Goal: Task Accomplishment & Management: Use online tool/utility

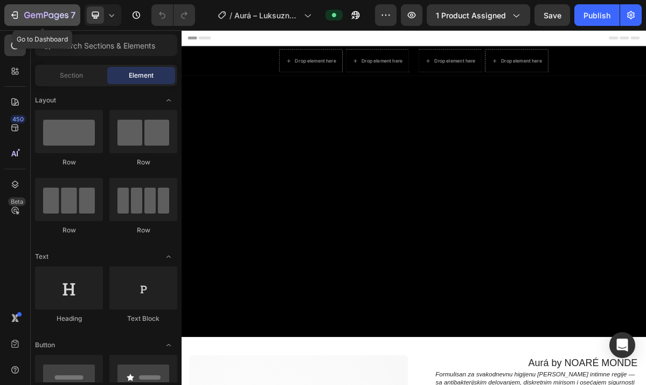
click at [50, 20] on div "7" at bounding box center [49, 15] width 51 height 13
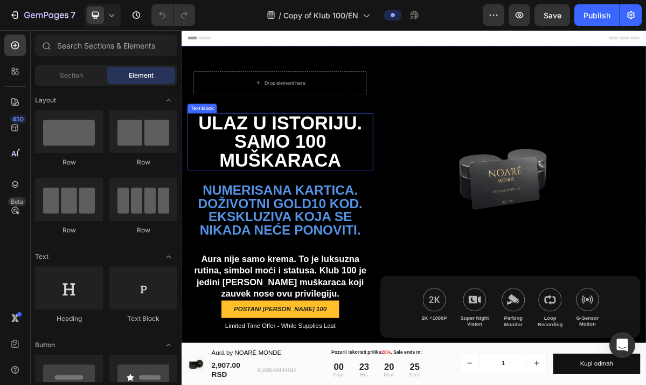
click at [323, 208] on p "Ulaz u istoriju. Samo 100 muškaraca" at bounding box center [319, 186] width 257 height 78
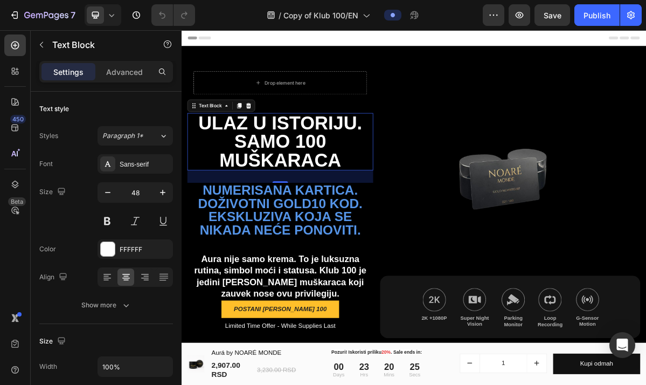
click at [323, 208] on p "Ulaz u istoriju. Samo 100 muškaraca" at bounding box center [319, 186] width 257 height 78
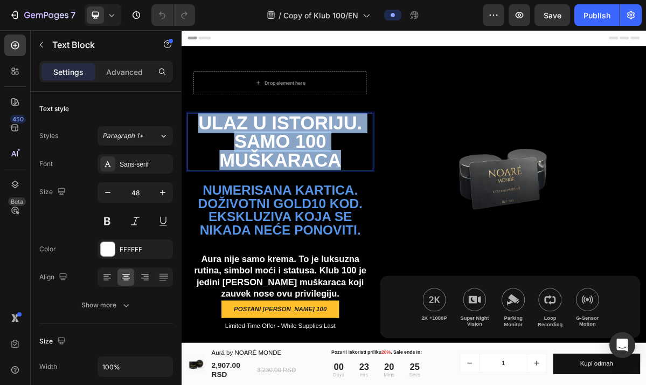
click at [323, 208] on p "Ulaz u istoriju. Samo 100 muškaraca" at bounding box center [319, 186] width 257 height 78
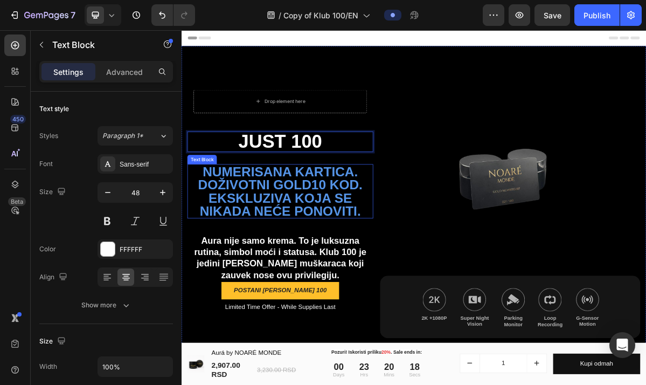
click at [304, 241] on p "Numerisana kartica. Doživotni GOLD10 kod. Ekskluziva koja se nikada neće ponovi…" at bounding box center [319, 254] width 257 height 73
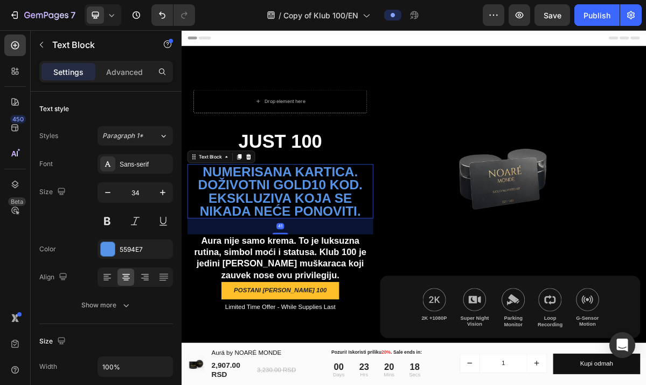
click at [304, 241] on p "Numerisana kartica. Doživotni GOLD10 kod. Ekskluziva koja se nikada neće ponovi…" at bounding box center [319, 254] width 257 height 73
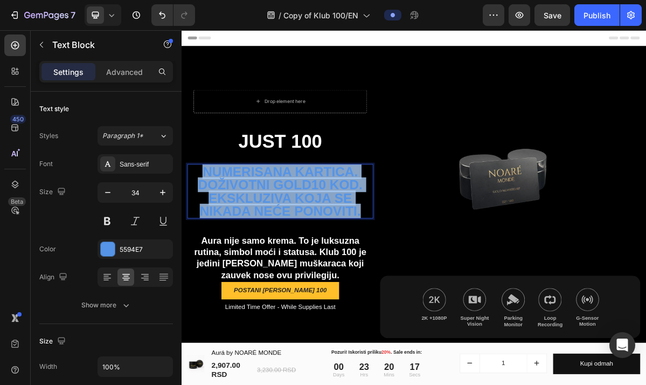
click at [304, 241] on p "Numerisana kartica. Doživotni GOLD10 kod. Ekskluziva koja se nikada neće ponovi…" at bounding box center [319, 254] width 257 height 73
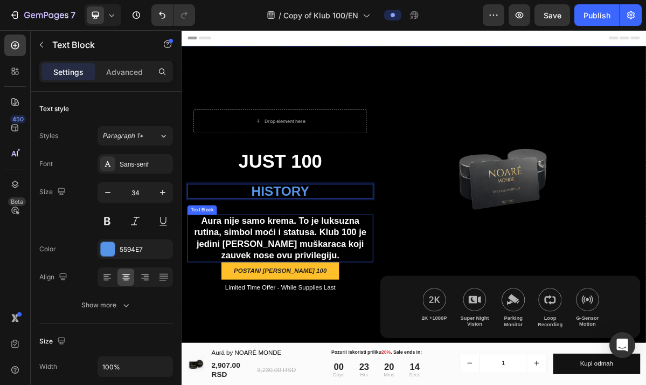
click at [289, 304] on p "Aura nije samo krema. To je luksuzna rutina, simbol moći i statusa. Klub 100 je…" at bounding box center [319, 320] width 257 height 65
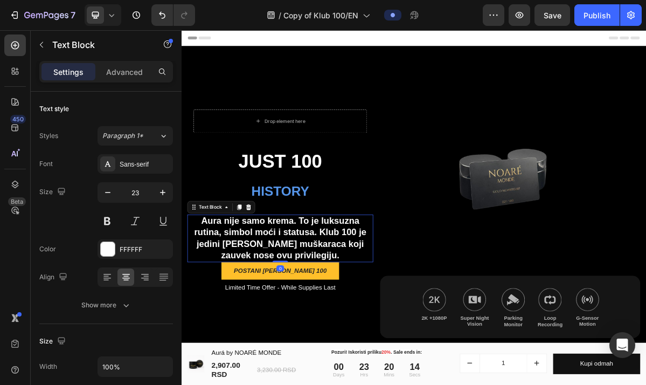
click at [289, 304] on p "Aura nije samo krema. To je luksuzna rutina, simbol moći i statusa. Klub 100 je…" at bounding box center [319, 320] width 257 height 65
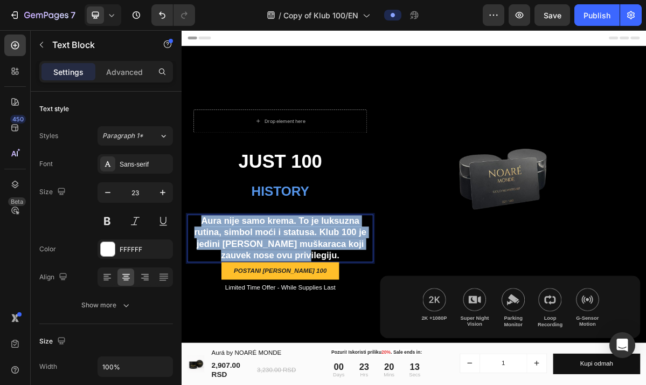
click at [289, 304] on p "Aura nije samo krema. To je luksuzna rutina, simbol moći i statusa. Klub 100 je…" at bounding box center [319, 320] width 257 height 65
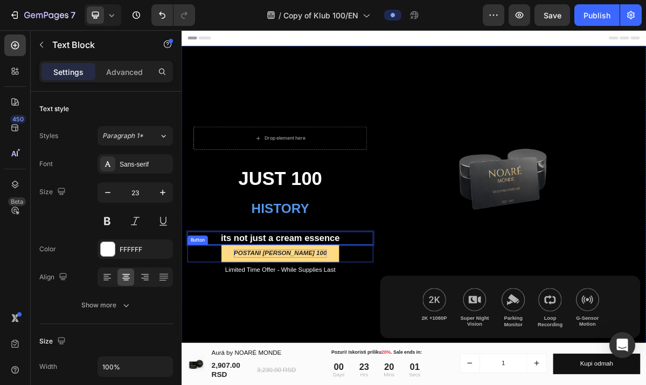
click at [306, 340] on icon "Postani [PERSON_NAME] 100" at bounding box center [318, 340] width 129 height 9
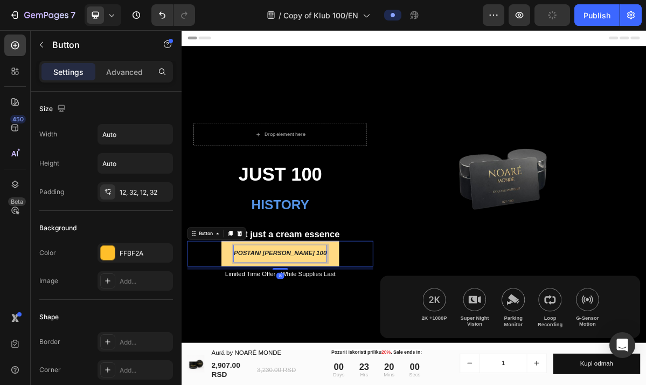
click at [308, 340] on icon "Postani [PERSON_NAME] 100" at bounding box center [318, 340] width 129 height 9
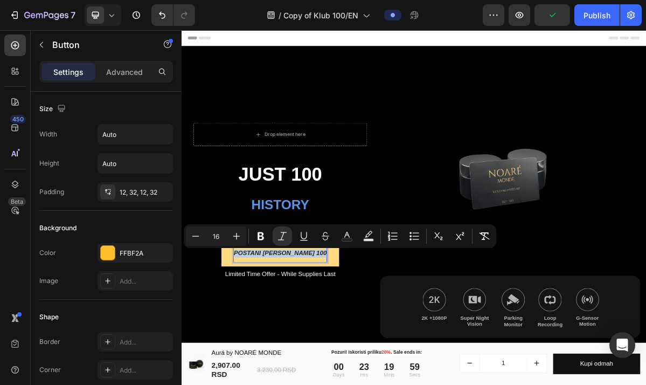
click at [308, 340] on icon "Postani [PERSON_NAME] 100" at bounding box center [318, 340] width 129 height 9
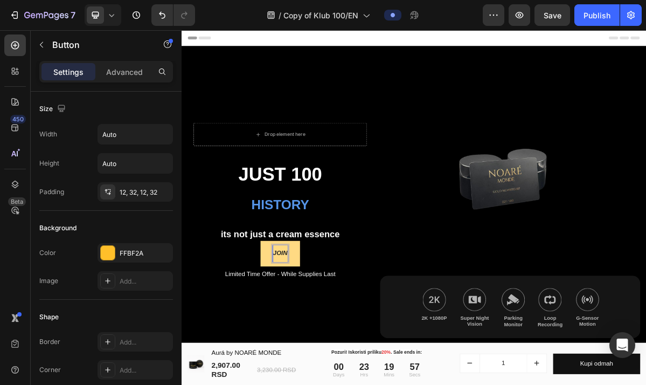
click at [319, 340] on button "join" at bounding box center [319, 341] width 54 height 36
click at [319, 340] on button "join the" at bounding box center [319, 341] width 74 height 36
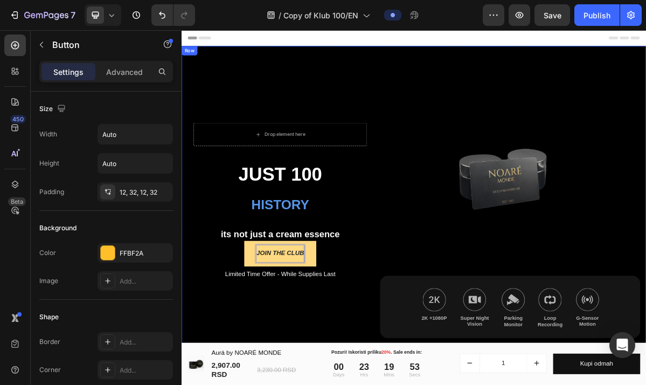
click at [376, 384] on div "Drop element here Row Just 100 Text Block History Text Block its not just a cre…" at bounding box center [319, 265] width 259 height 386
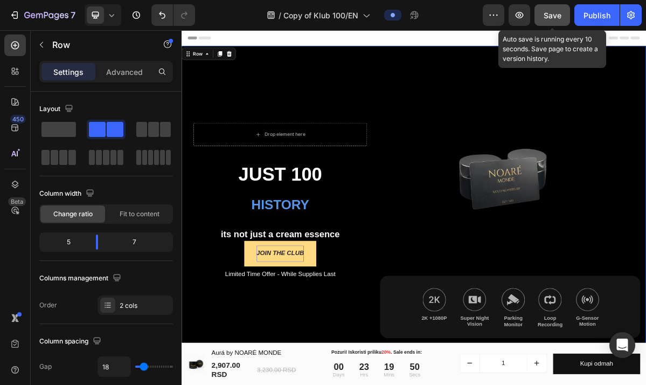
click at [555, 13] on span "Save" at bounding box center [553, 15] width 18 height 9
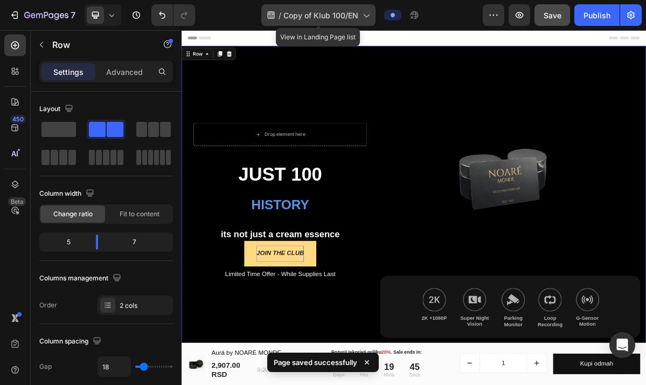
click at [320, 11] on span "Copy of Klub 100/EN" at bounding box center [321, 15] width 75 height 11
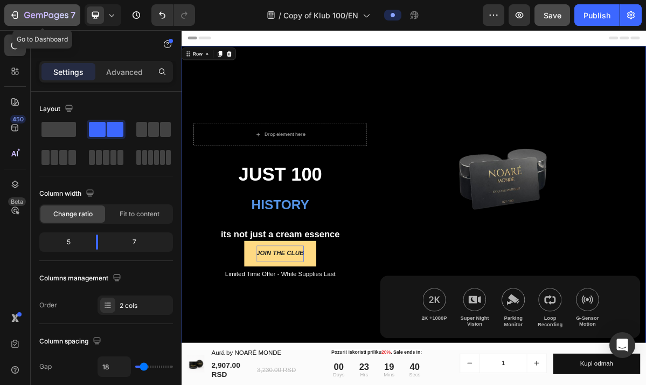
click at [53, 15] on icon "button" at bounding box center [51, 15] width 5 height 5
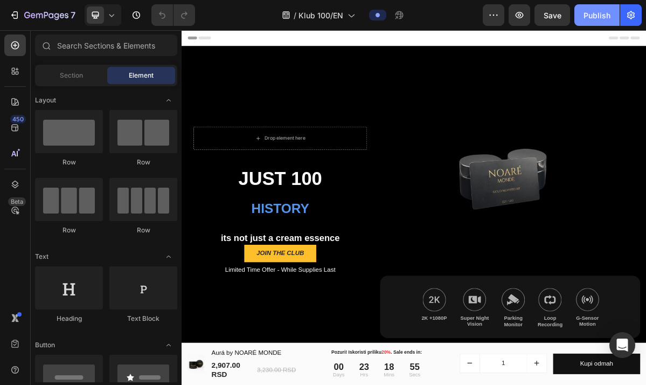
click at [603, 22] on button "Publish" at bounding box center [597, 15] width 45 height 22
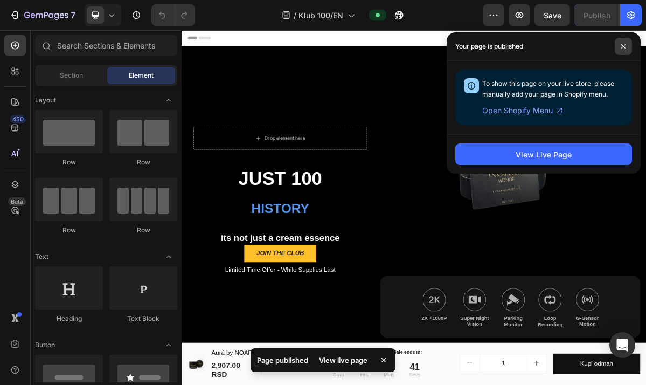
click at [620, 49] on span at bounding box center [623, 46] width 17 height 17
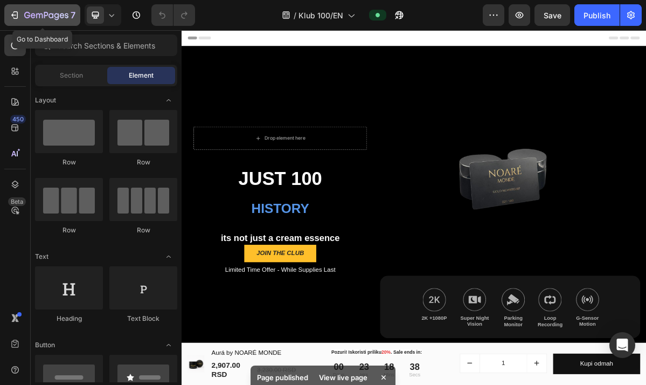
click at [28, 16] on icon "button" at bounding box center [46, 15] width 44 height 9
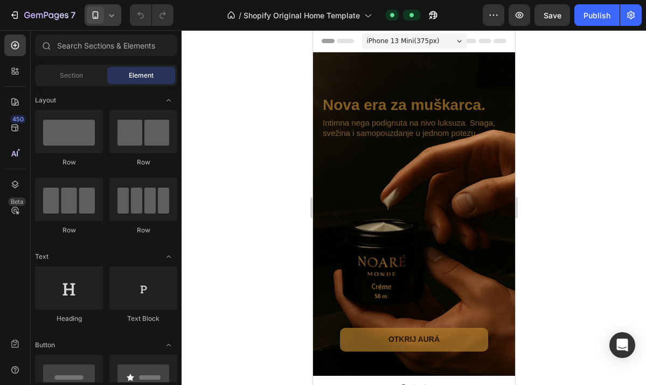
click at [115, 20] on icon at bounding box center [111, 15] width 11 height 11
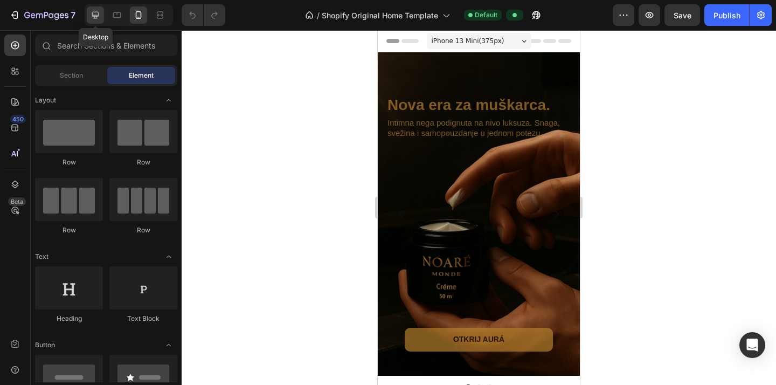
click at [95, 13] on icon at bounding box center [95, 15] width 11 height 11
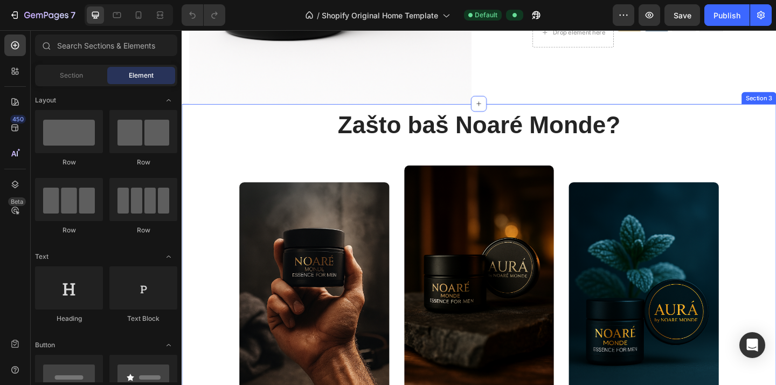
scroll to position [658, 0]
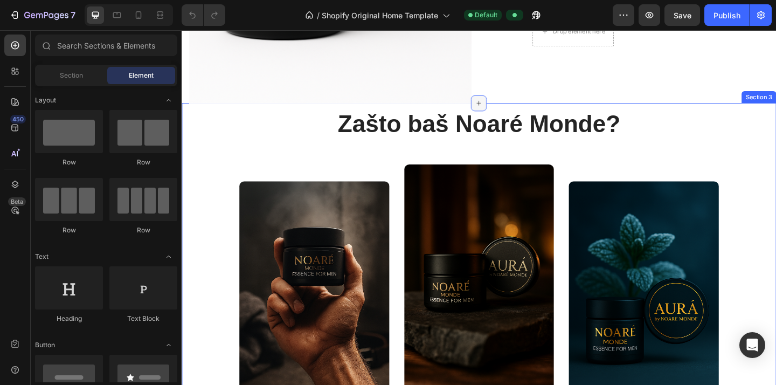
click at [506, 110] on icon at bounding box center [505, 109] width 9 height 9
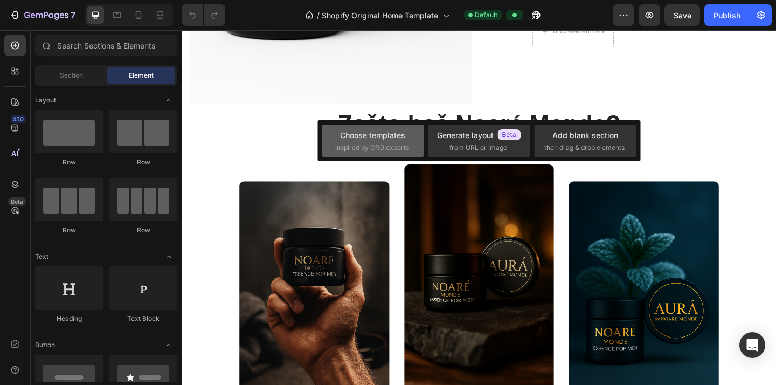
click at [403, 136] on div "Choose templates" at bounding box center [372, 134] width 65 height 11
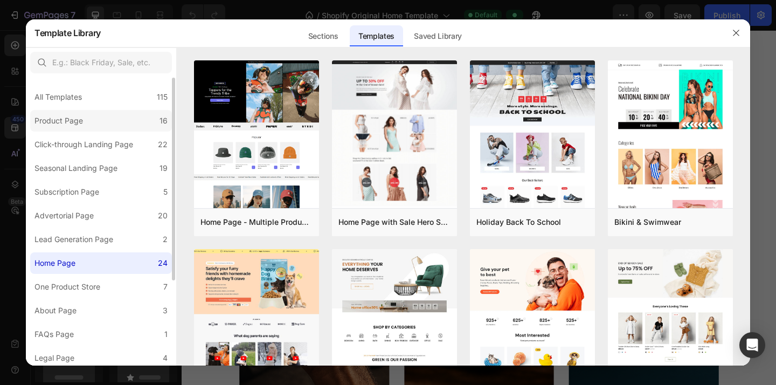
click at [126, 118] on label "Product Page 16" at bounding box center [101, 121] width 142 height 22
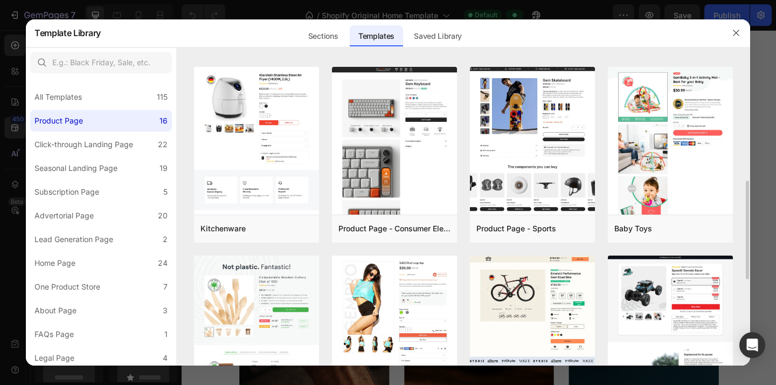
scroll to position [387, 0]
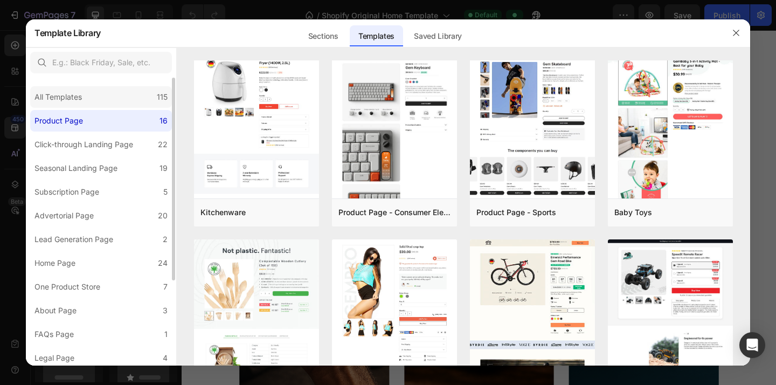
click at [79, 103] on div "All Templates" at bounding box center [57, 97] width 47 height 13
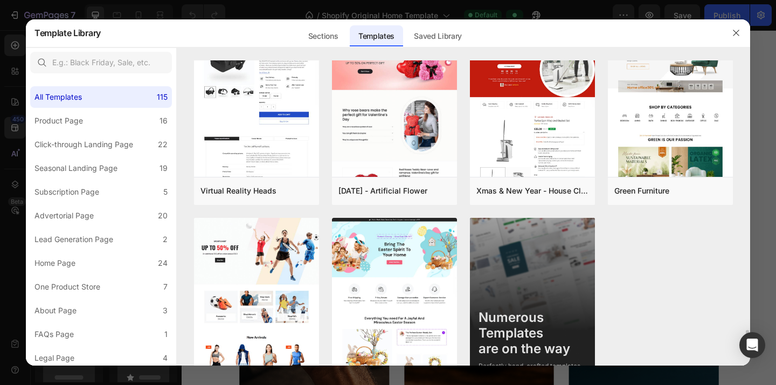
scroll to position [5165, 0]
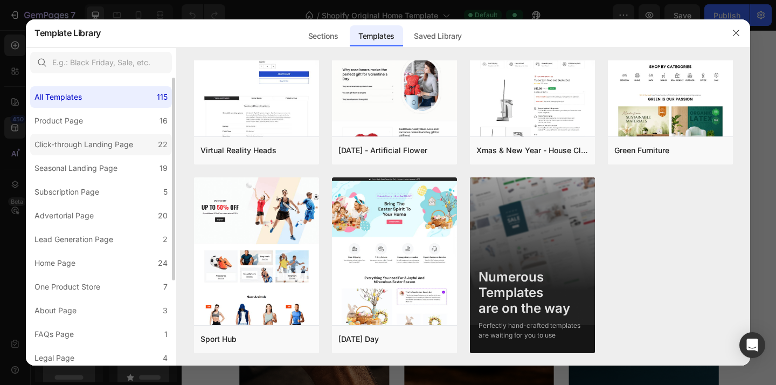
click at [86, 143] on div "Click-through Landing Page" at bounding box center [83, 144] width 99 height 13
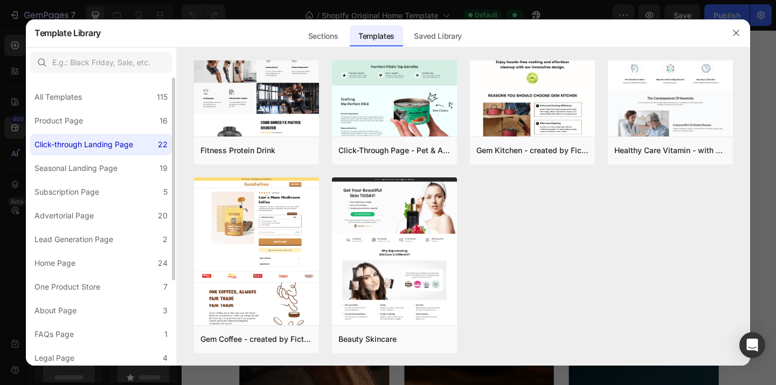
scroll to position [0, 0]
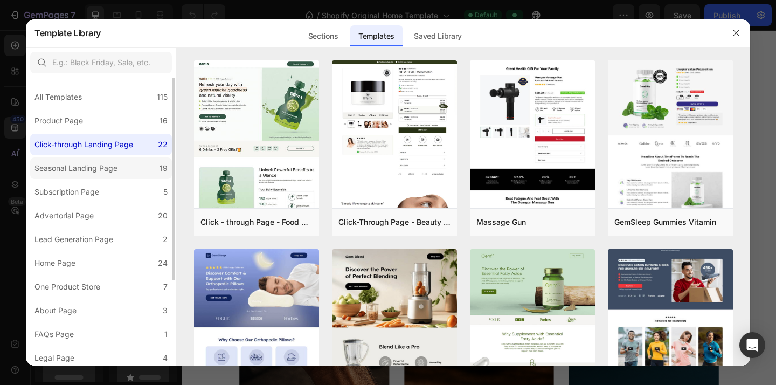
click at [86, 171] on div "Seasonal Landing Page" at bounding box center [75, 168] width 83 height 13
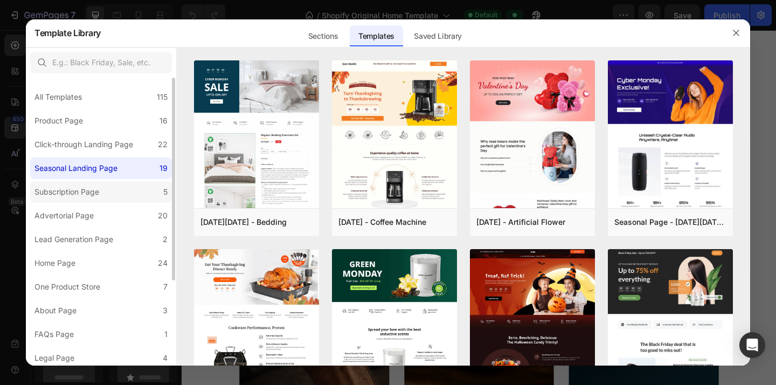
click at [85, 199] on label "Subscription Page 5" at bounding box center [101, 192] width 142 height 22
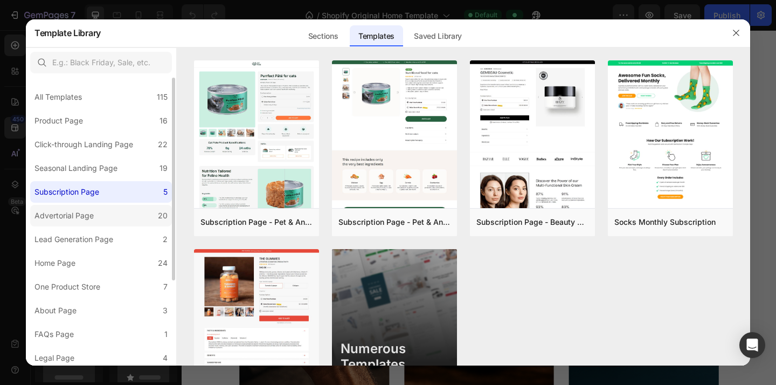
click at [83, 218] on div "Advertorial Page" at bounding box center [63, 215] width 59 height 13
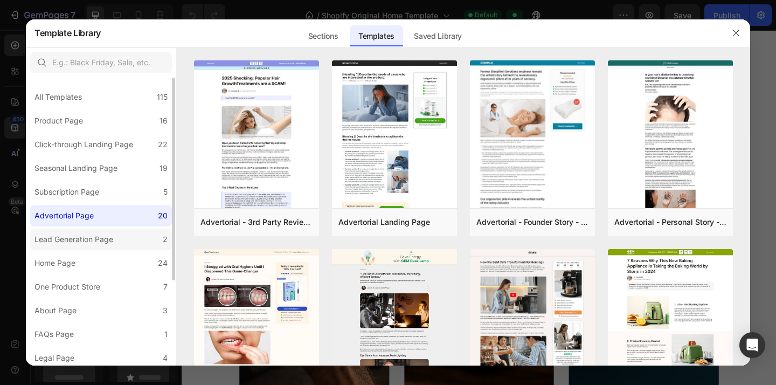
click at [93, 238] on div "Lead Generation Page" at bounding box center [73, 239] width 79 height 13
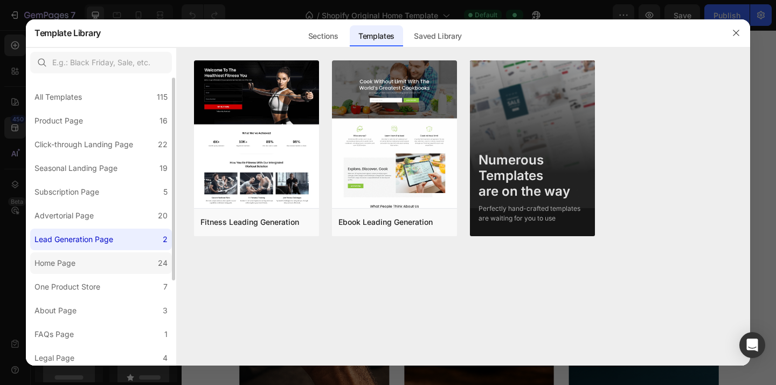
click at [89, 260] on label "Home Page 24" at bounding box center [101, 263] width 142 height 22
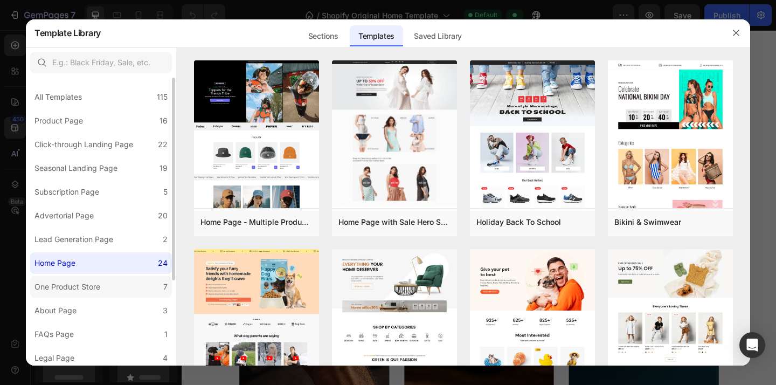
click at [86, 278] on label "One Product Store 7" at bounding box center [101, 287] width 142 height 22
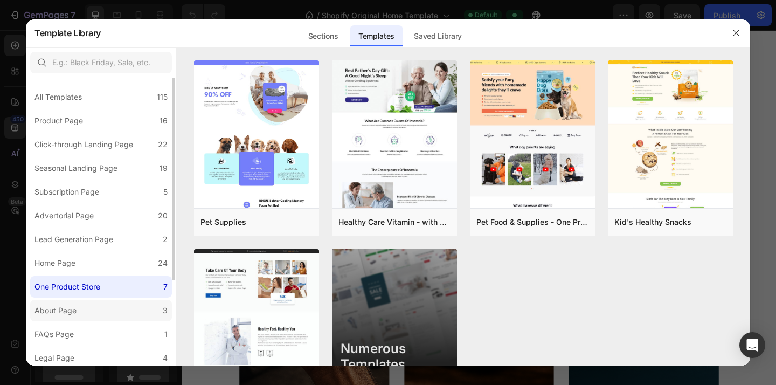
click at [79, 307] on div "About Page" at bounding box center [57, 310] width 46 height 13
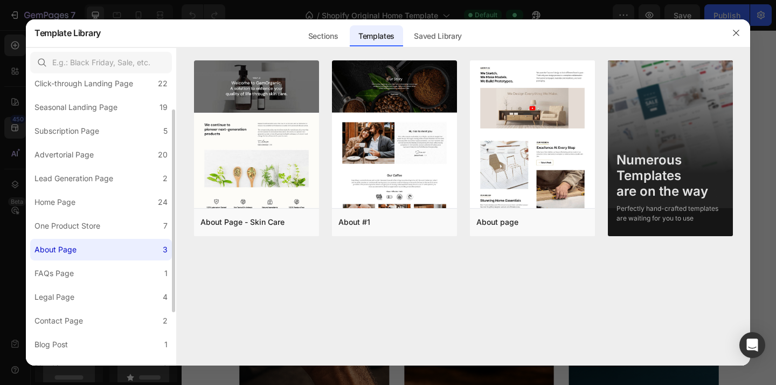
scroll to position [71, 0]
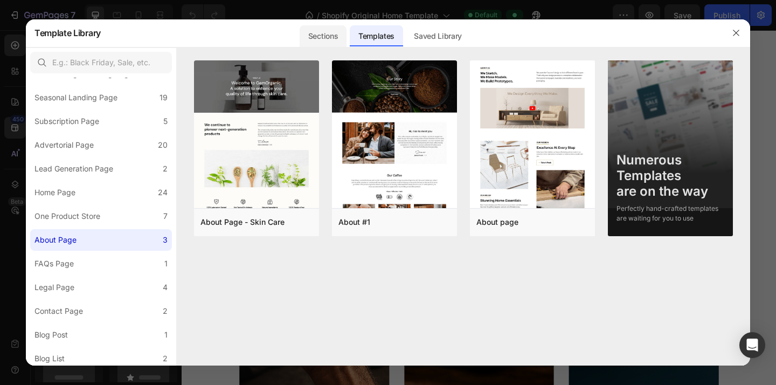
click at [321, 35] on div "Sections" at bounding box center [323, 36] width 47 height 22
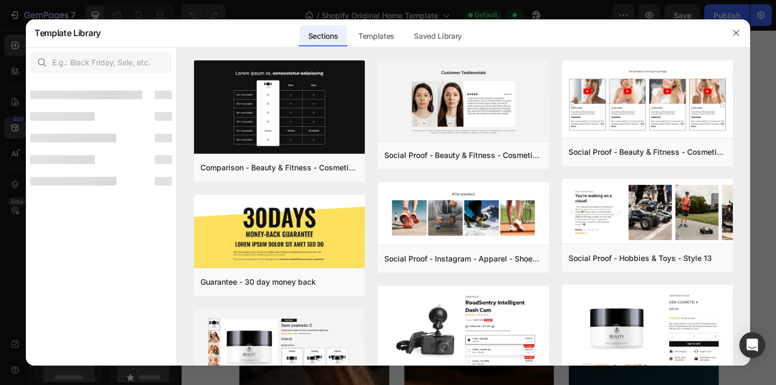
scroll to position [0, 0]
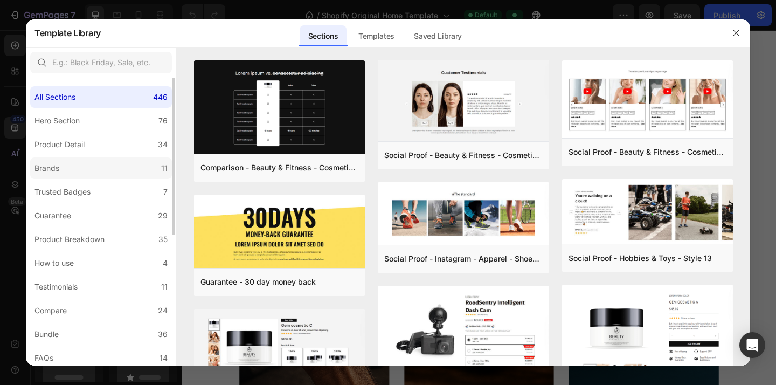
click at [89, 169] on label "Brands 11" at bounding box center [101, 168] width 142 height 22
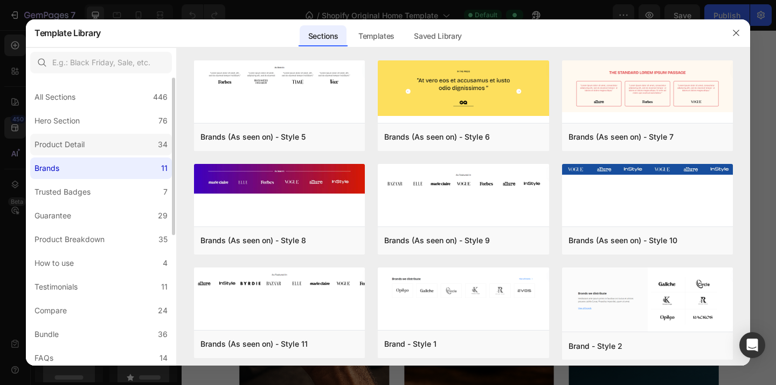
click at [94, 146] on label "Product Detail 34" at bounding box center [101, 145] width 142 height 22
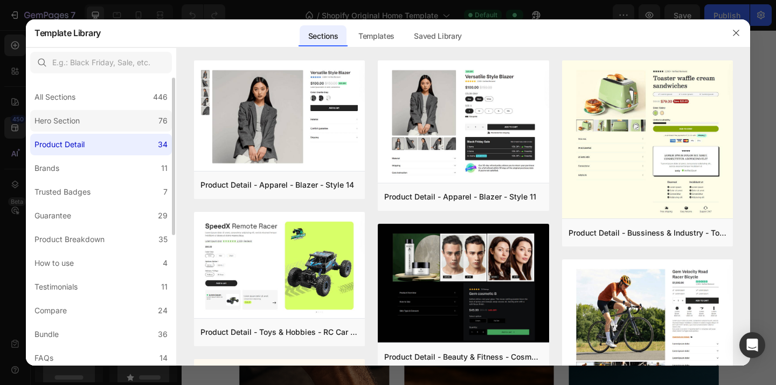
click at [105, 116] on label "Hero Section 76" at bounding box center [101, 121] width 142 height 22
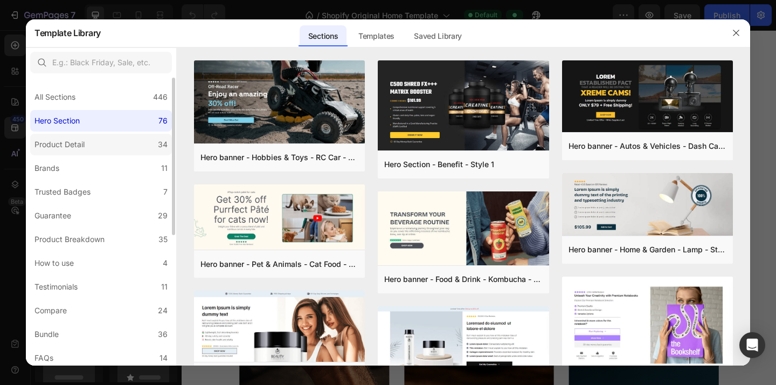
click at [106, 140] on label "Product Detail 34" at bounding box center [101, 145] width 142 height 22
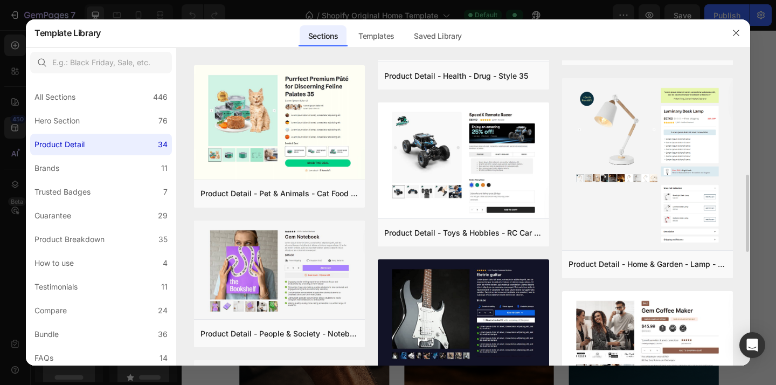
scroll to position [453, 0]
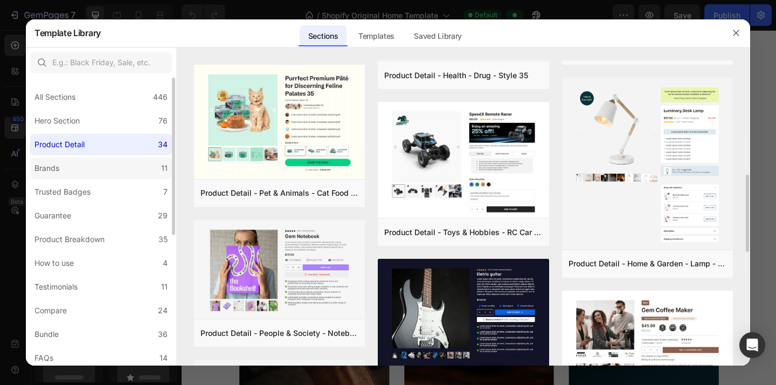
click at [92, 170] on label "Brands 11" at bounding box center [101, 168] width 142 height 22
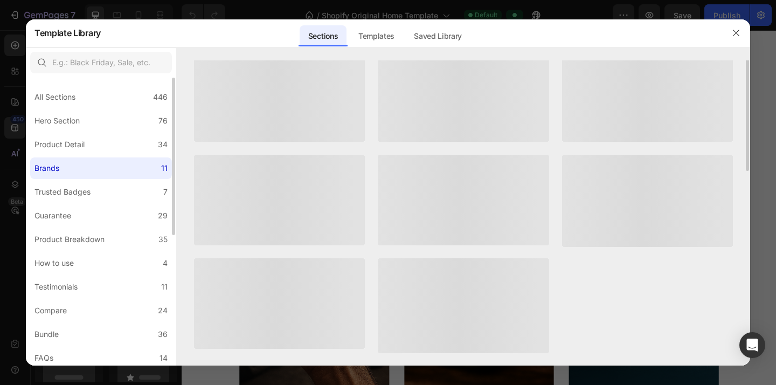
scroll to position [0, 0]
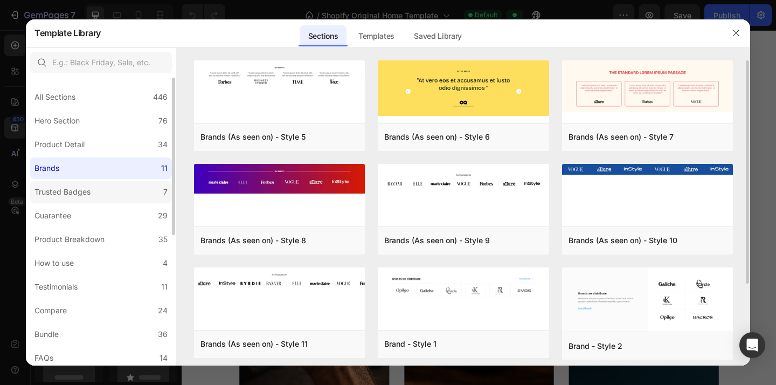
click at [93, 186] on div "Trusted Badges" at bounding box center [64, 191] width 60 height 13
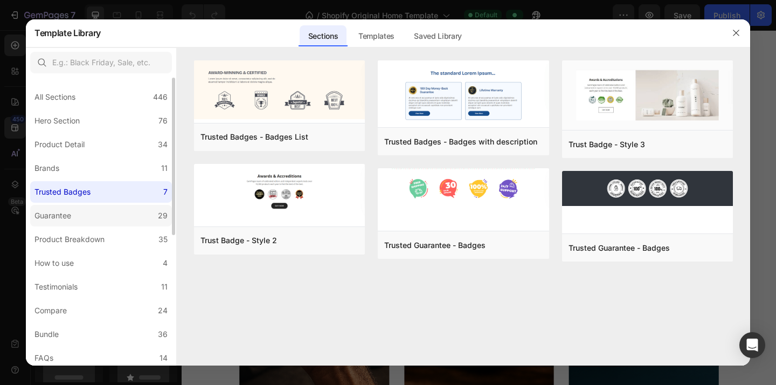
click at [96, 209] on label "Guarantee 29" at bounding box center [101, 216] width 142 height 22
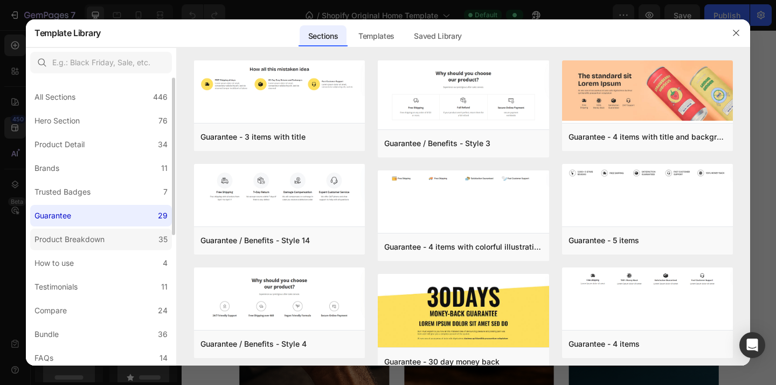
click at [96, 240] on div "Product Breakdown" at bounding box center [69, 239] width 70 height 13
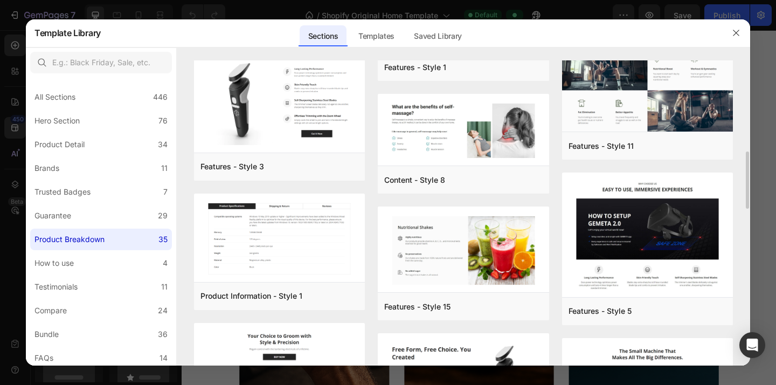
scroll to position [448, 0]
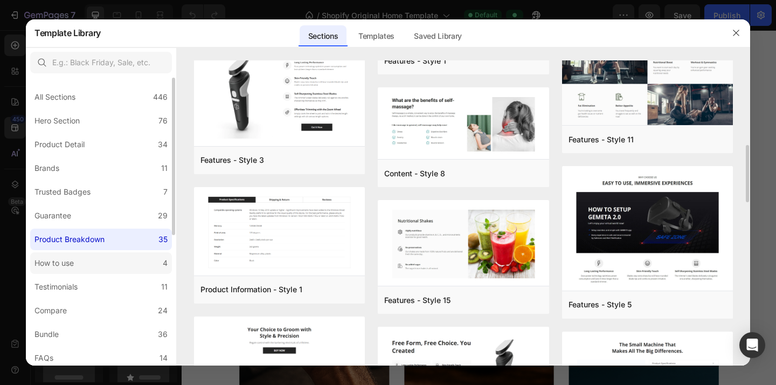
click at [108, 267] on label "How to use 4" at bounding box center [101, 263] width 142 height 22
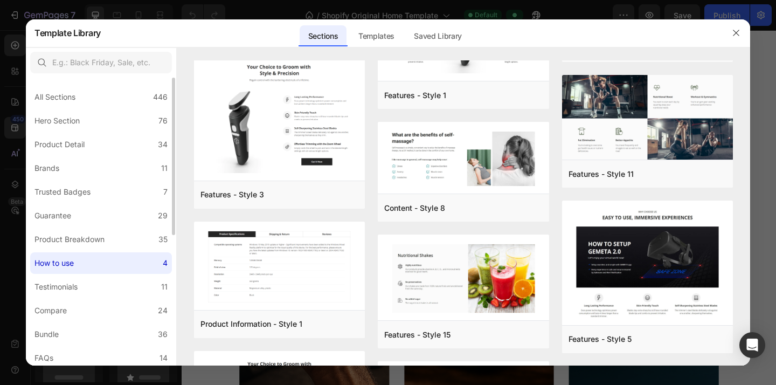
scroll to position [0, 0]
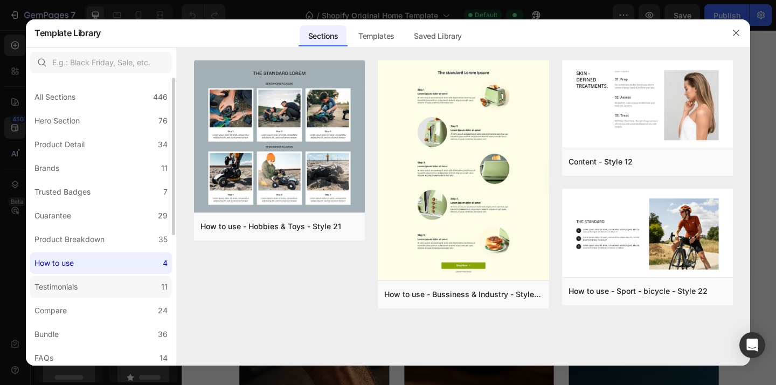
click at [96, 291] on label "Testimonials 11" at bounding box center [101, 287] width 142 height 22
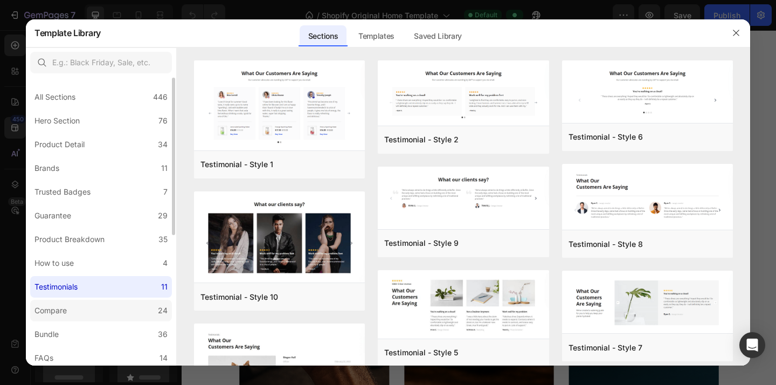
click at [96, 308] on label "Compare 24" at bounding box center [101, 311] width 142 height 22
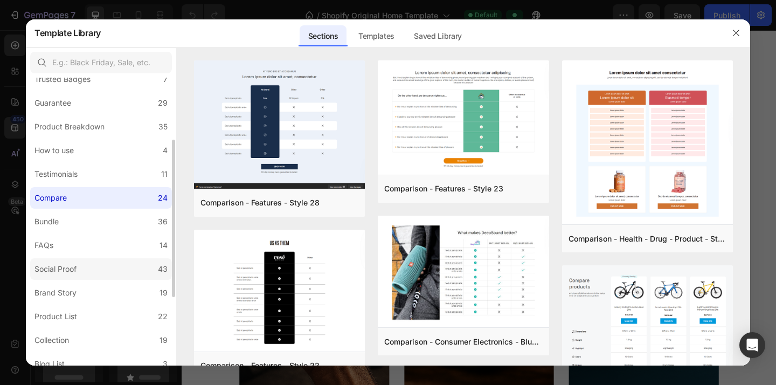
scroll to position [113, 0]
click at [87, 272] on label "Social Proof 43" at bounding box center [101, 269] width 142 height 22
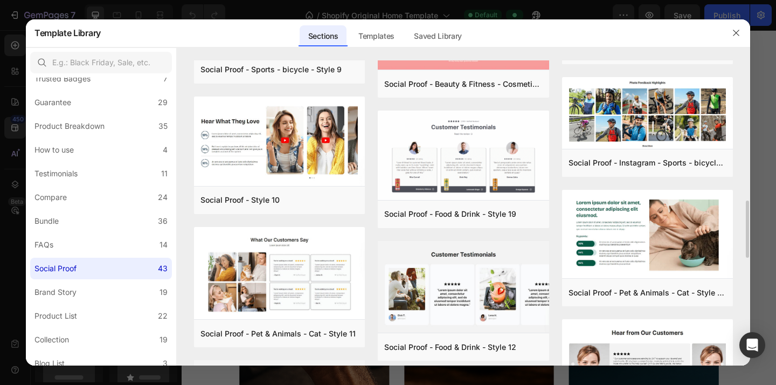
scroll to position [612, 0]
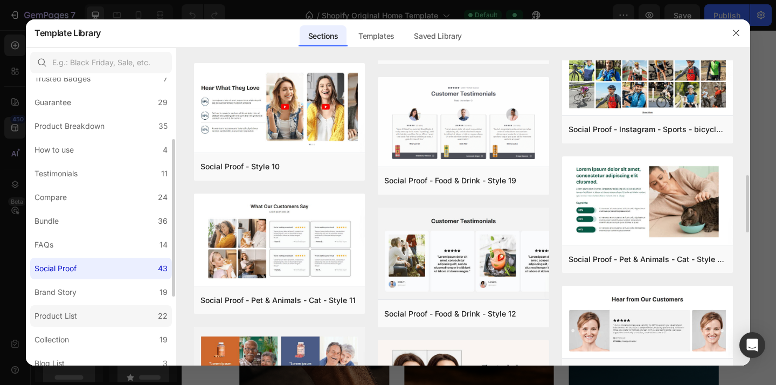
click at [98, 314] on label "Product List 22" at bounding box center [101, 316] width 142 height 22
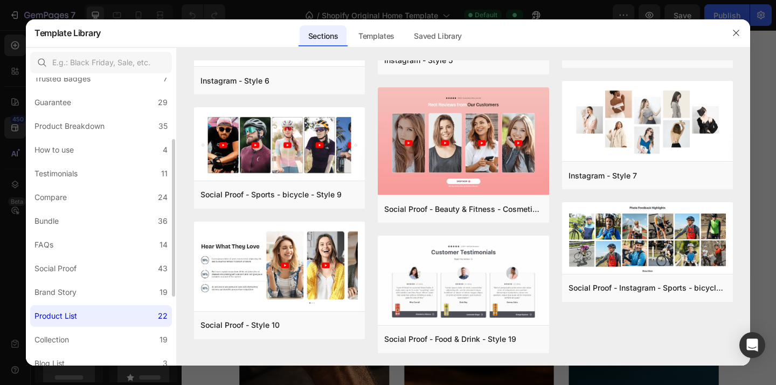
scroll to position [0, 0]
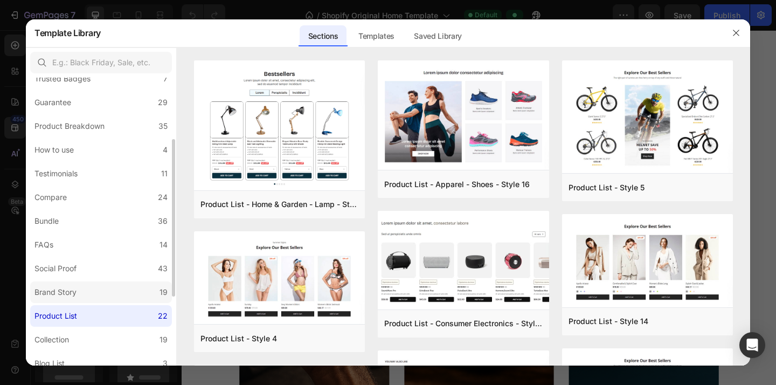
click at [103, 291] on label "Brand Story 19" at bounding box center [101, 292] width 142 height 22
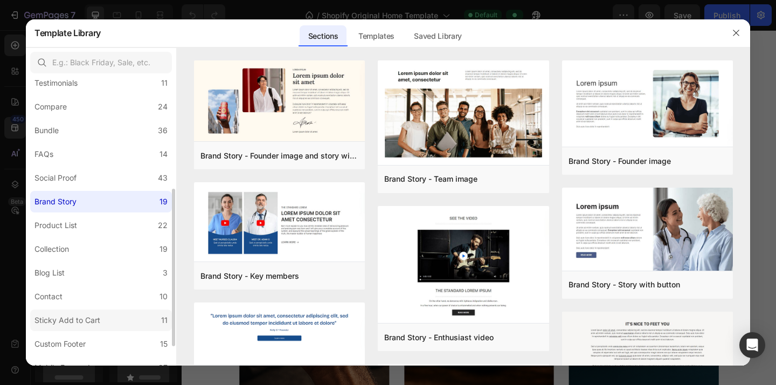
scroll to position [240, 0]
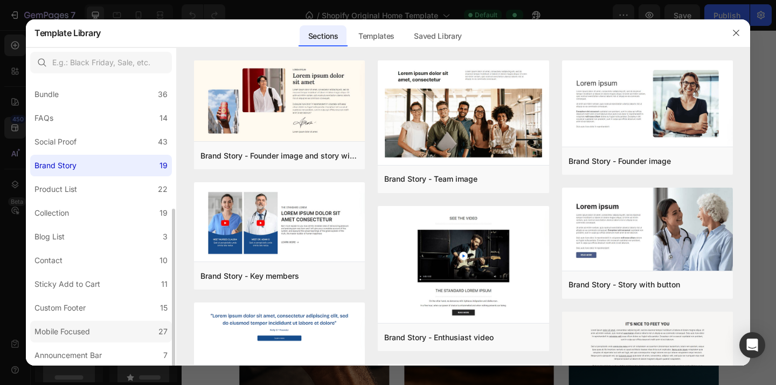
click at [101, 329] on label "Mobile Focused 27" at bounding box center [101, 332] width 142 height 22
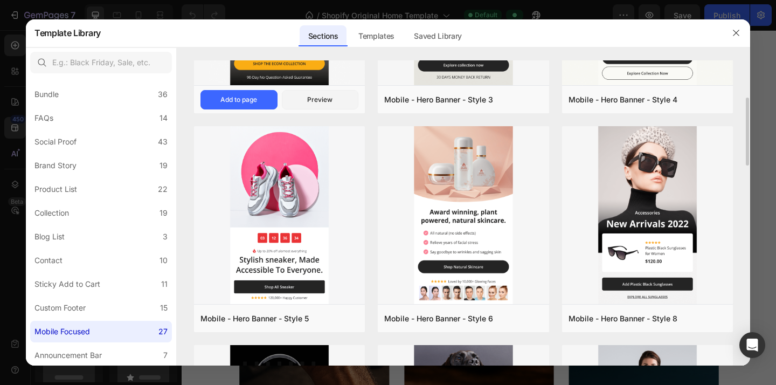
scroll to position [155, 0]
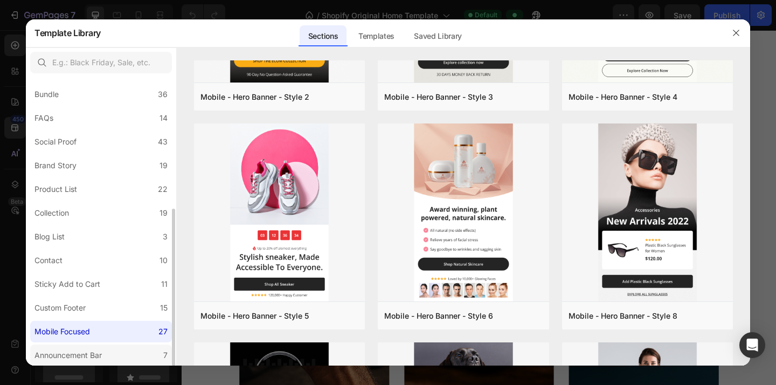
click at [108, 354] on label "Announcement Bar 7" at bounding box center [101, 355] width 142 height 22
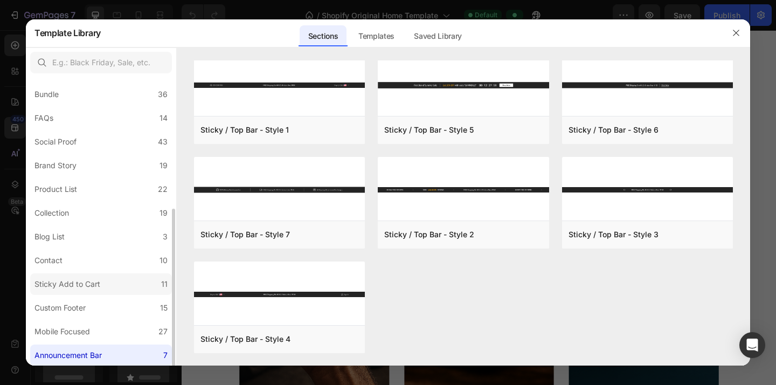
scroll to position [0, 0]
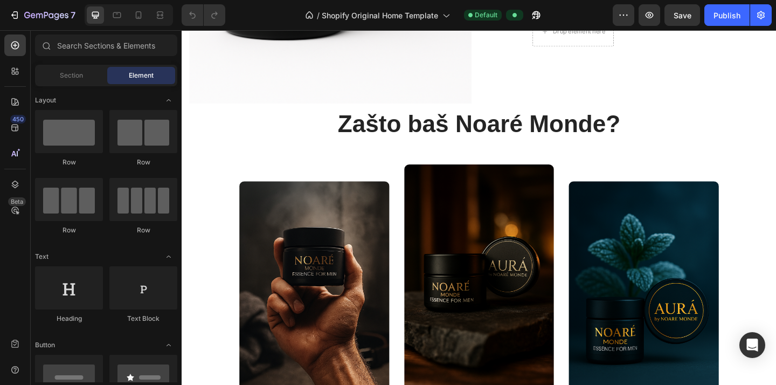
click at [265, 1] on div "7 / Shopify Original Home Template Default Preview Save Publish" at bounding box center [388, 15] width 776 height 31
click at [503, 110] on icon at bounding box center [505, 109] width 9 height 9
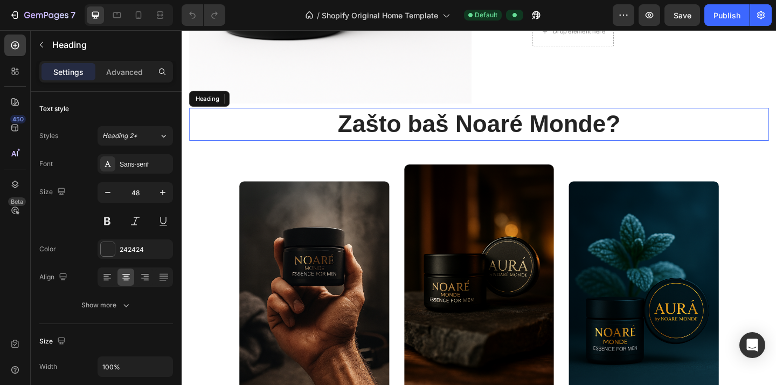
click at [517, 115] on h2 "Zašto baš Noaré Monde?" at bounding box center [505, 133] width 631 height 36
click at [507, 101] on div at bounding box center [504, 109] width 17 height 17
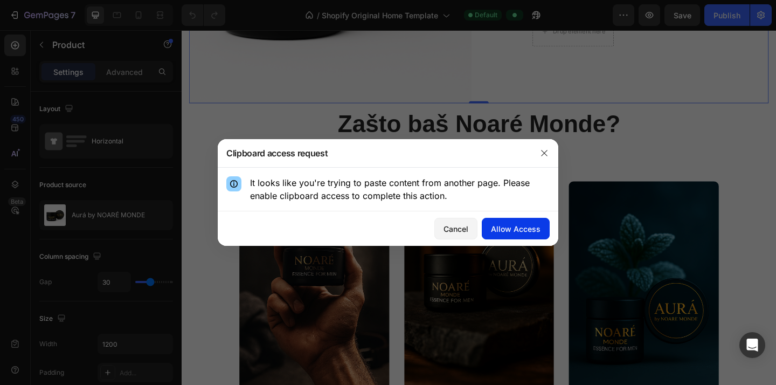
click at [503, 224] on div "Allow Access" at bounding box center [516, 228] width 50 height 11
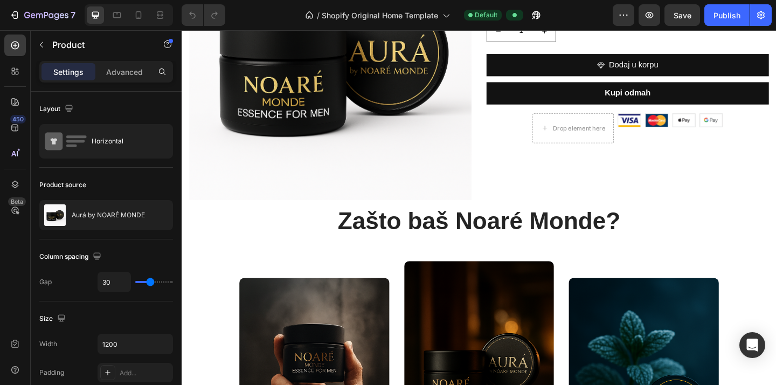
scroll to position [573, 0]
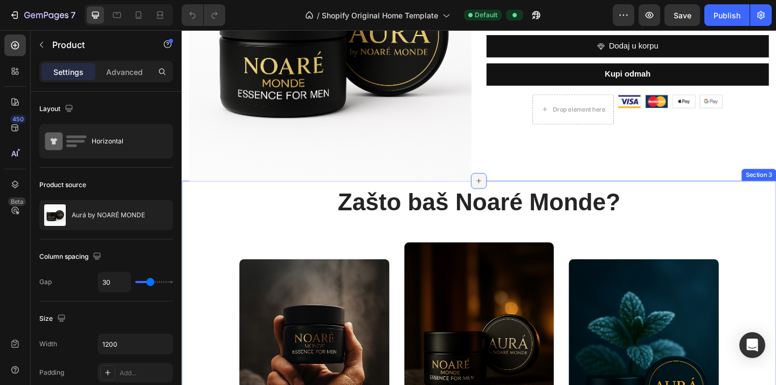
click at [509, 197] on div at bounding box center [504, 193] width 17 height 17
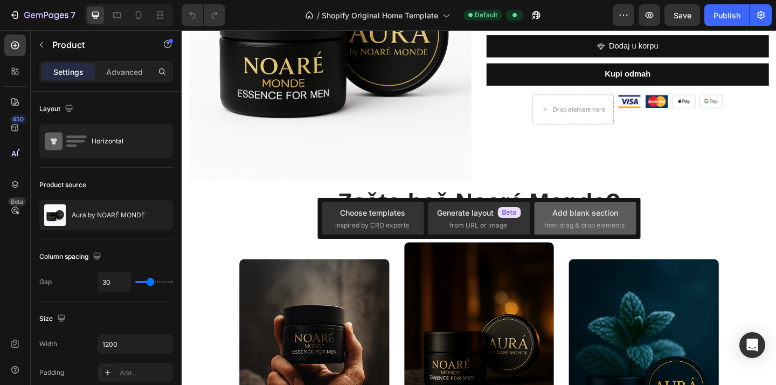
click at [567, 215] on div "Add blank section" at bounding box center [585, 212] width 66 height 11
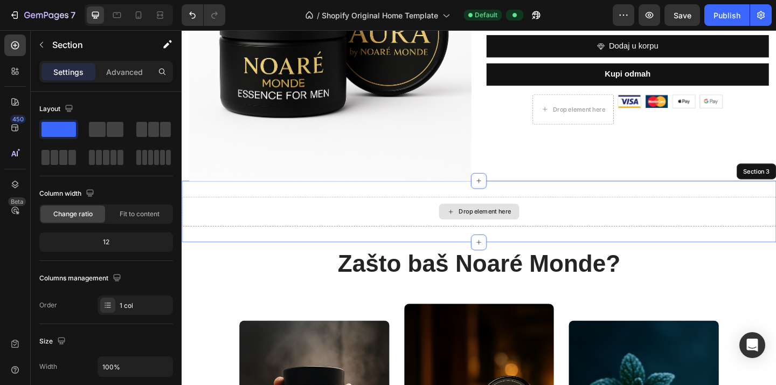
click at [587, 214] on div "Drop element here" at bounding box center [505, 227] width 647 height 32
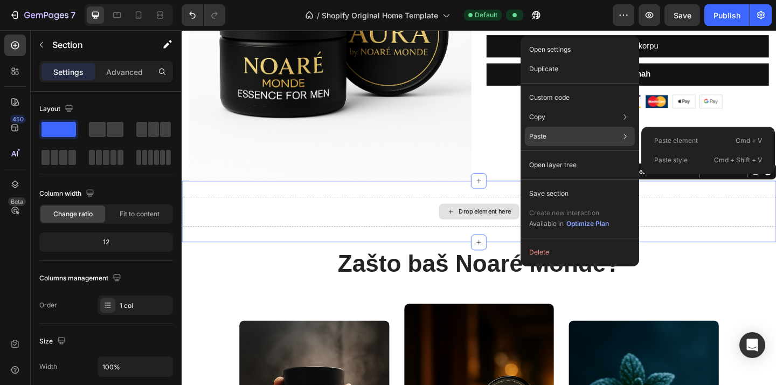
click at [560, 137] on div "Paste Paste element Cmd + V Paste style Cmd + Shift + V" at bounding box center [580, 136] width 110 height 19
click at [646, 134] on div "Paste element Cmd + V" at bounding box center [708, 140] width 125 height 19
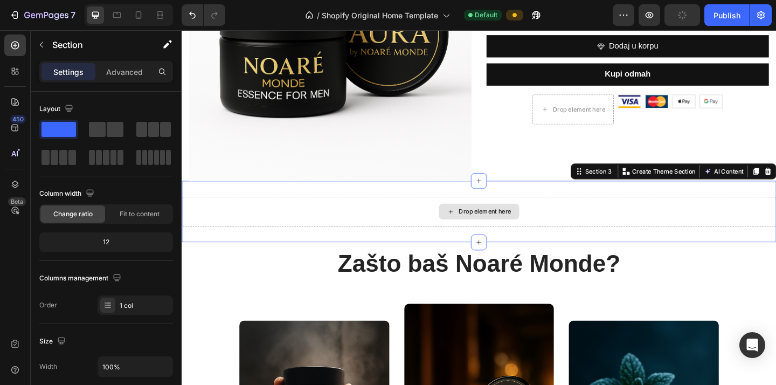
click at [544, 223] on div "Drop element here" at bounding box center [504, 227] width 87 height 17
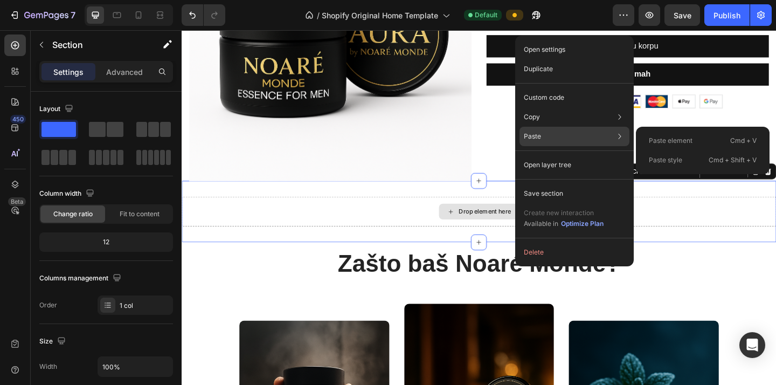
click at [570, 137] on div "Paste Paste element Cmd + V Paste style Cmd + Shift + V" at bounding box center [575, 136] width 110 height 19
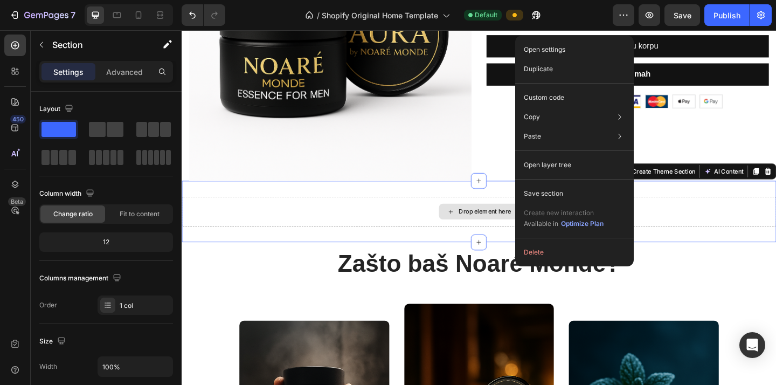
click at [394, 239] on div "Drop element here" at bounding box center [505, 227] width 647 height 32
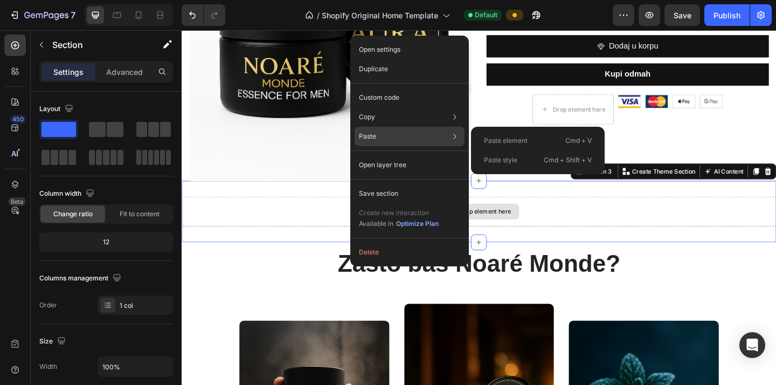
click at [394, 131] on div "Paste Paste element Cmd + V Paste style Cmd + Shift + V" at bounding box center [410, 136] width 110 height 19
click at [501, 141] on p "Paste element" at bounding box center [506, 141] width 44 height 10
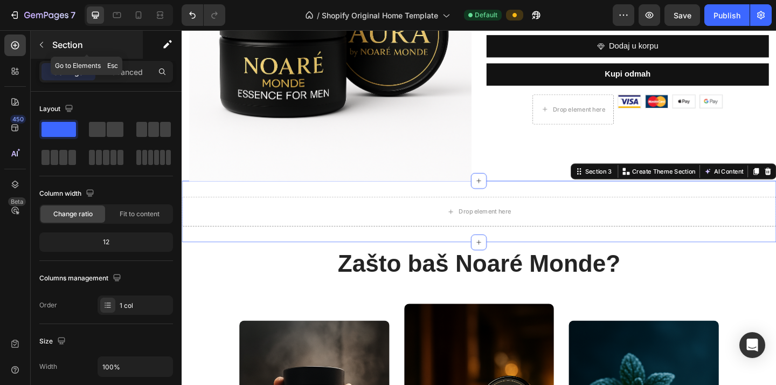
click at [41, 45] on icon "button" at bounding box center [41, 44] width 9 height 9
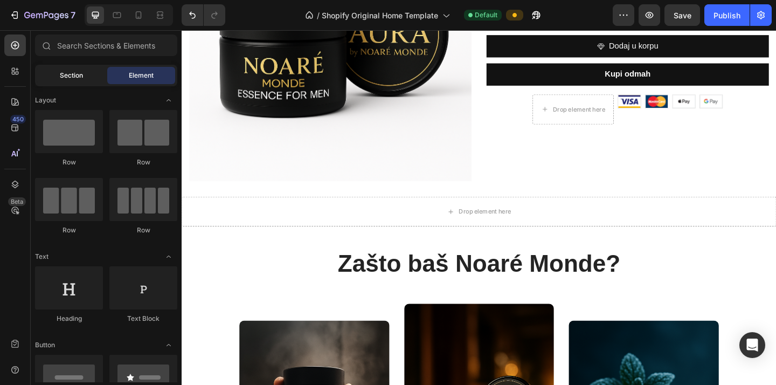
click at [73, 74] on span "Section" at bounding box center [71, 76] width 23 height 10
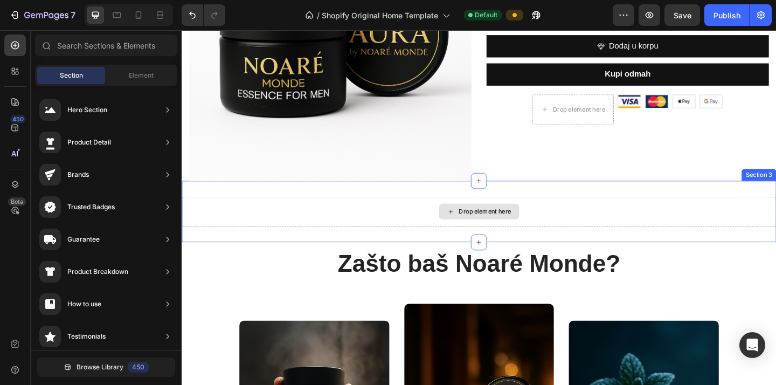
click at [384, 231] on div "Drop element here" at bounding box center [505, 227] width 647 height 32
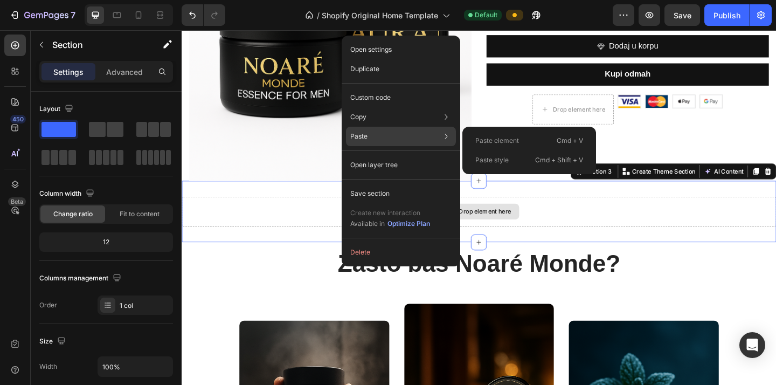
click at [495, 161] on p "Paste style" at bounding box center [491, 160] width 33 height 10
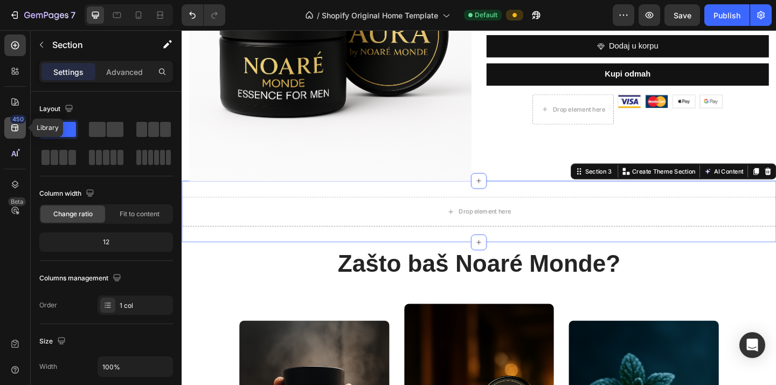
click at [24, 125] on div "450" at bounding box center [15, 128] width 22 height 22
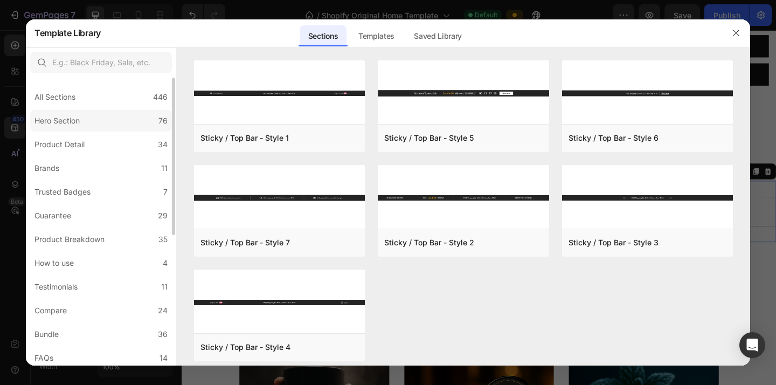
click at [75, 118] on div "Hero Section" at bounding box center [56, 120] width 45 height 13
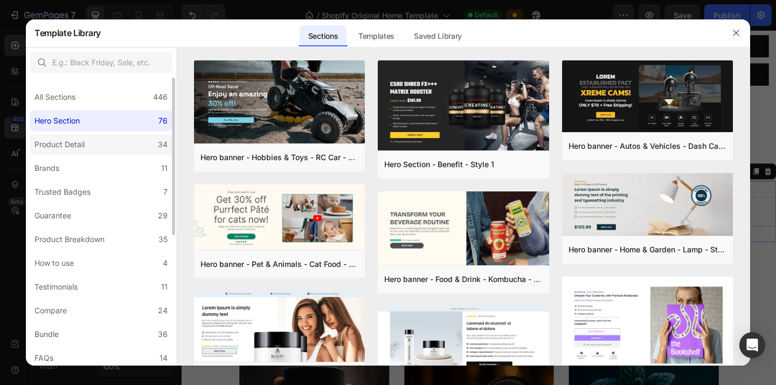
click at [89, 147] on div "Product Detail" at bounding box center [61, 144] width 54 height 13
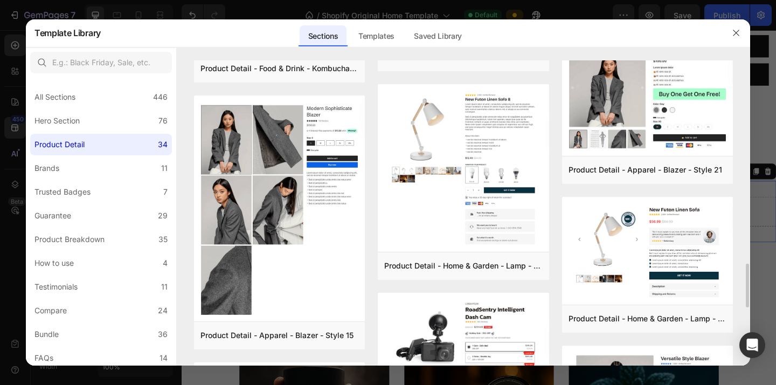
scroll to position [1348, 0]
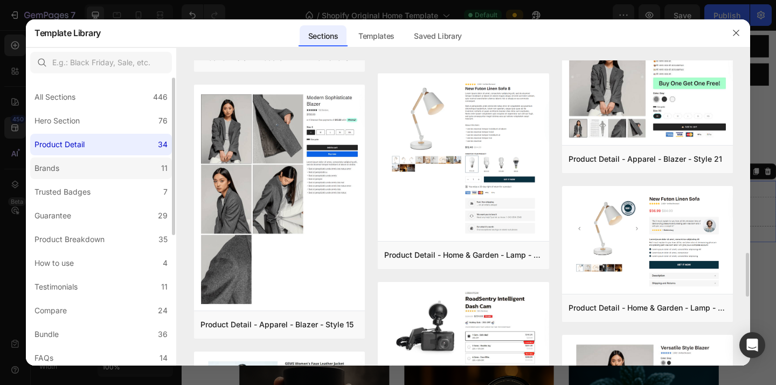
click at [136, 173] on label "Brands 11" at bounding box center [101, 168] width 142 height 22
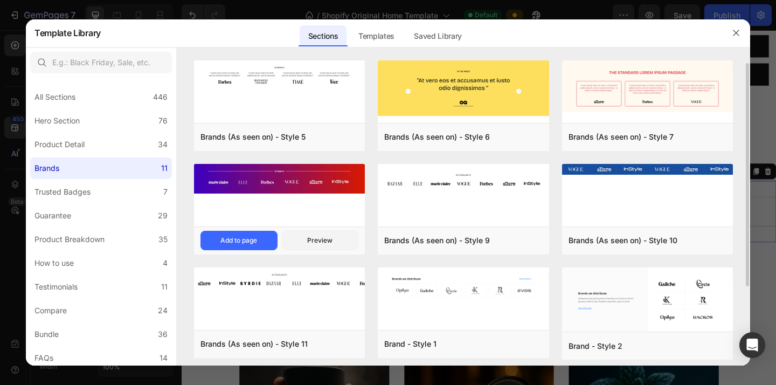
scroll to position [113, 0]
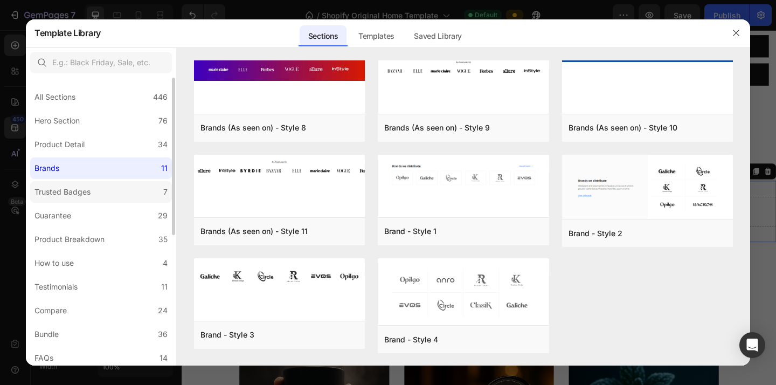
click at [117, 189] on label "Trusted Badges 7" at bounding box center [101, 192] width 142 height 22
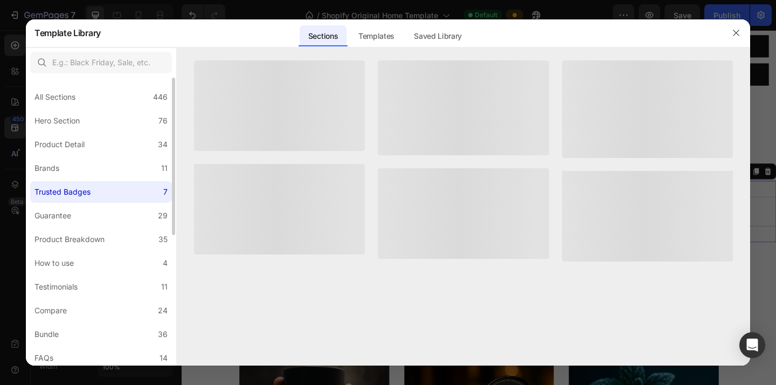
scroll to position [0, 0]
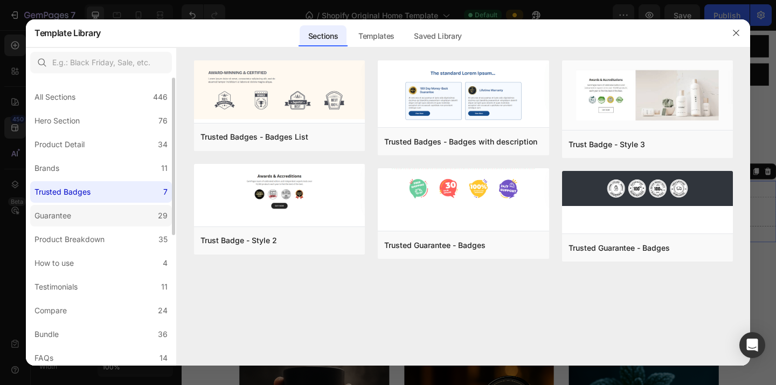
click at [99, 219] on label "Guarantee 29" at bounding box center [101, 216] width 142 height 22
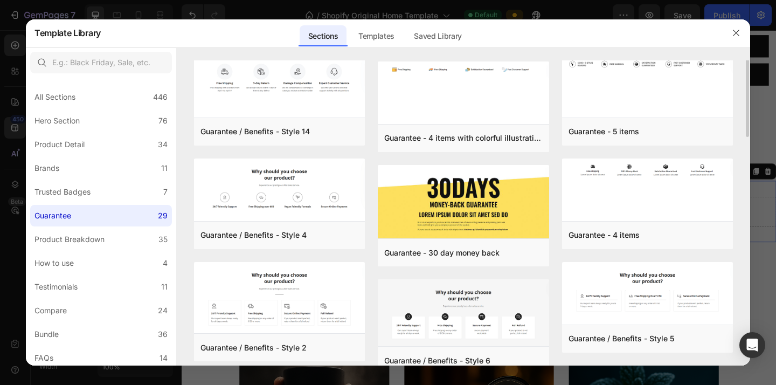
scroll to position [57, 0]
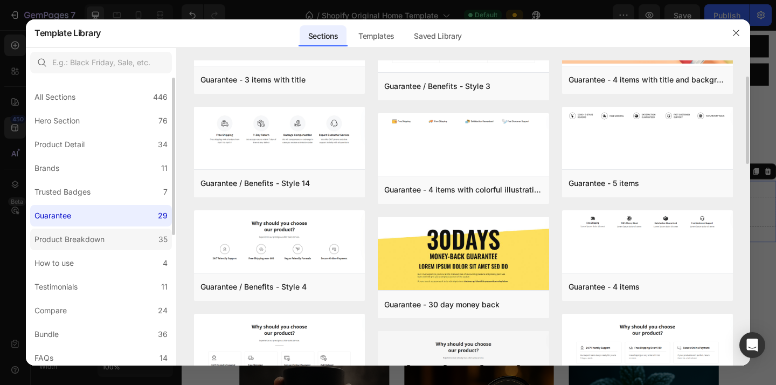
click at [123, 238] on label "Product Breakdown 35" at bounding box center [101, 240] width 142 height 22
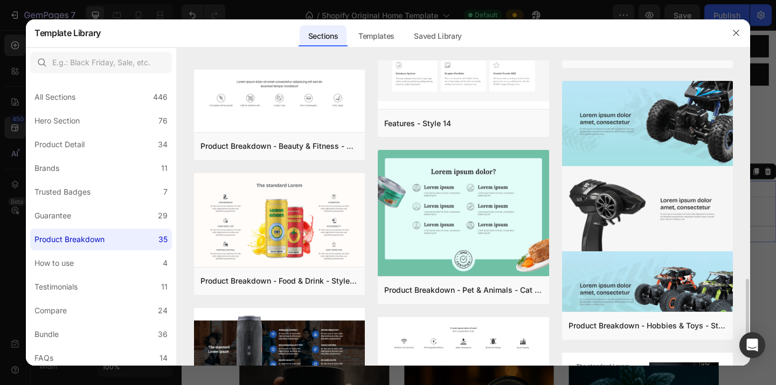
scroll to position [1156, 0]
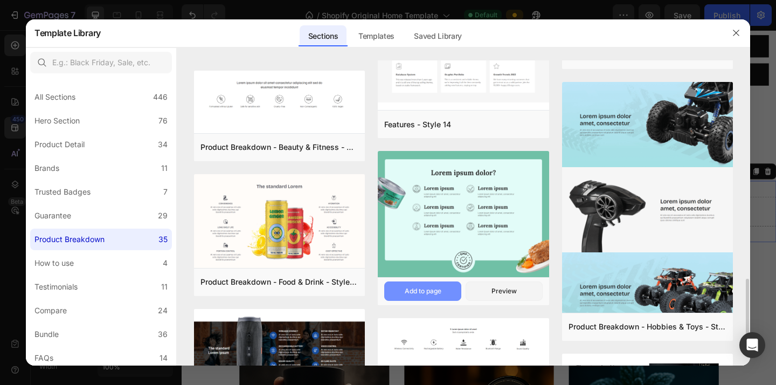
click at [439, 291] on div "Add to page" at bounding box center [423, 291] width 37 height 10
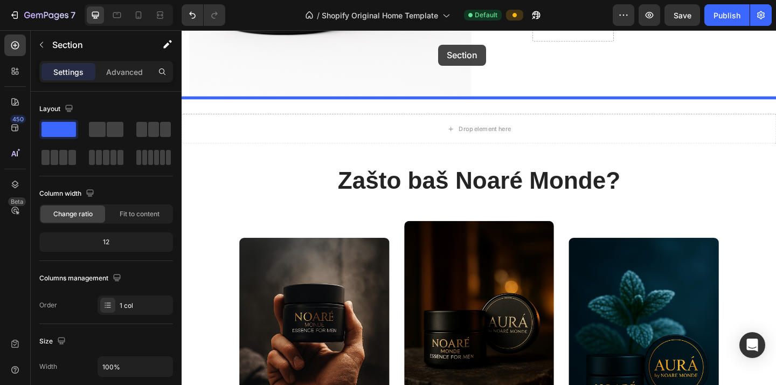
scroll to position [655, 0]
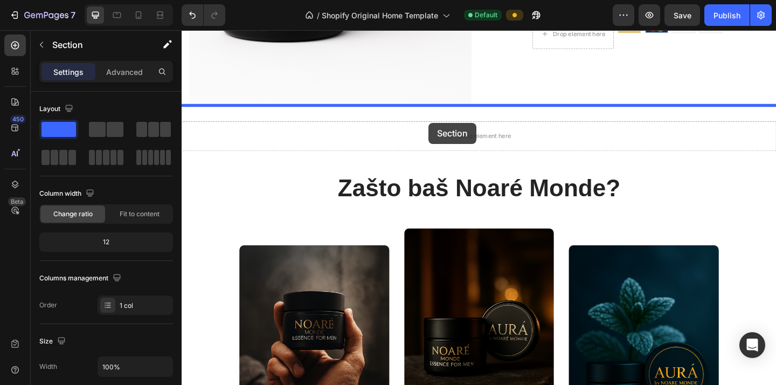
drag, startPoint x: 464, startPoint y: 98, endPoint x: 450, endPoint y: 131, distance: 36.2
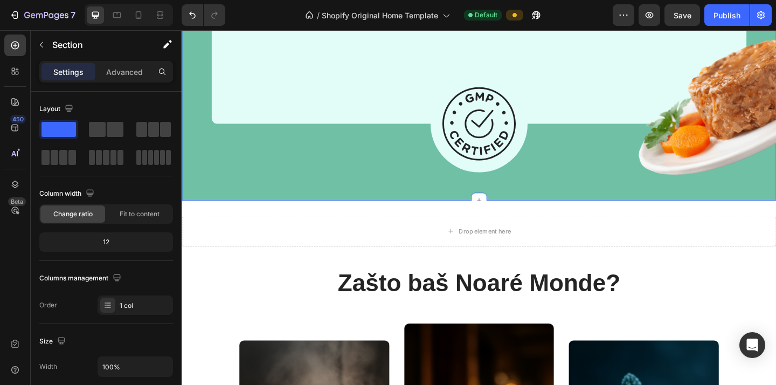
scroll to position [1146, 0]
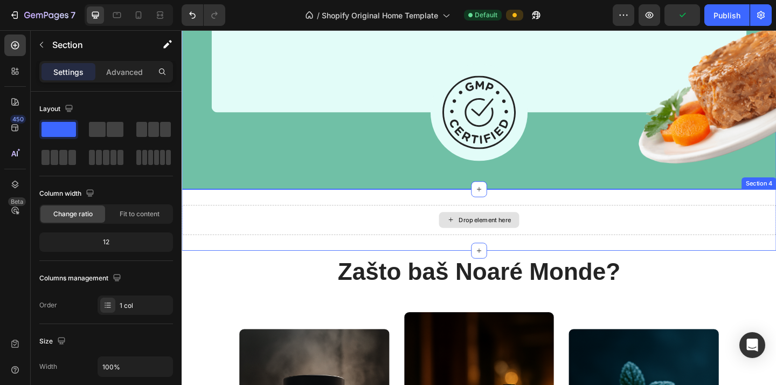
click at [558, 223] on div "Drop element here" at bounding box center [505, 236] width 647 height 32
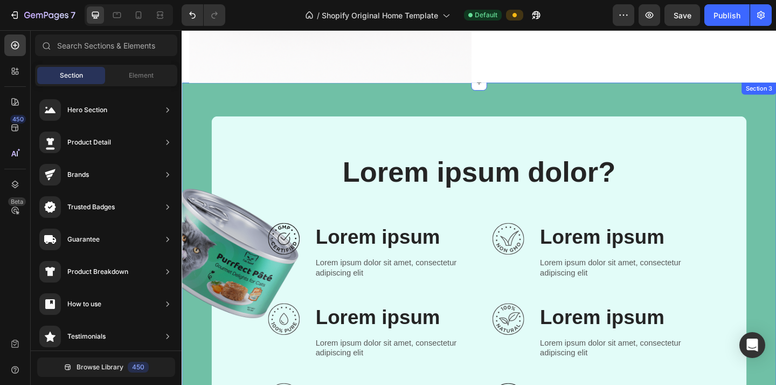
scroll to position [682, 0]
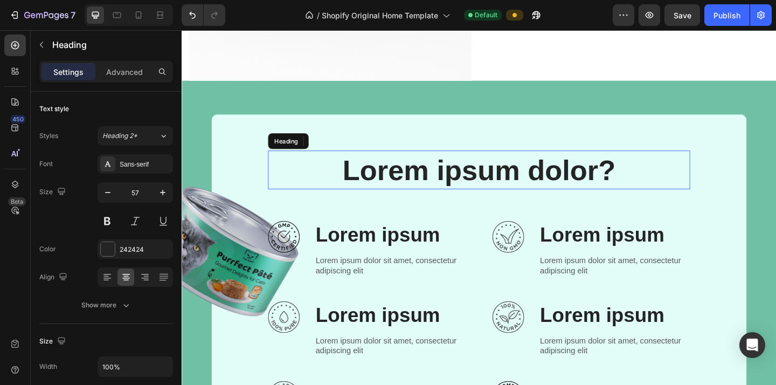
click at [398, 184] on h2 "Lorem ipsum dolor?" at bounding box center [504, 182] width 459 height 42
click at [398, 184] on p "Lorem ipsum dolor?" at bounding box center [505, 182] width 457 height 40
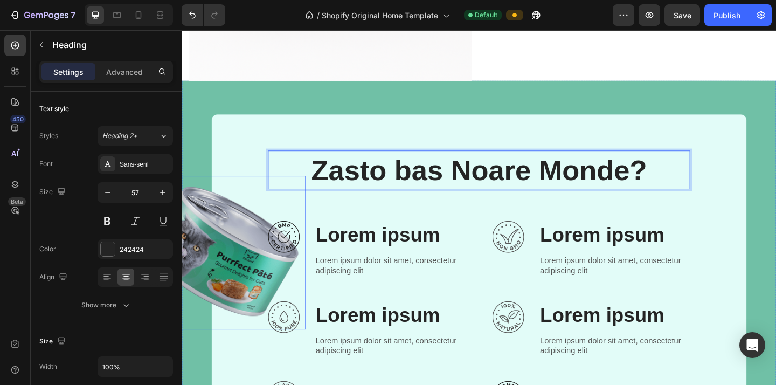
click at [223, 239] on img at bounding box center [226, 272] width 180 height 167
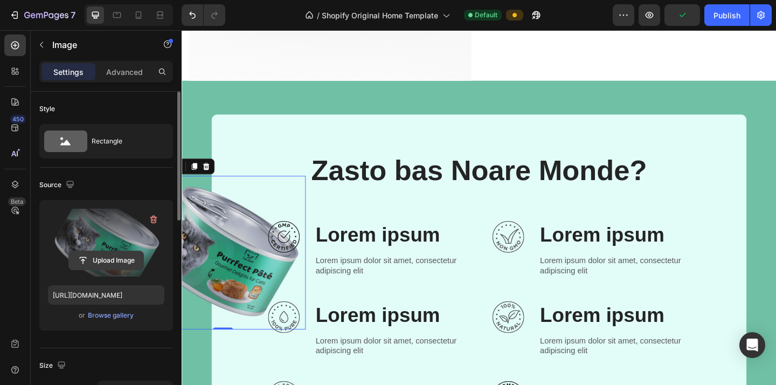
click at [118, 259] on input "file" at bounding box center [106, 260] width 74 height 18
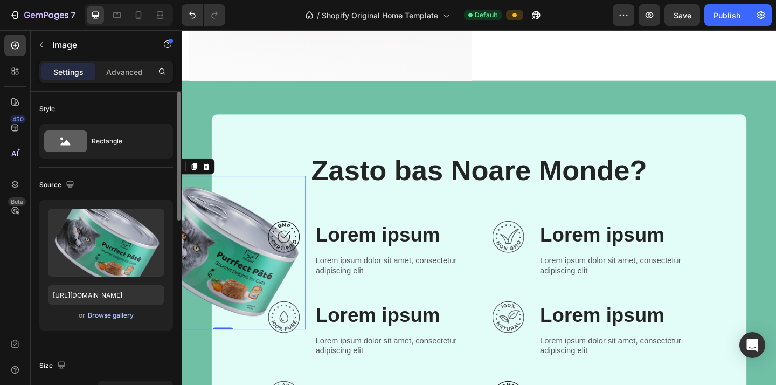
click at [107, 314] on div "Browse gallery" at bounding box center [111, 315] width 46 height 10
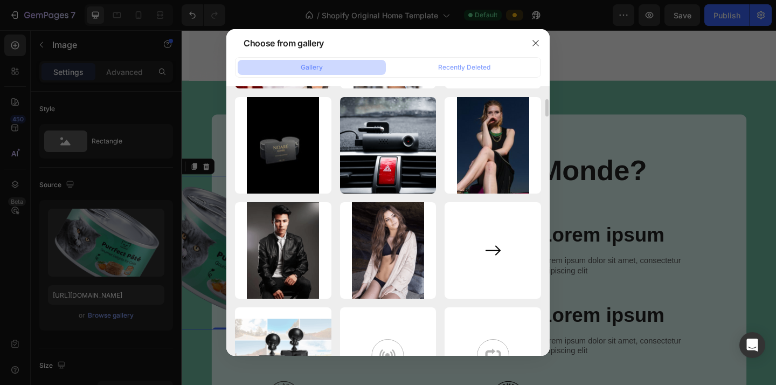
scroll to position [0, 0]
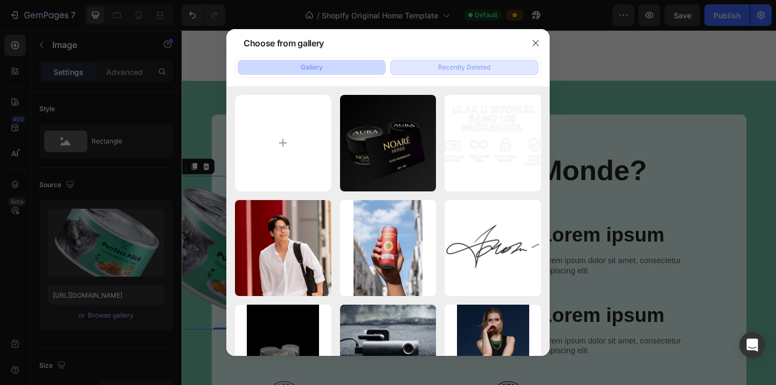
click at [428, 65] on button "Recently Deleted" at bounding box center [464, 67] width 148 height 15
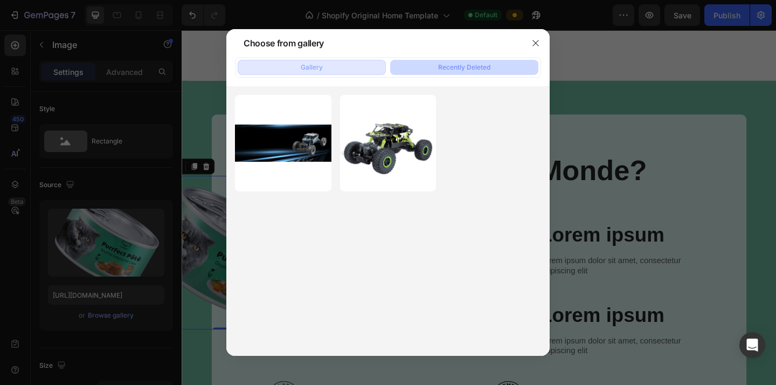
click at [350, 72] on button "Gallery" at bounding box center [312, 67] width 148 height 15
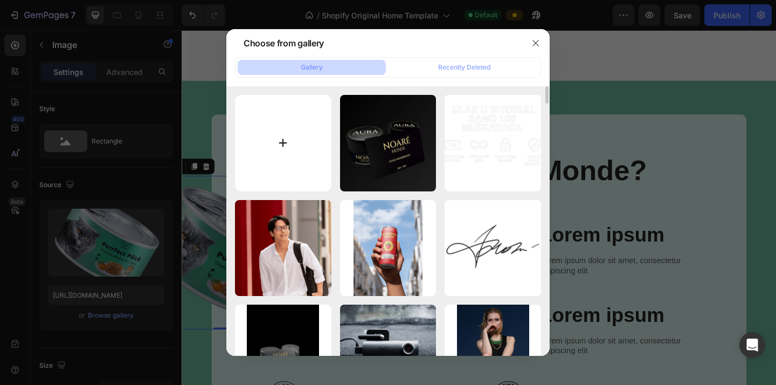
click at [304, 181] on input "file" at bounding box center [283, 143] width 96 height 96
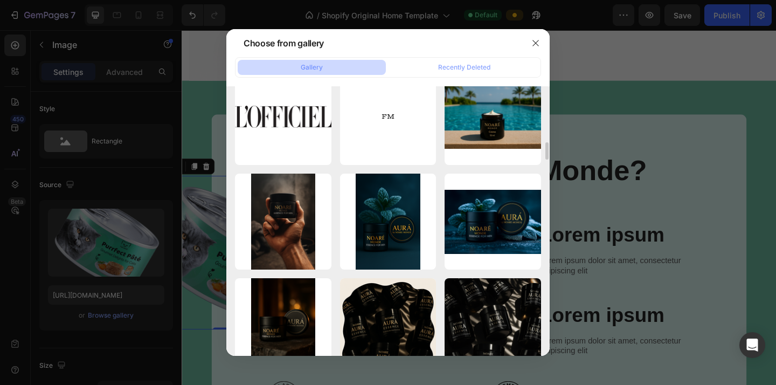
scroll to position [982, 0]
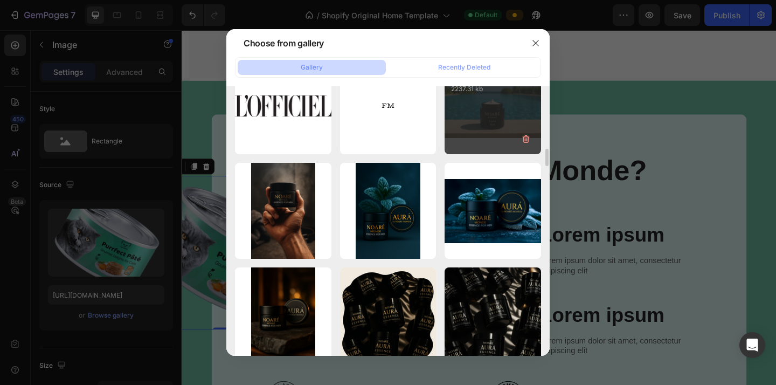
click at [512, 112] on div "ChatGPT Image Jun 8, ...PM.png 2237.31 kb" at bounding box center [493, 106] width 96 height 96
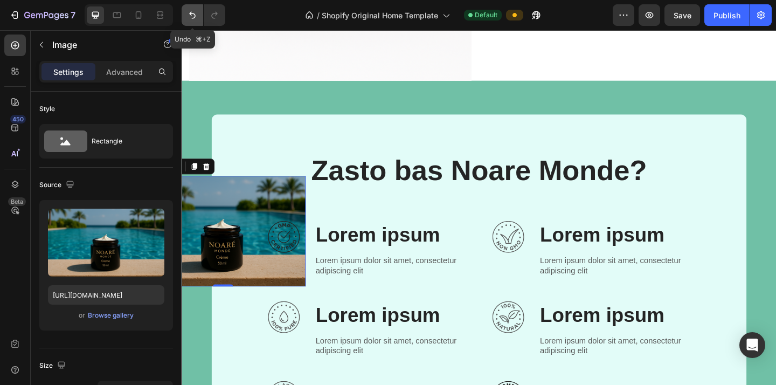
click at [195, 21] on button "Undo/Redo" at bounding box center [193, 15] width 22 height 22
type input "https://cdn.shopify.com/s/files/1/2005/9307/files/gempages_432750572815254551-c…"
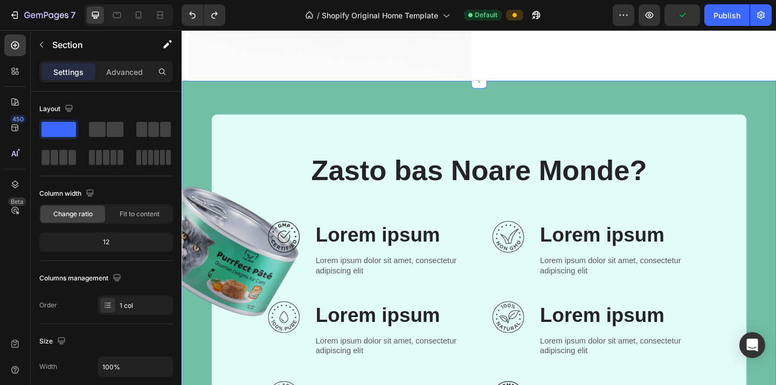
click at [195, 136] on div "Image 0 Image Zasto bas Noare Monde? Heading Row Image Lorem ipsum Text Block L…" at bounding box center [505, 376] width 647 height 582
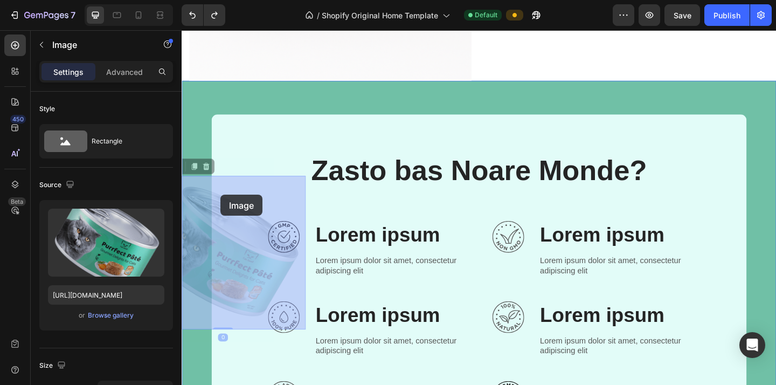
drag, startPoint x: 206, startPoint y: 211, endPoint x: 223, endPoint y: 209, distance: 17.4
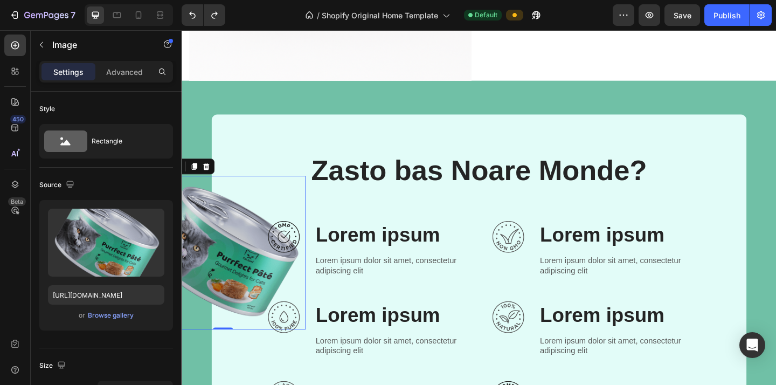
click at [129, 82] on div "Settings Advanced" at bounding box center [106, 76] width 151 height 31
click at [129, 74] on p "Advanced" at bounding box center [124, 71] width 37 height 11
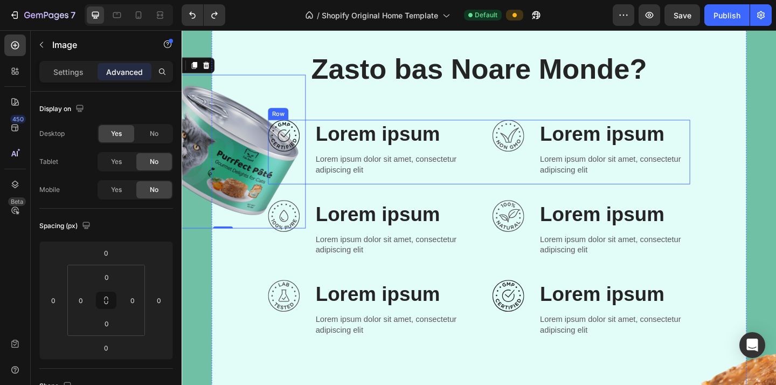
scroll to position [797, 0]
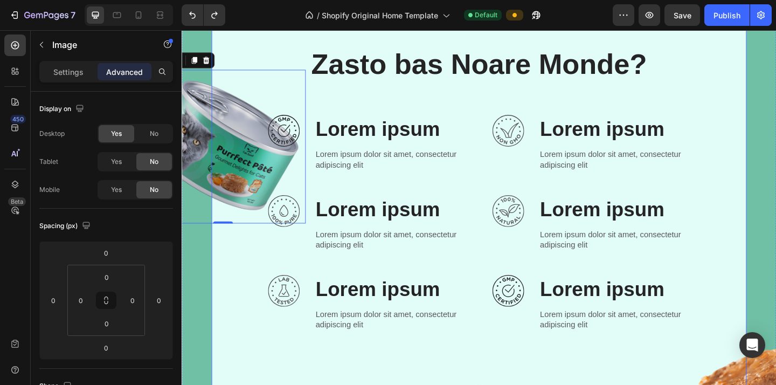
click at [255, 301] on div "Zasto bas Noare Monde? Heading Row Image Lorem ipsum Text Block Lorem ipsum dol…" at bounding box center [504, 257] width 559 height 423
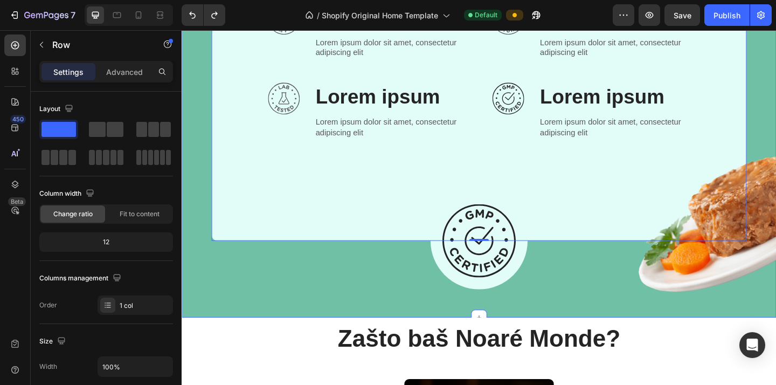
scroll to position [1008, 0]
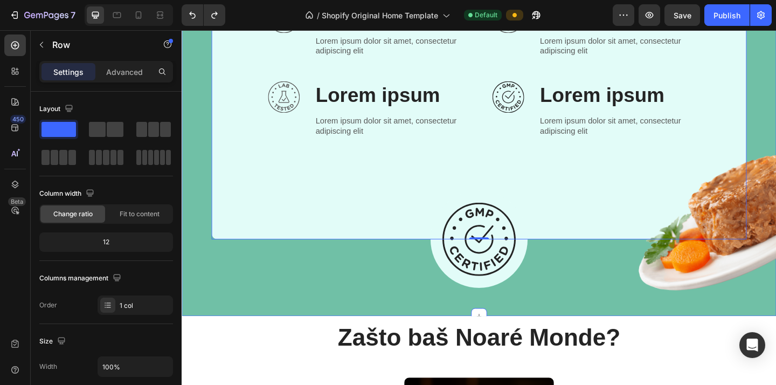
click at [569, 309] on div "Image Image Zasto bas Noare Monde? Heading Row Image Lorem ipsum Text Block Lor…" at bounding box center [505, 50] width 647 height 582
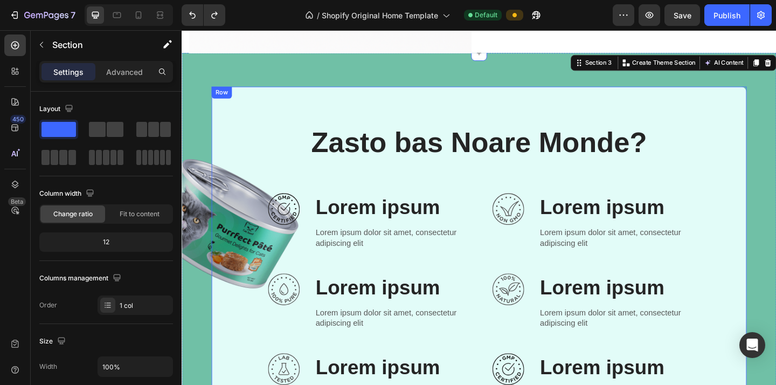
scroll to position [719, 0]
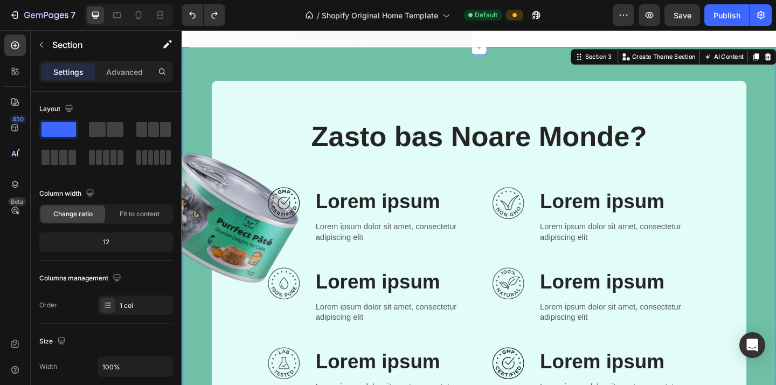
click at [187, 121] on div "Image Image Zasto bas Noare Monde? Heading Row Image Lorem ipsum Text Block Lor…" at bounding box center [505, 340] width 647 height 582
click at [197, 119] on div "Image Image Zasto bas Noare Monde? Heading Row Image Lorem ipsum Text Block Lor…" at bounding box center [505, 340] width 647 height 582
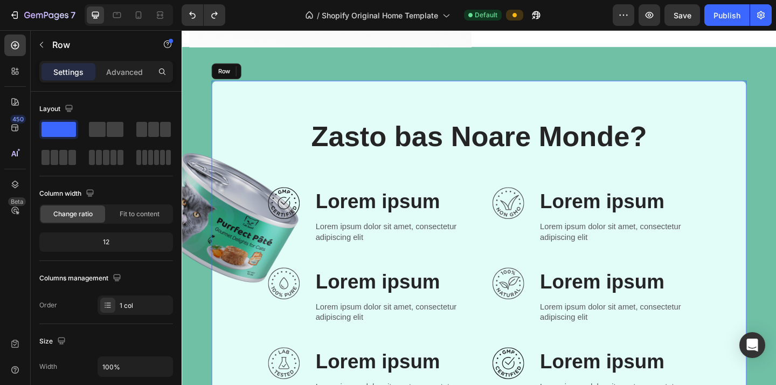
click at [327, 119] on div "Zasto bas Noare Monde? Heading Row Image Lorem ipsum Text Block Lorem ipsum dol…" at bounding box center [505, 316] width 582 height 462
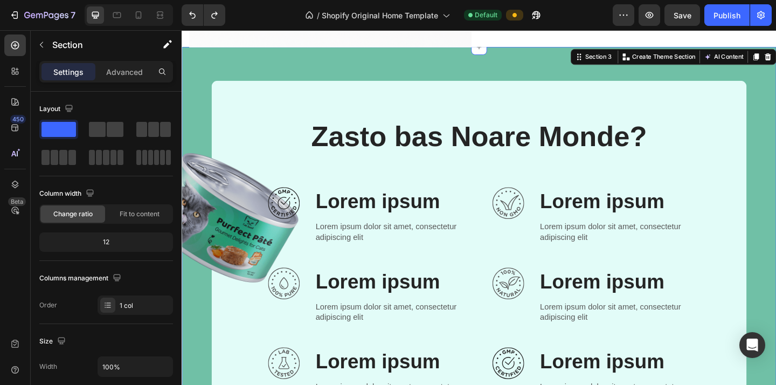
click at [324, 70] on div "Image Image Zasto bas Noare Monde? Heading Row Image Lorem ipsum Text Block Lor…" at bounding box center [505, 340] width 647 height 582
click at [124, 70] on p "Advanced" at bounding box center [124, 71] width 37 height 11
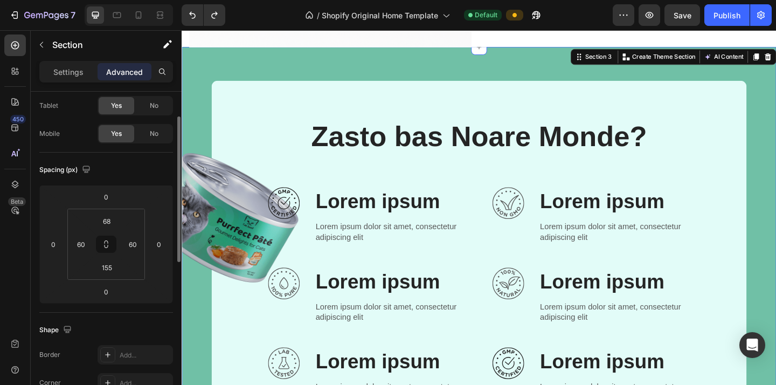
scroll to position [0, 0]
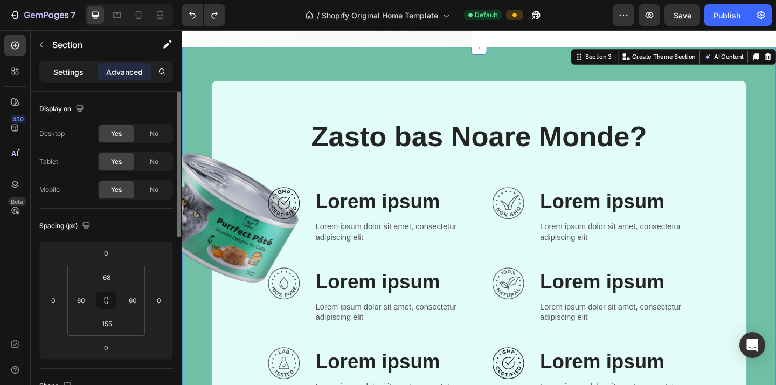
click at [79, 80] on div "Settings" at bounding box center [69, 71] width 54 height 17
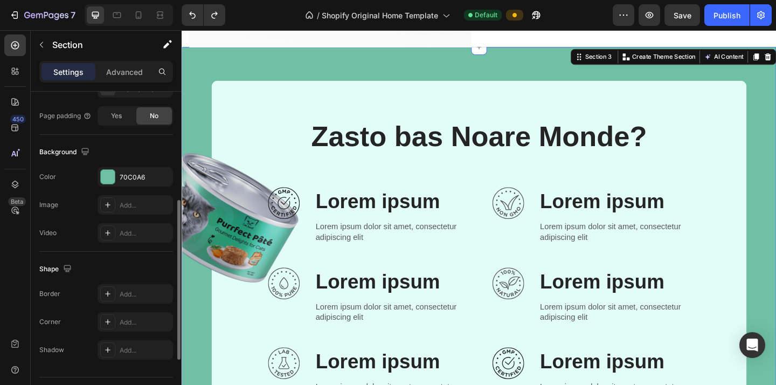
scroll to position [312, 0]
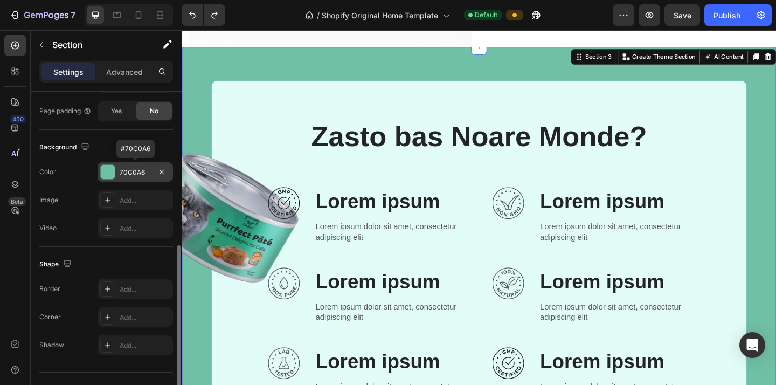
click at [141, 174] on div "70C0A6" at bounding box center [135, 173] width 31 height 10
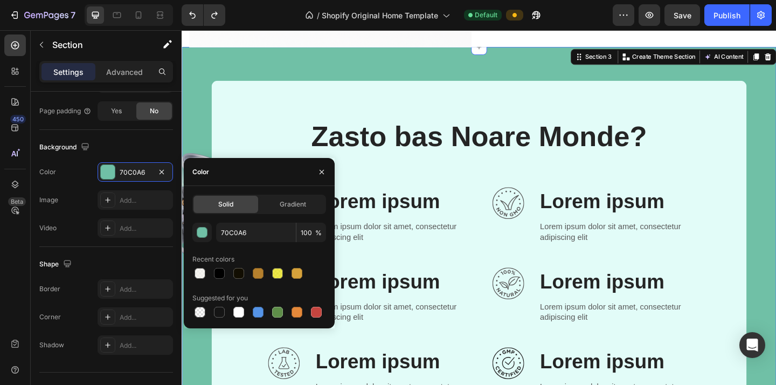
click at [203, 89] on div "Image Image Zasto bas Noare Monde? Heading Row Image Lorem ipsum Text Block Lor…" at bounding box center [505, 340] width 647 height 582
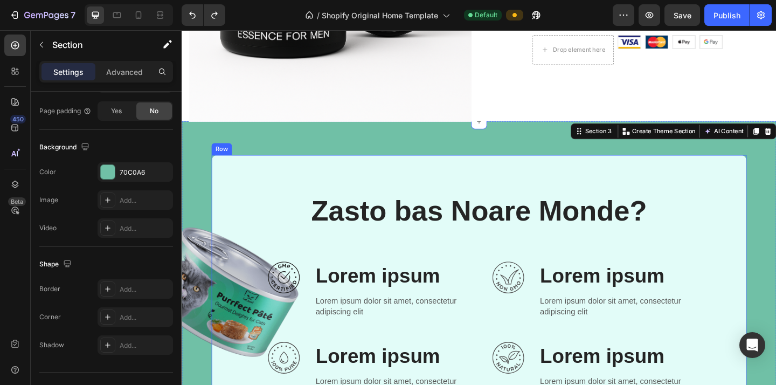
scroll to position [643, 0]
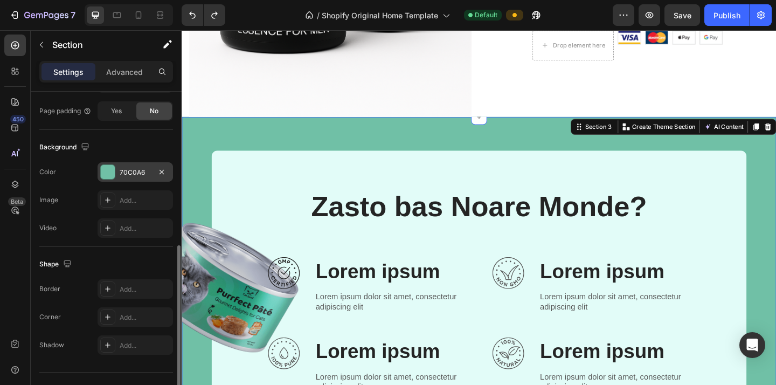
click at [136, 164] on div "70C0A6" at bounding box center [135, 171] width 75 height 19
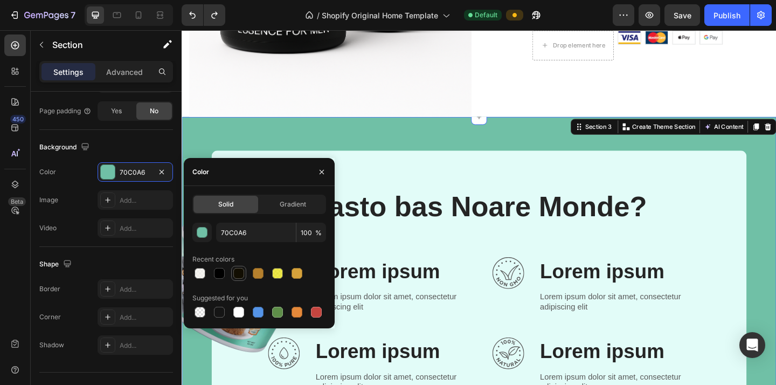
click at [238, 273] on div at bounding box center [238, 273] width 11 height 11
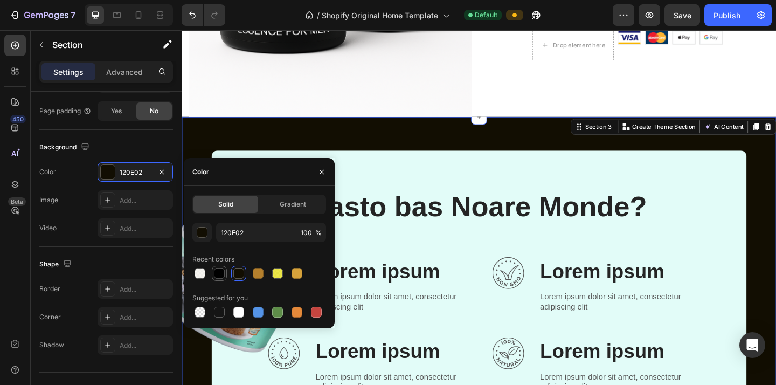
click at [221, 274] on div at bounding box center [219, 273] width 11 height 11
type input "000000"
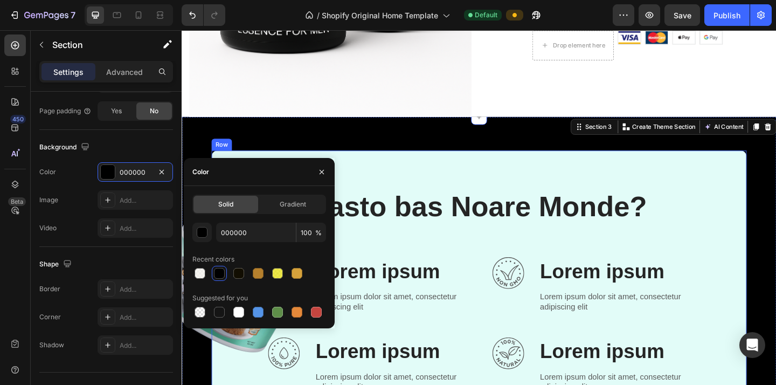
click at [394, 169] on div "Zasto bas Noare Monde? Heading Row Image Lorem ipsum Text Block Lorem ipsum dol…" at bounding box center [505, 392] width 582 height 462
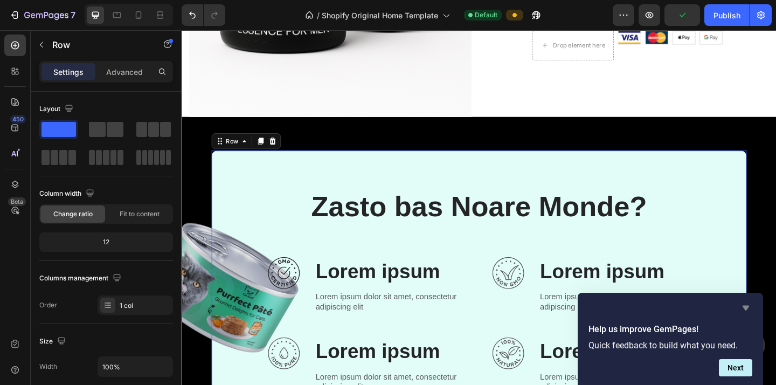
click at [646, 310] on icon "Hide survey" at bounding box center [746, 307] width 13 height 13
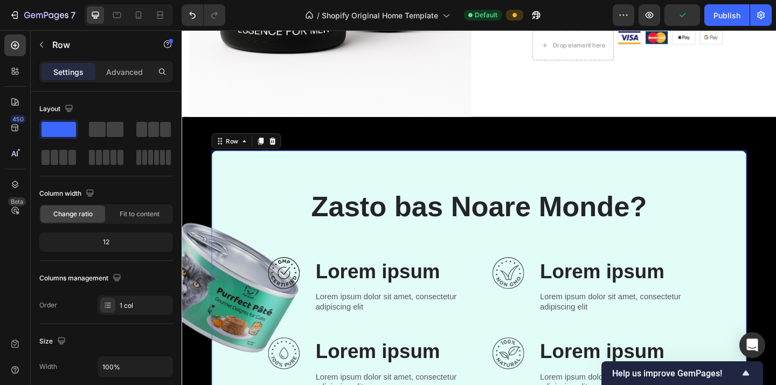
click at [315, 184] on div "Zasto bas Noare Monde? Heading Row Image Lorem ipsum Text Block Lorem ipsum dol…" at bounding box center [505, 392] width 582 height 462
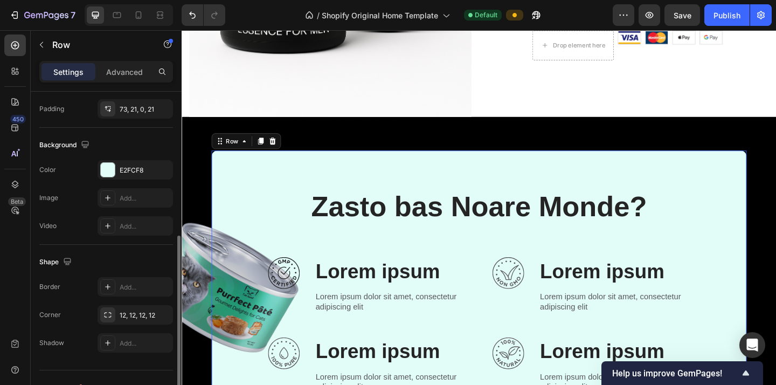
scroll to position [320, 0]
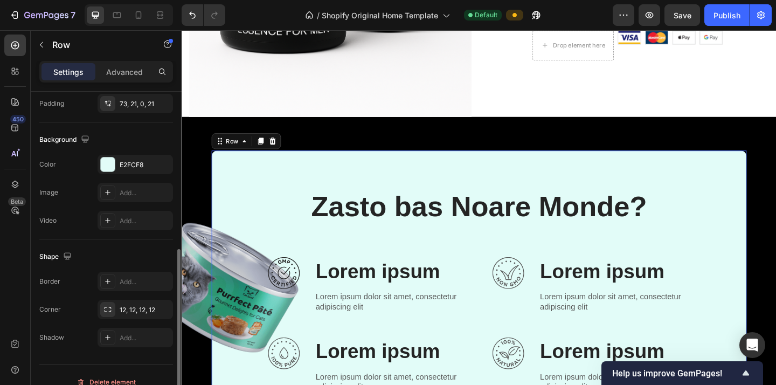
click at [142, 179] on div "The changes might be hidden by the video. Color E2FCF8 Image Add... Video Add..." at bounding box center [106, 192] width 134 height 75
click at [142, 172] on div "E2FCF8" at bounding box center [135, 164] width 75 height 19
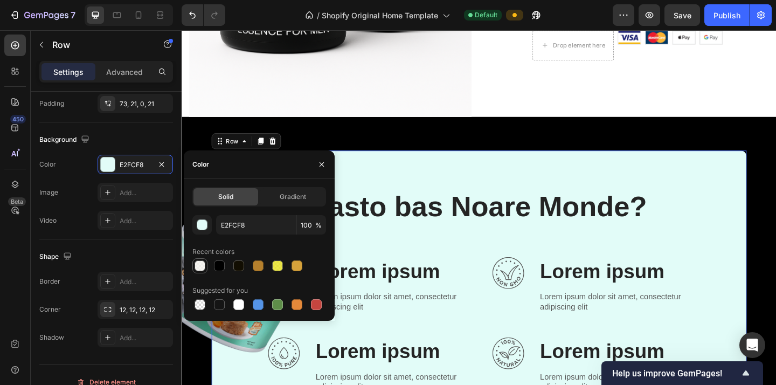
click at [203, 266] on div at bounding box center [200, 265] width 11 height 11
type input "F4F2ED"
type input "79"
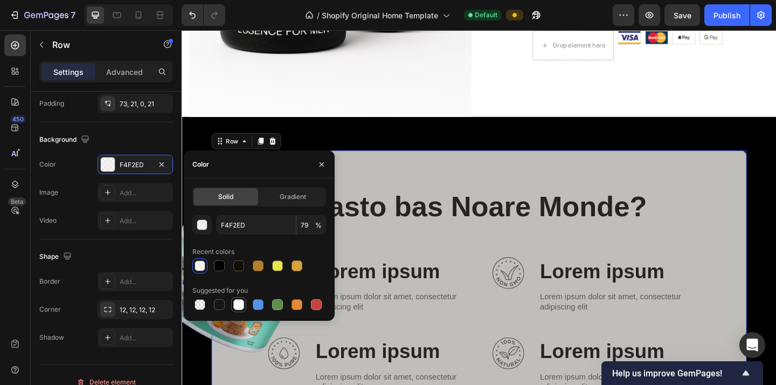
click at [235, 306] on div at bounding box center [238, 304] width 11 height 11
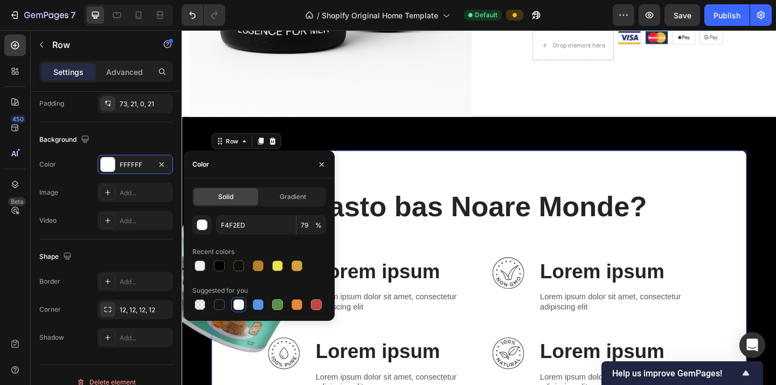
type input "FFFFFF"
type input "100"
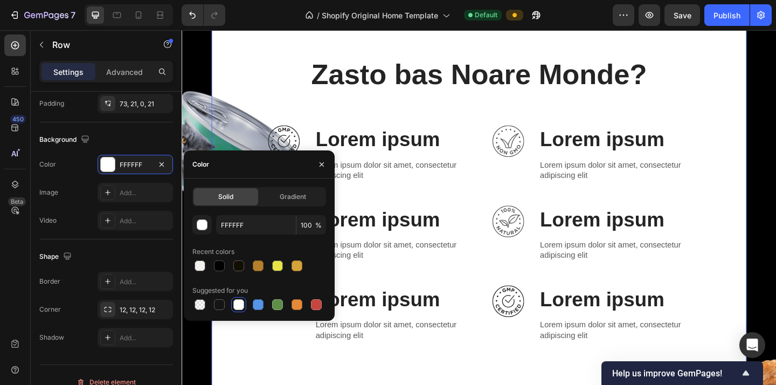
scroll to position [792, 0]
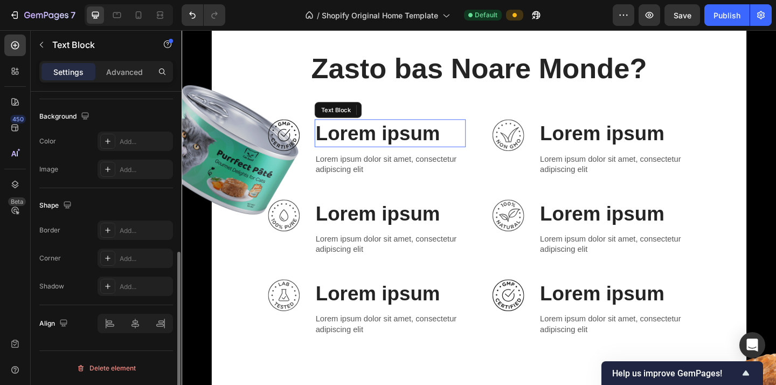
click at [434, 143] on p "Lorem ipsum" at bounding box center [408, 142] width 162 height 28
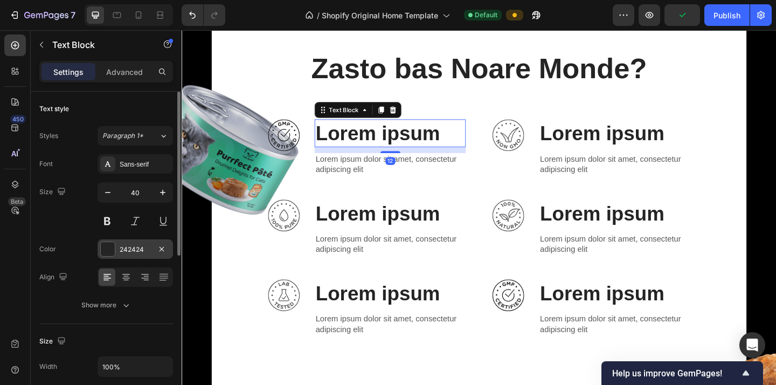
click at [136, 247] on div "242424" at bounding box center [135, 250] width 31 height 10
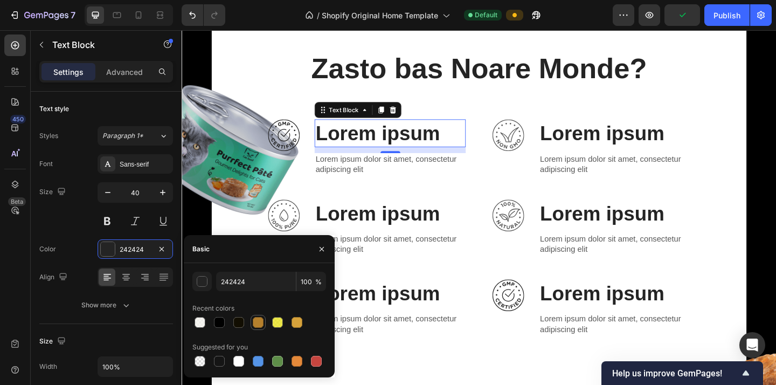
click at [259, 324] on div at bounding box center [258, 322] width 11 height 11
type input "B5802D"
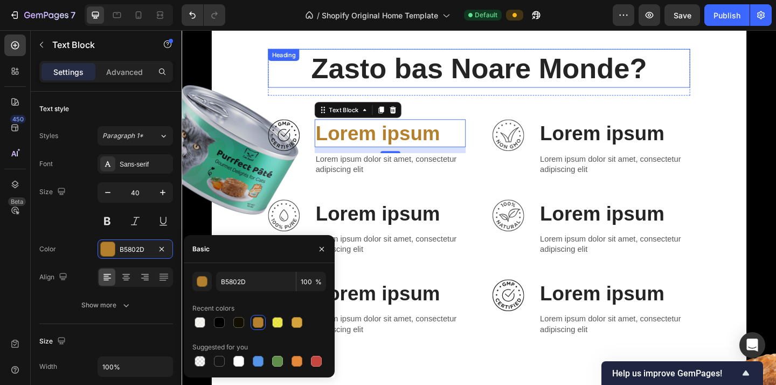
click at [382, 77] on p "Zasto bas Noare Monde?" at bounding box center [505, 72] width 457 height 40
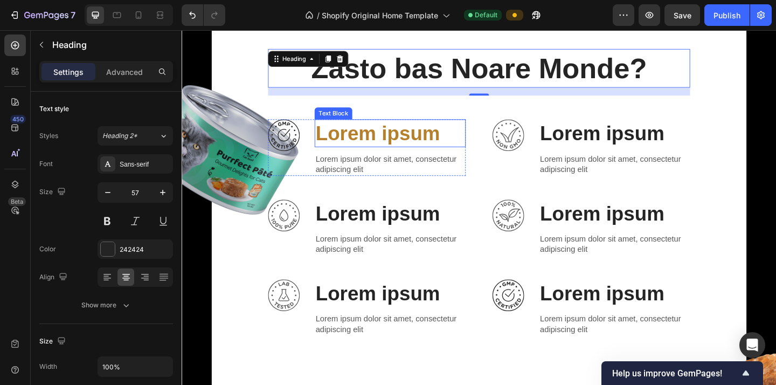
click at [356, 137] on p "Lorem ipsum" at bounding box center [408, 142] width 162 height 28
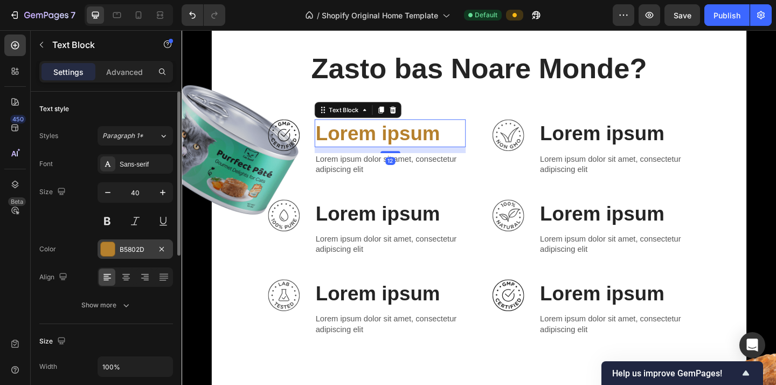
click at [160, 256] on div "B5802D" at bounding box center [135, 248] width 75 height 19
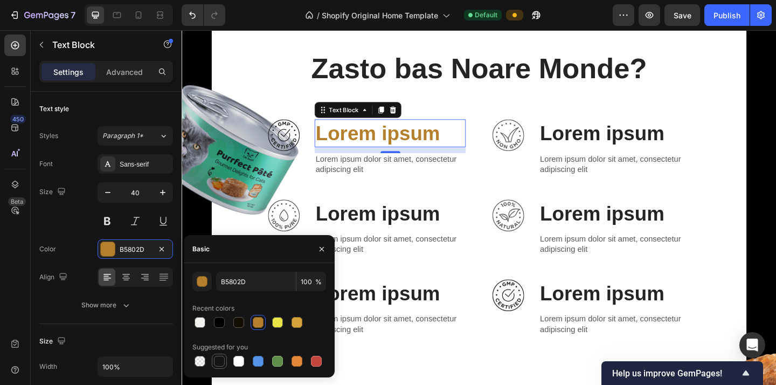
click at [221, 364] on div at bounding box center [219, 361] width 11 height 11
click at [222, 322] on div at bounding box center [219, 322] width 11 height 11
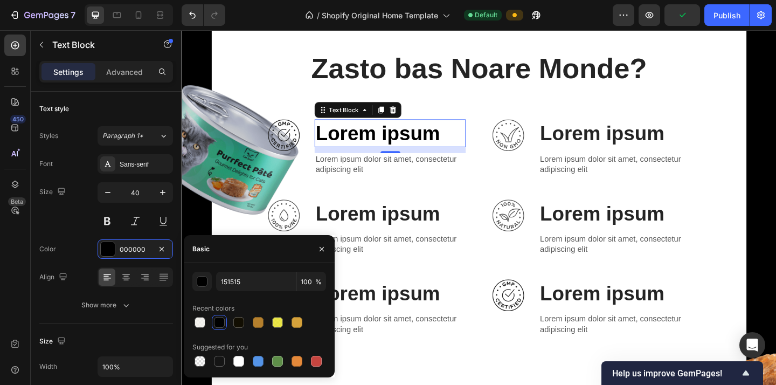
type input "000000"
click at [268, 108] on img at bounding box center [226, 161] width 180 height 167
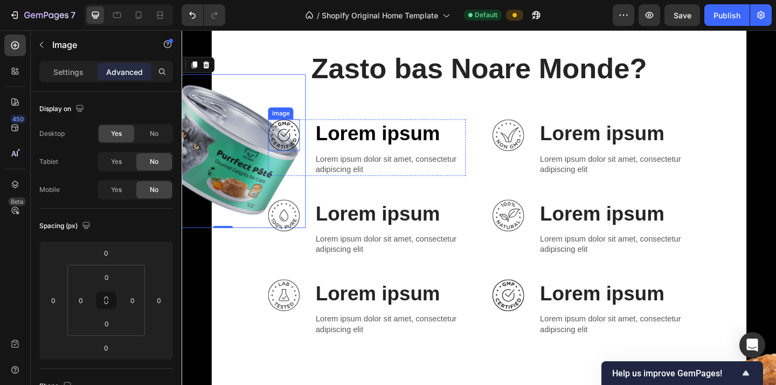
click at [297, 143] on img at bounding box center [292, 144] width 34 height 34
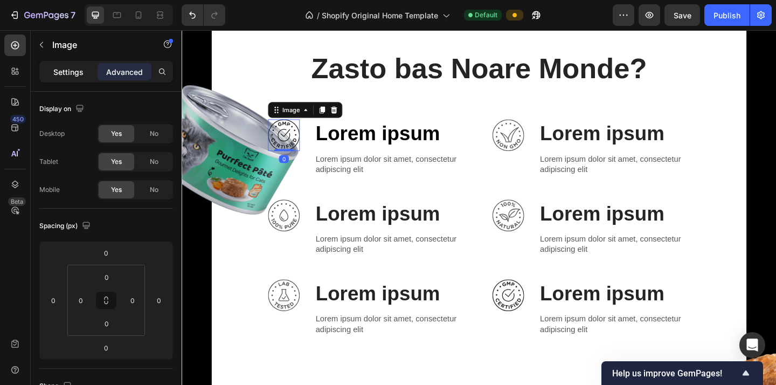
click at [84, 70] on div "Settings" at bounding box center [69, 71] width 54 height 17
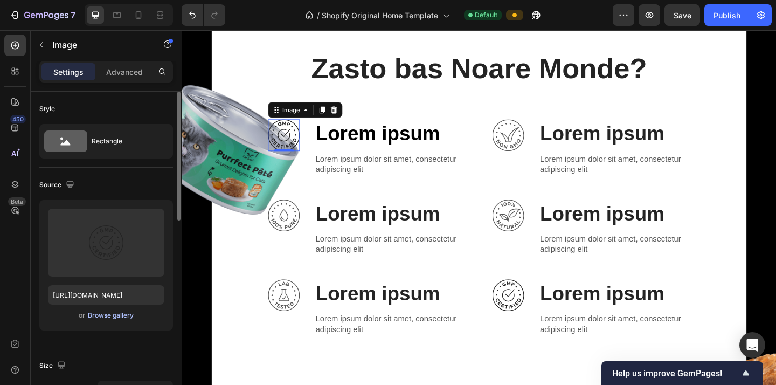
click at [103, 317] on div "Browse gallery" at bounding box center [111, 315] width 46 height 10
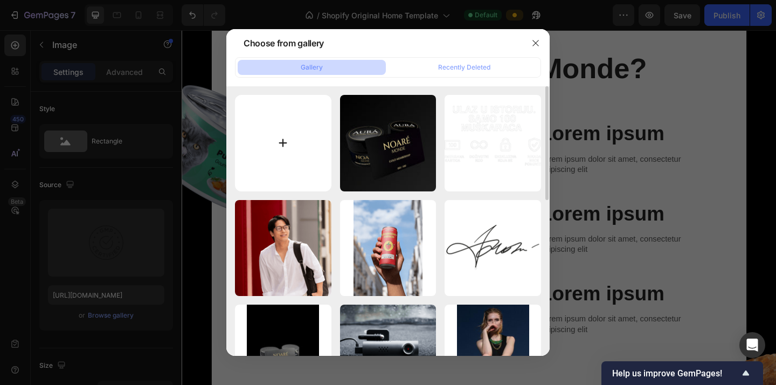
click at [284, 148] on input "file" at bounding box center [283, 143] width 96 height 96
type input "C:\fakepath\ANTIBACTERIAL.png"
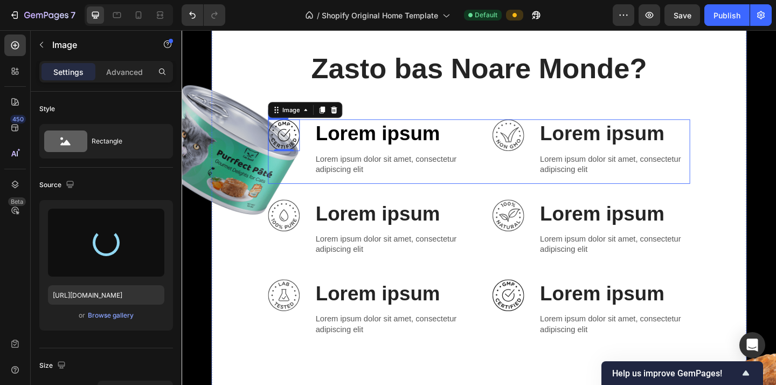
type input "https://cdn.shopify.com/s/files/1/0937/0540/4727/files/gempages_567141902302839…"
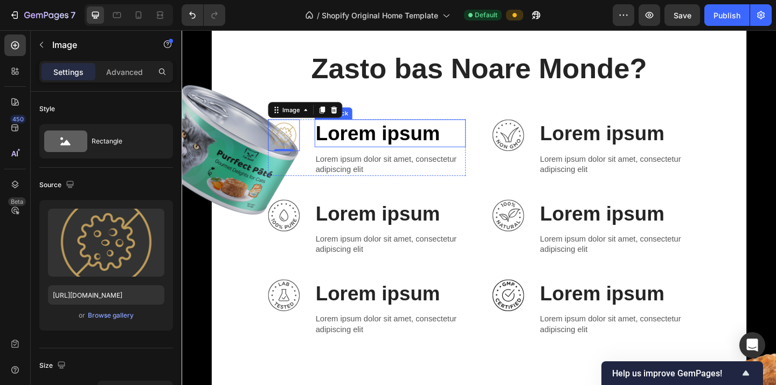
click at [396, 137] on p "Lorem ipsum" at bounding box center [408, 142] width 162 height 28
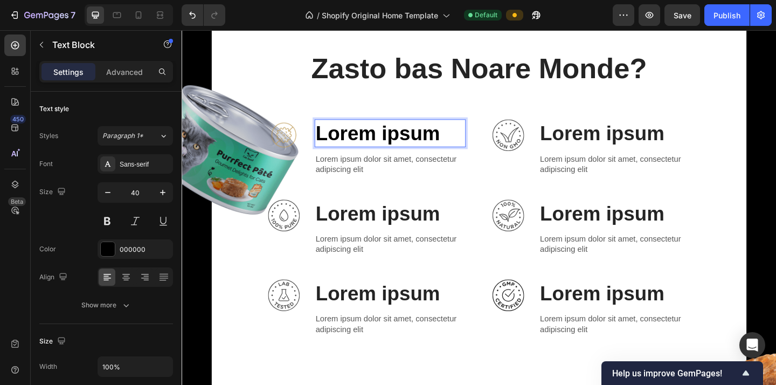
click at [371, 141] on p "Lorem ipsum" at bounding box center [408, 142] width 162 height 28
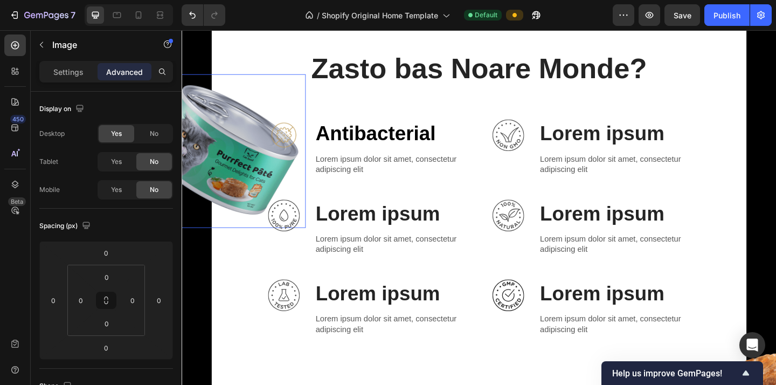
click at [241, 161] on img at bounding box center [226, 161] width 180 height 167
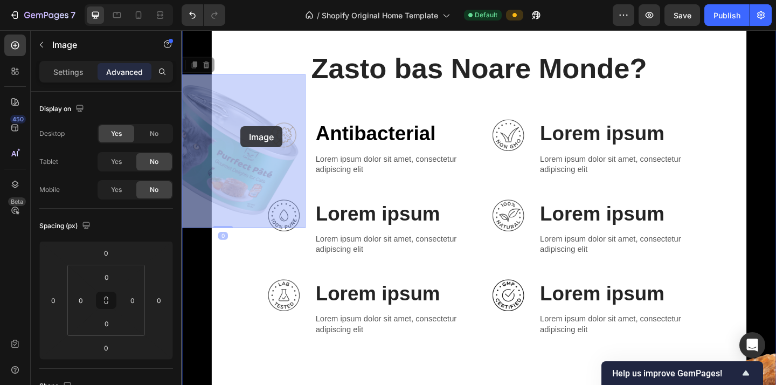
drag, startPoint x: 247, startPoint y: 175, endPoint x: 246, endPoint y: 135, distance: 39.9
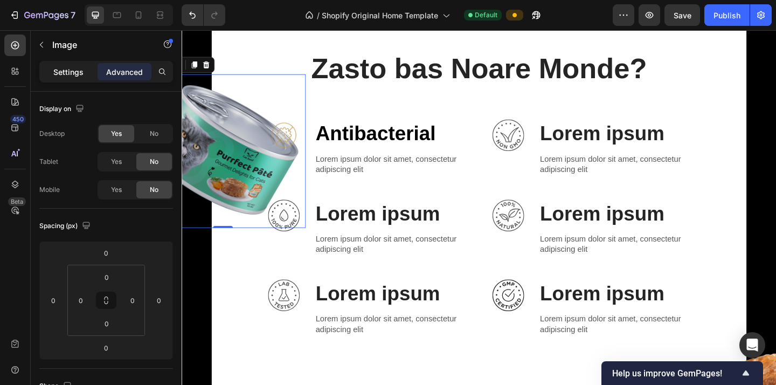
click at [77, 72] on p "Settings" at bounding box center [68, 71] width 30 height 11
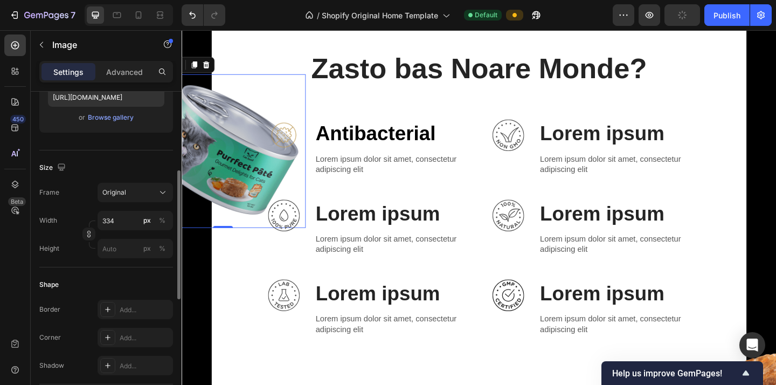
scroll to position [198, 0]
click at [120, 219] on input "334" at bounding box center [135, 219] width 75 height 19
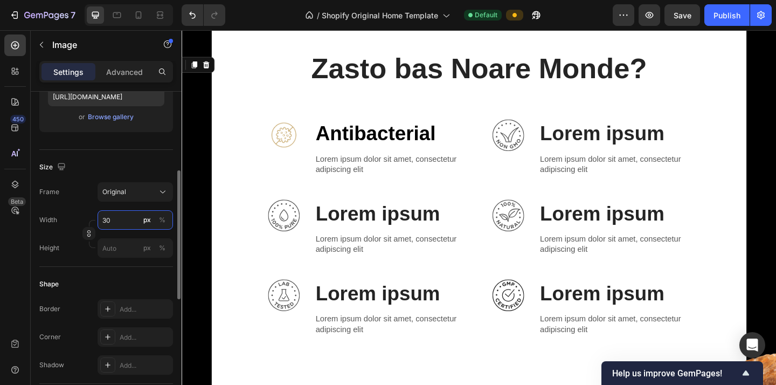
type input "3"
type input "280"
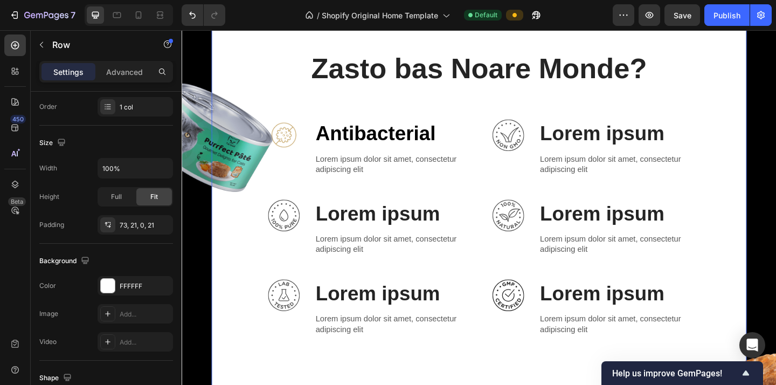
click at [250, 252] on div "Zasto bas Noare Monde? Heading Row Image Antibacterial Text Block Lorem ipsum d…" at bounding box center [504, 262] width 559 height 423
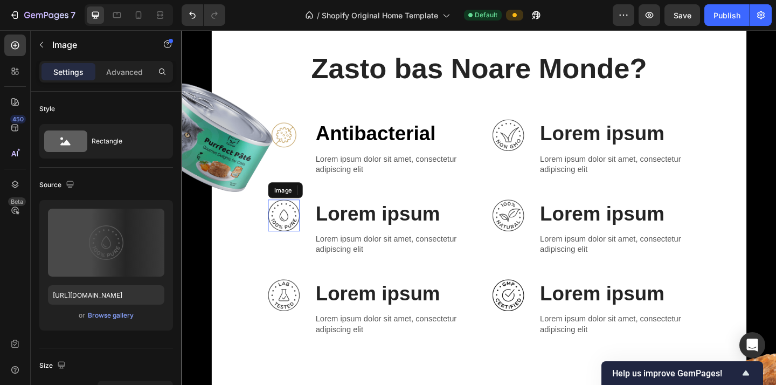
click at [299, 233] on img at bounding box center [292, 232] width 34 height 34
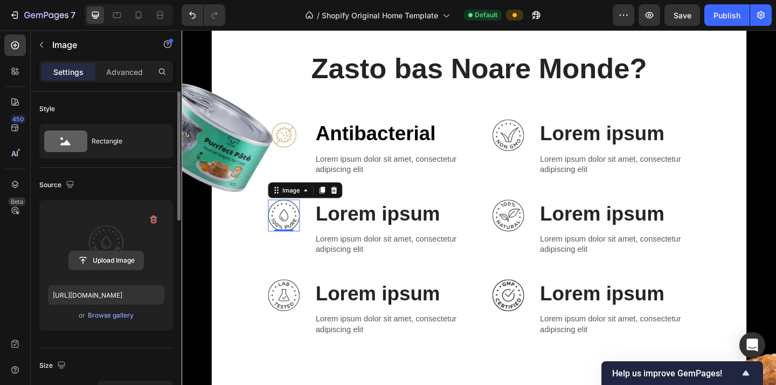
click at [119, 258] on input "file" at bounding box center [106, 260] width 74 height 18
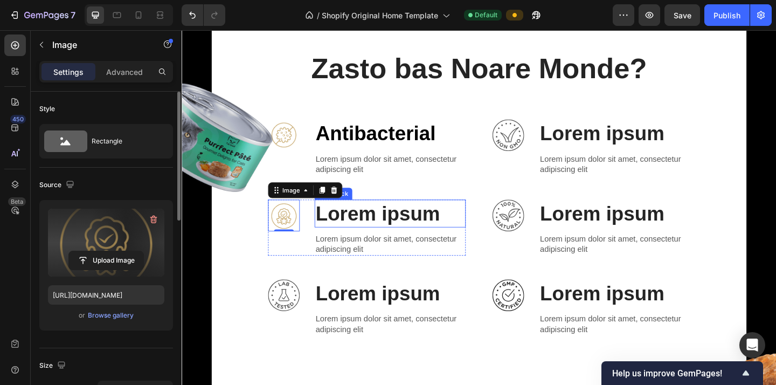
type input "https://cdn.shopify.com/s/files/1/0937/0540/4727/files/gempages_567141902302839…"
click at [383, 231] on p "Lorem ipsum" at bounding box center [408, 230] width 162 height 28
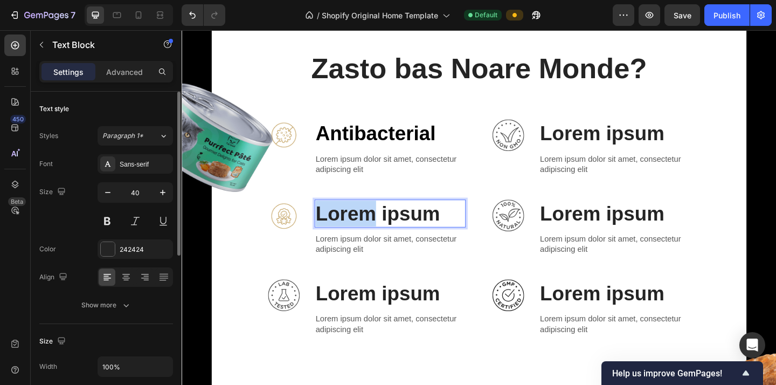
click at [383, 231] on p "Lorem ipsum" at bounding box center [408, 230] width 162 height 28
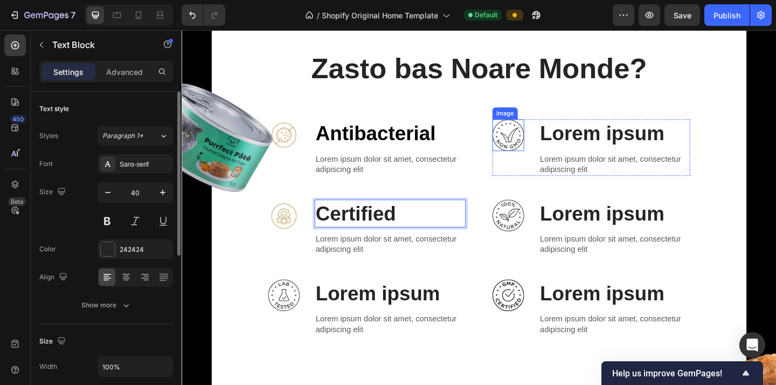
click at [540, 149] on img at bounding box center [537, 144] width 34 height 34
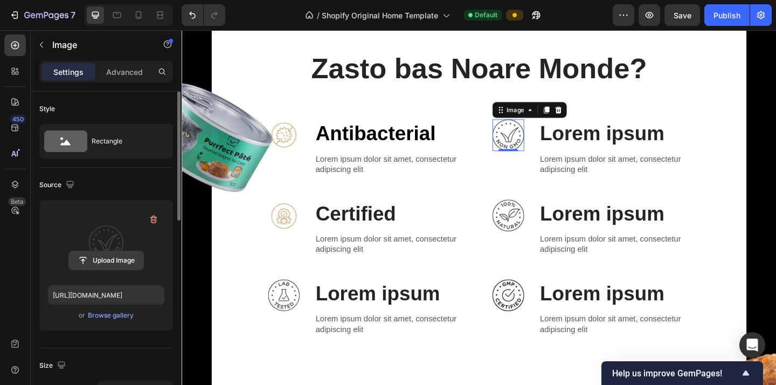
click at [117, 260] on input "file" at bounding box center [106, 260] width 74 height 18
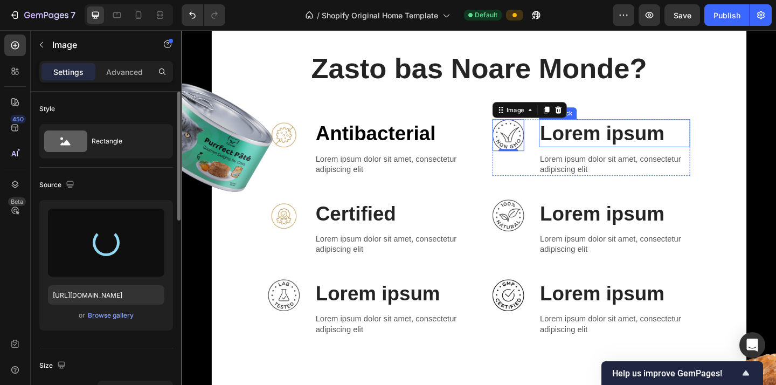
type input "https://cdn.shopify.com/s/files/1/0937/0540/4727/files/gempages_567141902302839…"
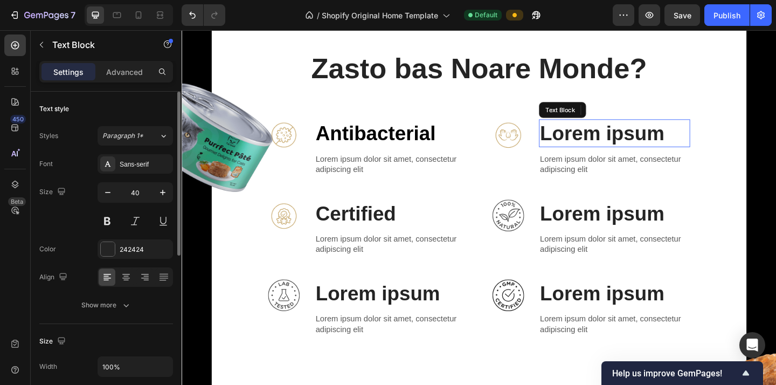
click at [606, 143] on p "Lorem ipsum" at bounding box center [652, 142] width 162 height 28
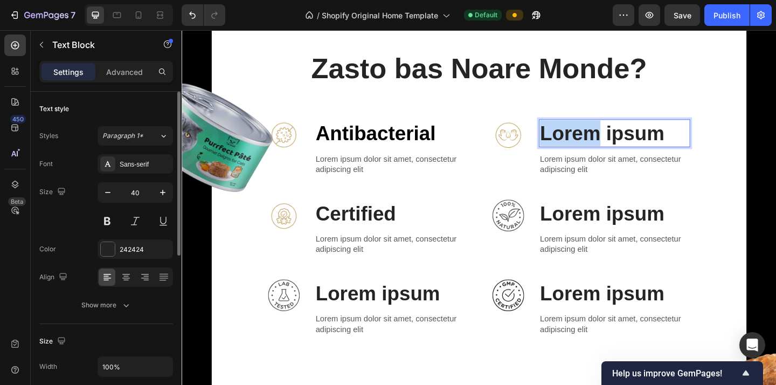
click at [606, 143] on p "Lorem ipsum" at bounding box center [652, 142] width 162 height 28
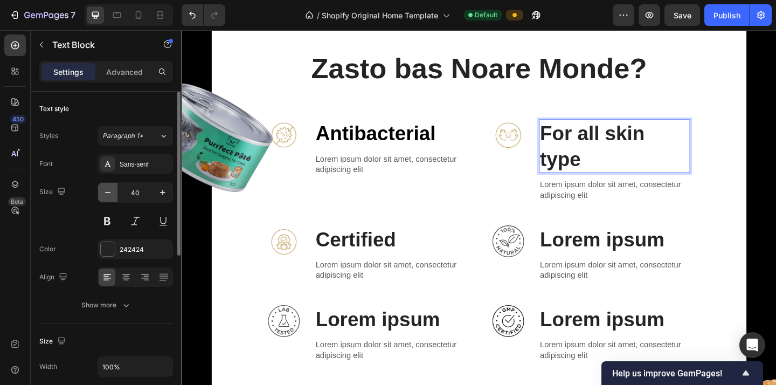
click at [109, 190] on icon "button" at bounding box center [107, 192] width 11 height 11
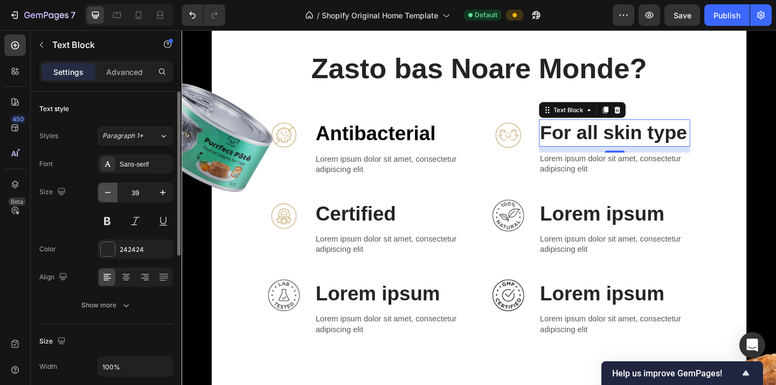
click at [109, 190] on icon "button" at bounding box center [107, 192] width 11 height 11
click at [165, 196] on icon "button" at bounding box center [162, 192] width 11 height 11
type input "39"
click at [571, 199] on div "Zasto bas Noare Monde? Heading Row Image Antibacterial Text Block Lorem ipsum d…" at bounding box center [504, 262] width 559 height 423
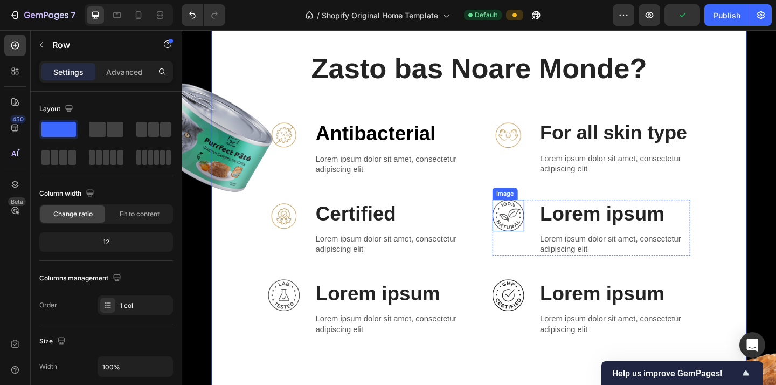
click at [540, 233] on img at bounding box center [537, 232] width 34 height 34
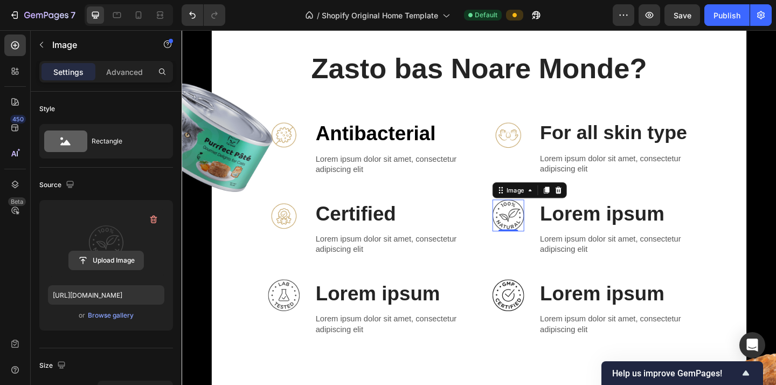
click at [110, 259] on input "file" at bounding box center [106, 260] width 74 height 18
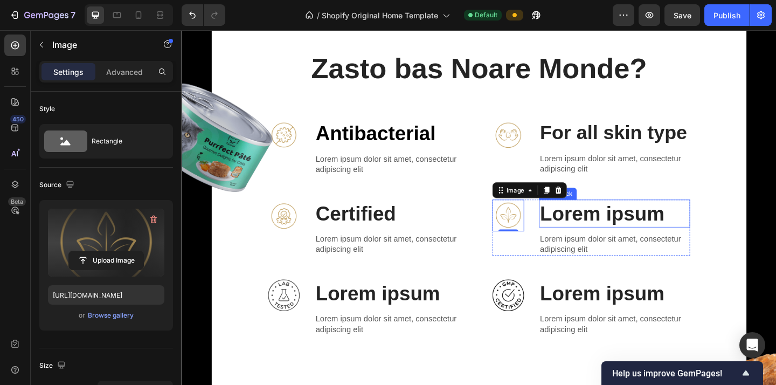
type input "https://cdn.shopify.com/s/files/1/0937/0540/4727/files/gempages_567141902302839…"
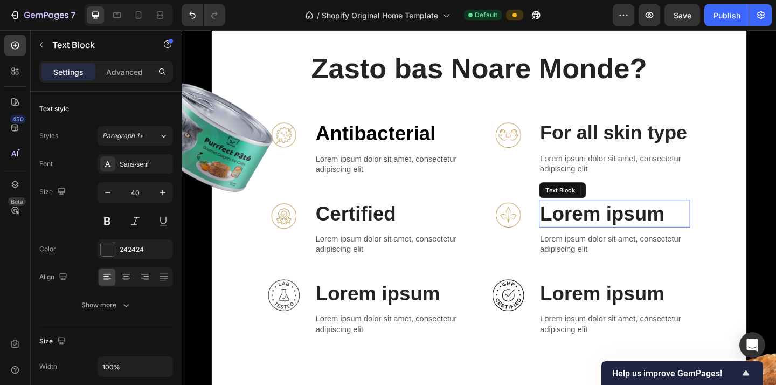
click at [621, 229] on p "Lorem ipsum" at bounding box center [652, 230] width 162 height 28
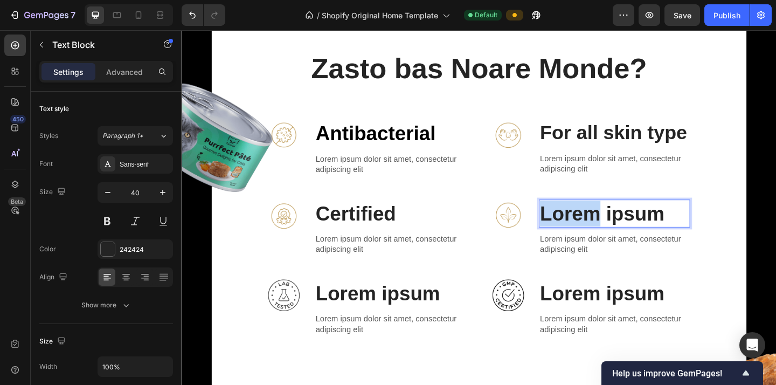
click at [621, 229] on p "Lorem ipsum" at bounding box center [652, 230] width 162 height 28
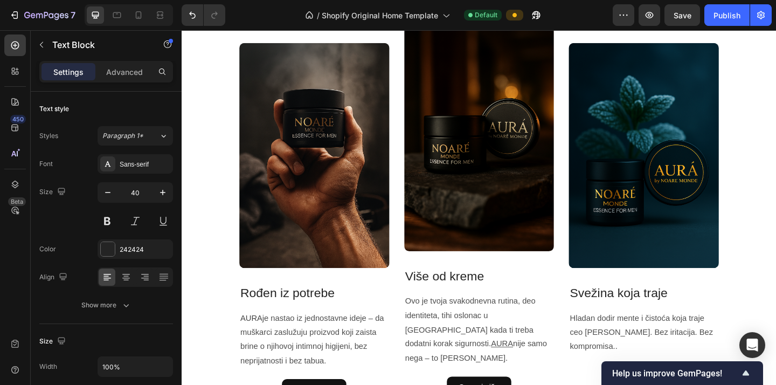
scroll to position [1390, 0]
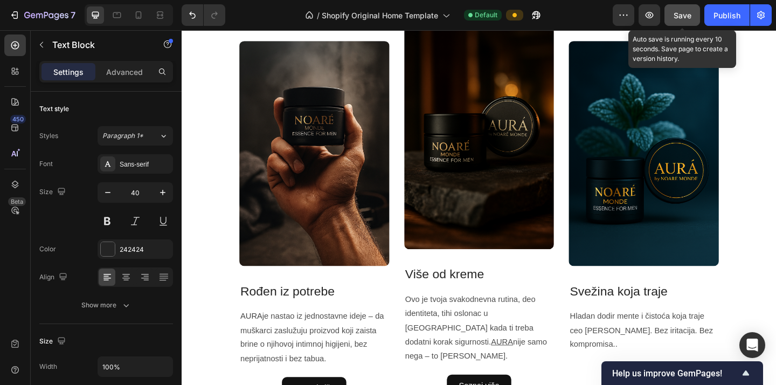
click at [646, 10] on div "Save" at bounding box center [683, 15] width 18 height 11
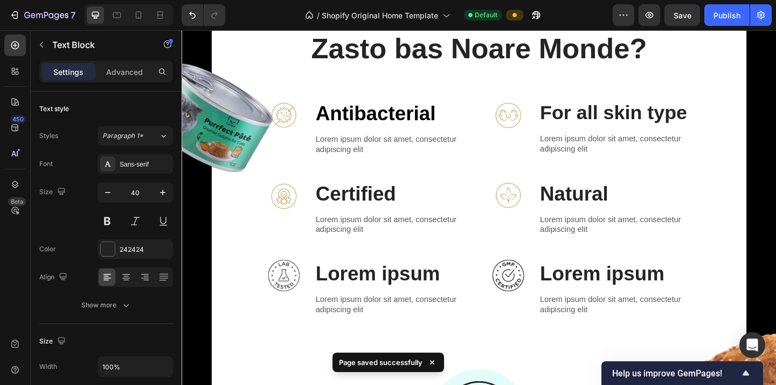
scroll to position [817, 0]
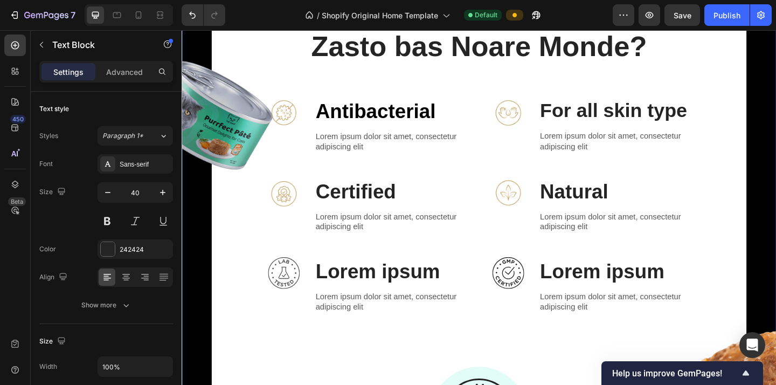
click at [206, 45] on div "Image Image Zasto bas Noare Monde? Heading Row Image Antibacterial Text Block L…" at bounding box center [505, 241] width 647 height 582
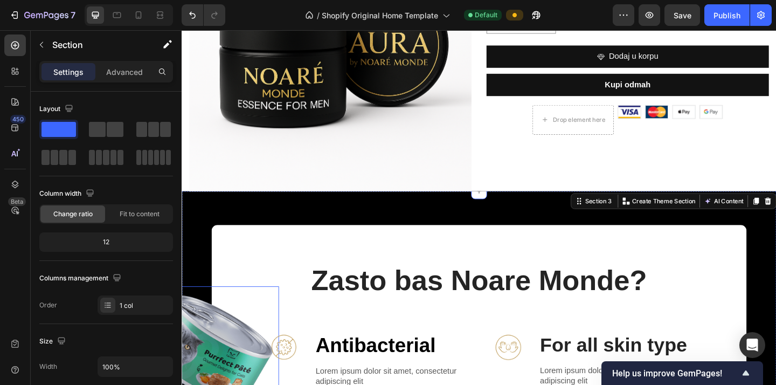
scroll to position [564, 0]
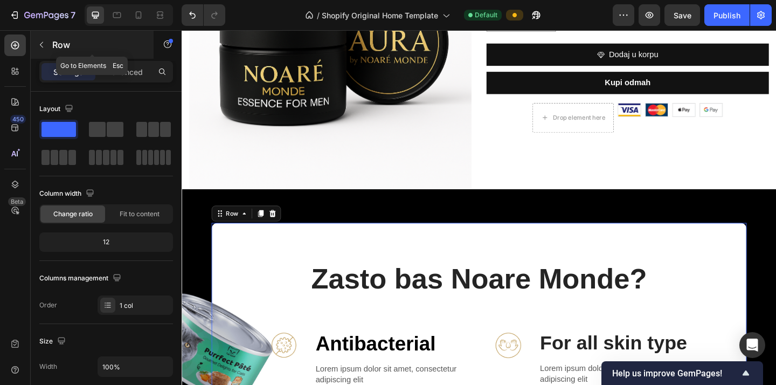
click at [49, 50] on button "button" at bounding box center [41, 44] width 17 height 17
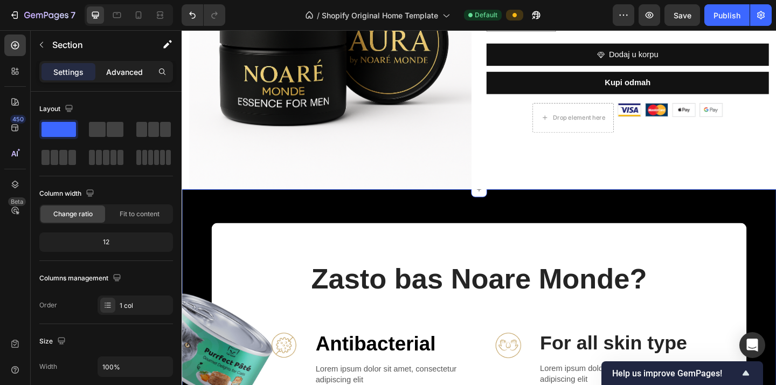
click at [127, 71] on p "Advanced" at bounding box center [124, 71] width 37 height 11
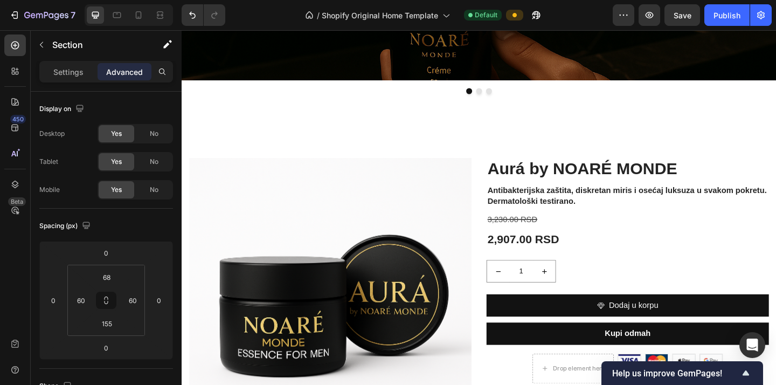
scroll to position [290, 0]
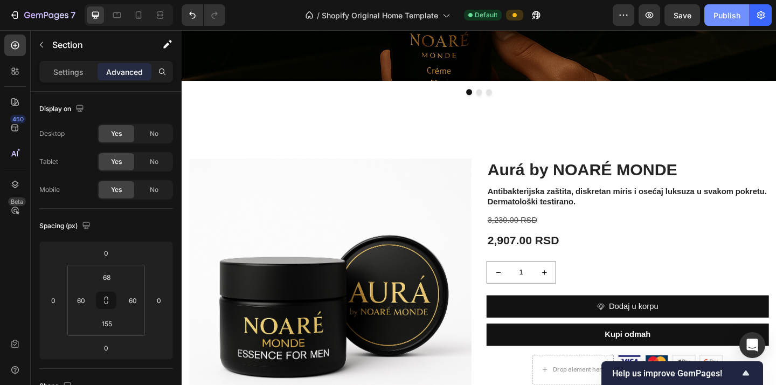
click at [646, 13] on div "Publish" at bounding box center [727, 15] width 27 height 11
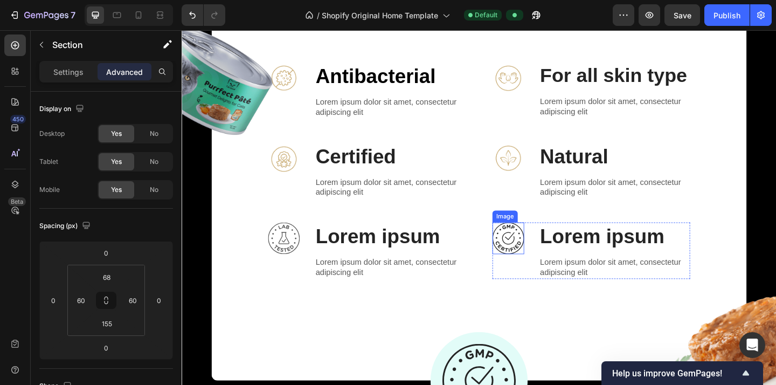
scroll to position [759, 0]
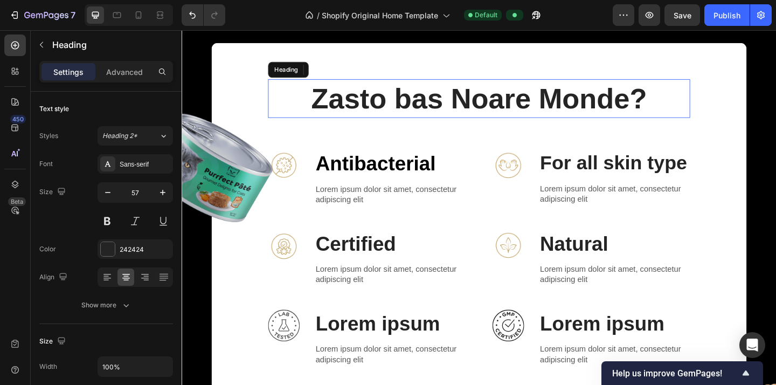
click at [498, 107] on h2 "Zasto bas Noare Monde?" at bounding box center [504, 105] width 459 height 42
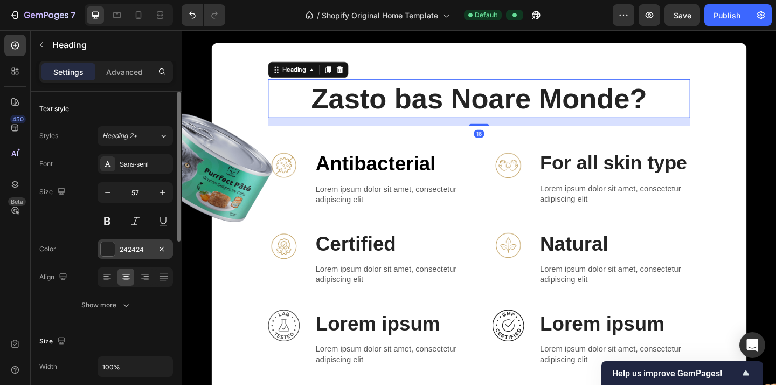
click at [143, 246] on div "242424" at bounding box center [135, 250] width 31 height 10
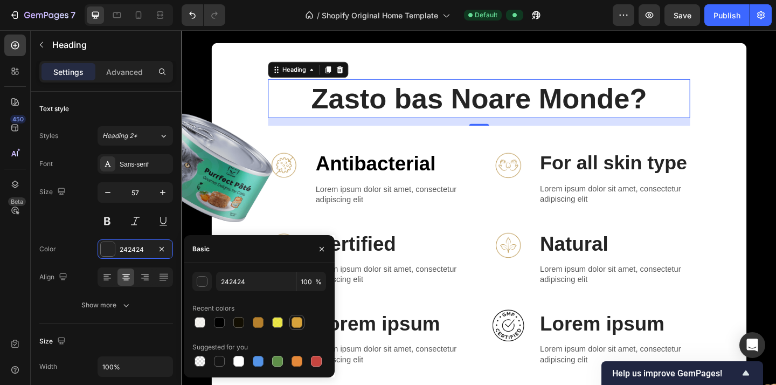
click at [299, 323] on div at bounding box center [297, 322] width 11 height 11
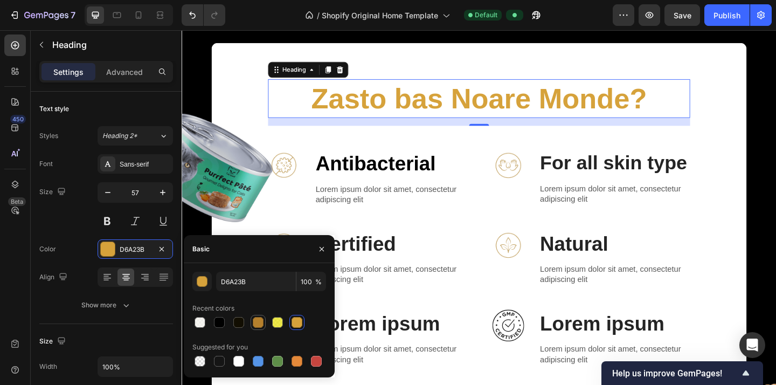
click at [259, 321] on div at bounding box center [258, 322] width 11 height 11
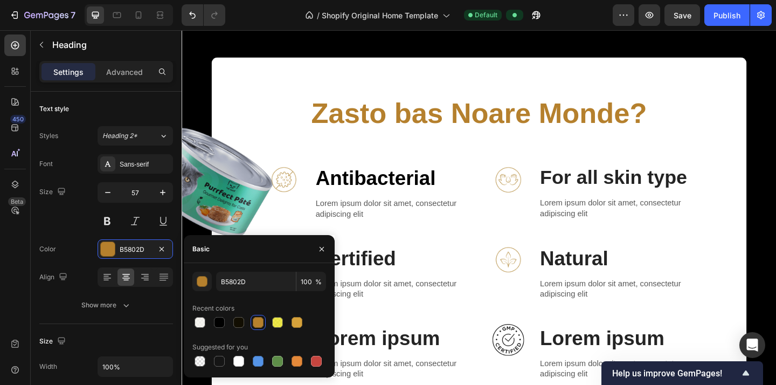
scroll to position [755, 0]
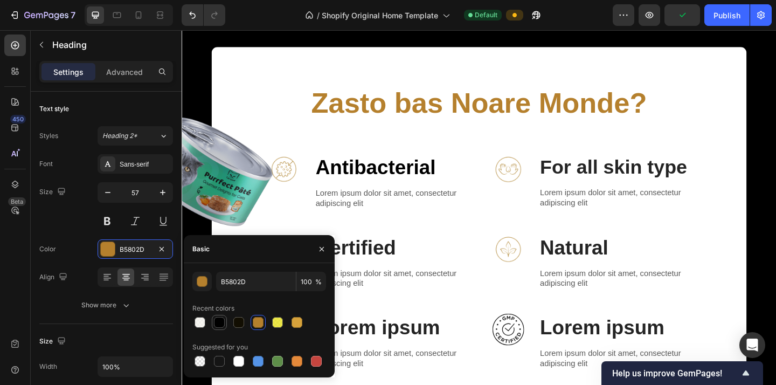
click at [222, 323] on div at bounding box center [219, 322] width 11 height 11
type input "000000"
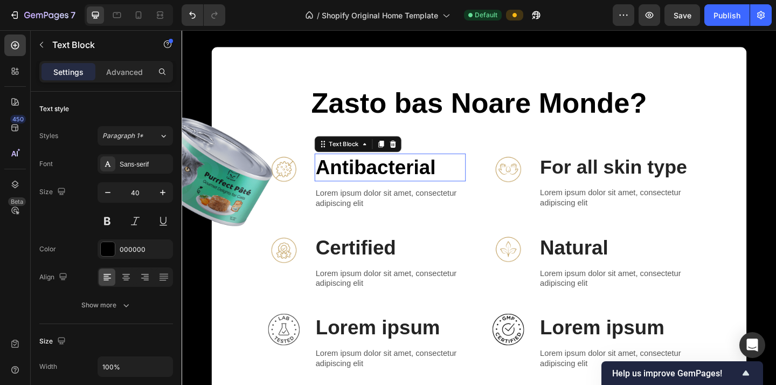
click at [371, 179] on p "Antibacterial" at bounding box center [408, 179] width 162 height 28
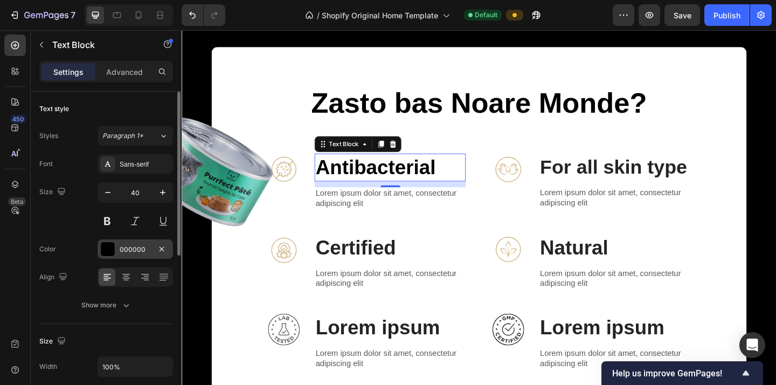
click at [143, 253] on div "000000" at bounding box center [135, 250] width 31 height 10
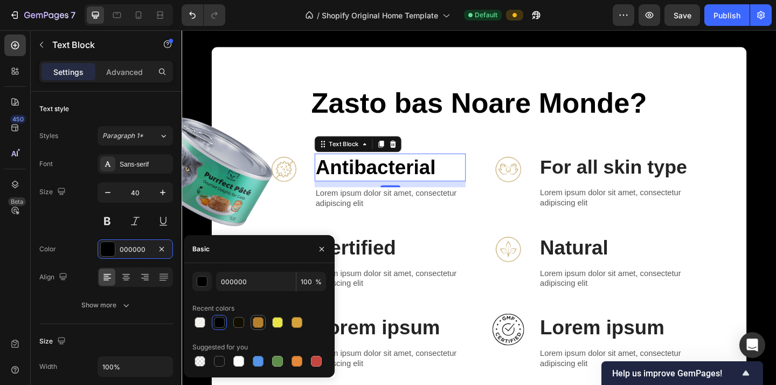
click at [258, 320] on div at bounding box center [258, 322] width 11 height 11
click at [284, 322] on div at bounding box center [277, 322] width 15 height 15
type input "E8E117"
type input "78"
click at [299, 323] on div at bounding box center [297, 322] width 11 height 11
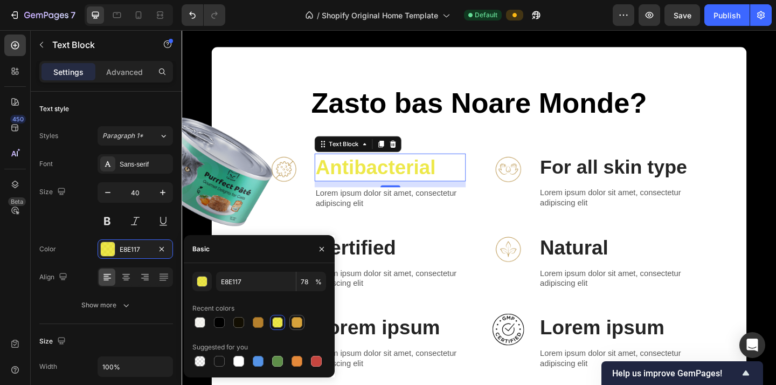
type input "D6A23B"
type input "100"
click at [257, 324] on div at bounding box center [258, 322] width 11 height 11
click at [299, 322] on div at bounding box center [297, 322] width 11 height 11
type input "D6A23B"
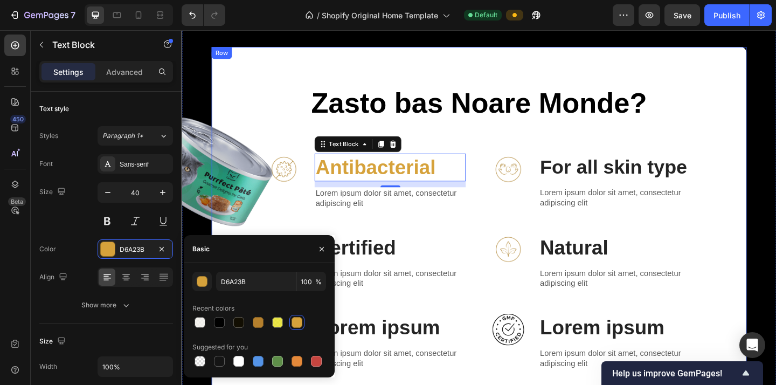
click at [428, 248] on div "Zasto bas Noare Monde? Heading Row Image Antibacterial Text Block 12 Lorem ipsu…" at bounding box center [504, 299] width 559 height 423
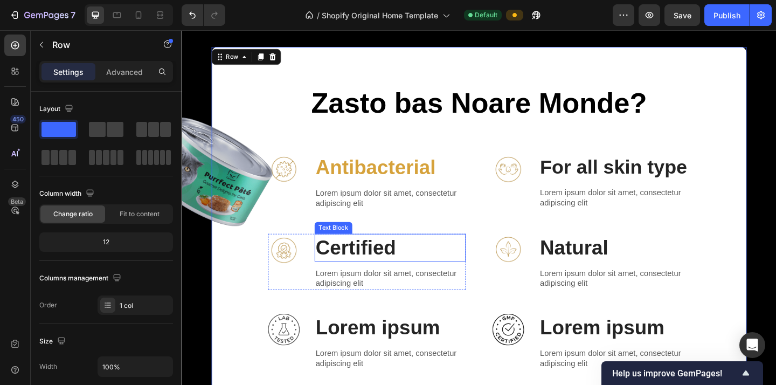
click at [386, 270] on p "Certified" at bounding box center [408, 267] width 162 height 28
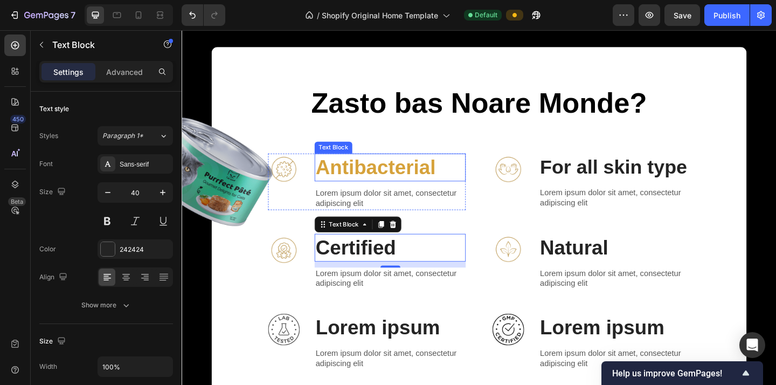
click at [388, 179] on p "Antibacterial" at bounding box center [408, 179] width 162 height 28
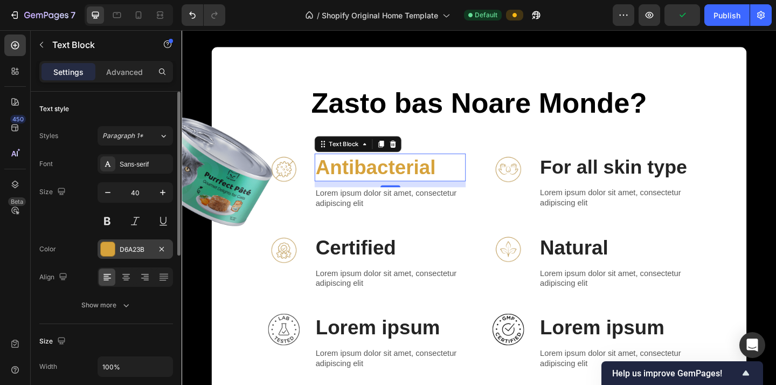
click at [136, 248] on div "D6A23B" at bounding box center [135, 250] width 31 height 10
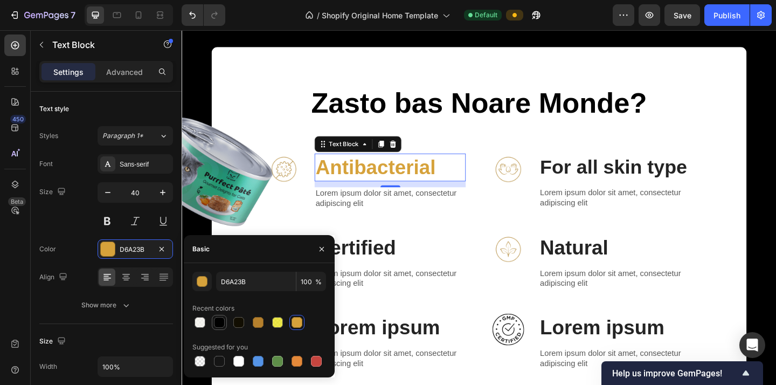
click at [224, 319] on div at bounding box center [219, 322] width 11 height 11
type input "000000"
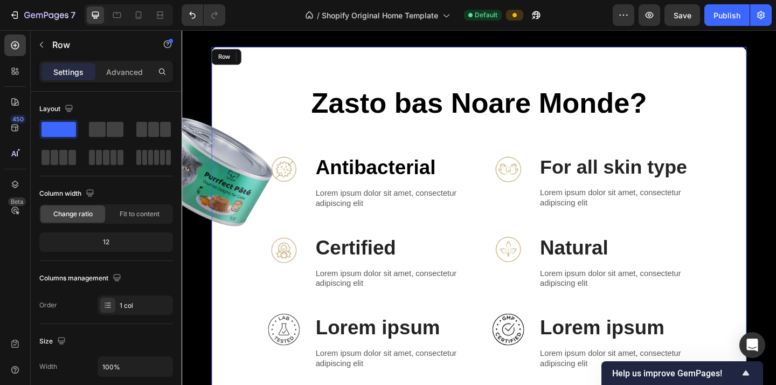
click at [255, 82] on div "Zasto bas Noare Monde? Heading Row Image Antibacterial Text Block 12 Lorem ipsu…" at bounding box center [505, 280] width 582 height 462
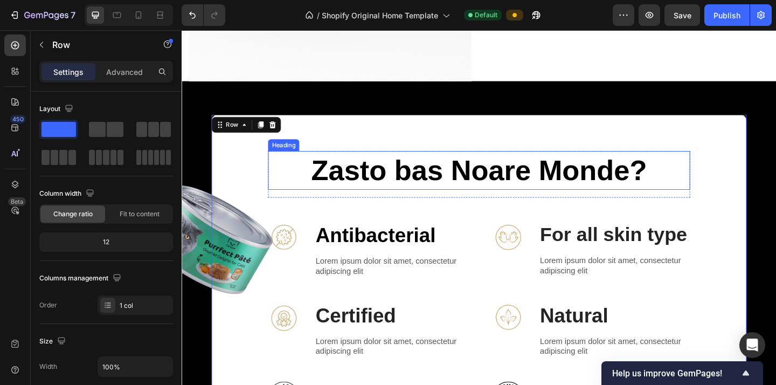
scroll to position [690, 0]
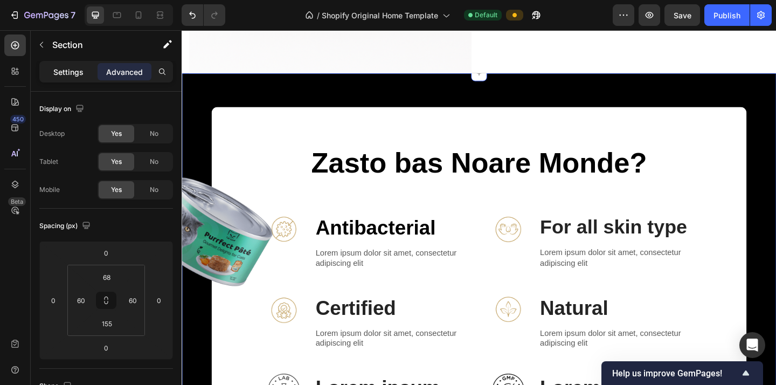
click at [67, 72] on p "Settings" at bounding box center [68, 71] width 30 height 11
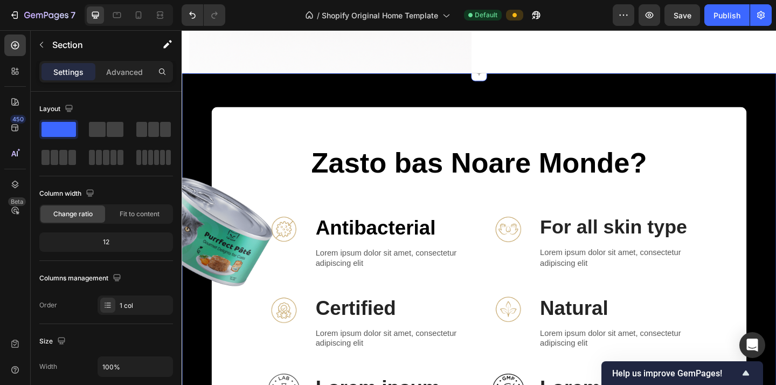
click at [290, 105] on div "Image Image Zasto bas Noare Monde? Heading Row Image Antibacterial Text Block L…" at bounding box center [505, 368] width 647 height 582
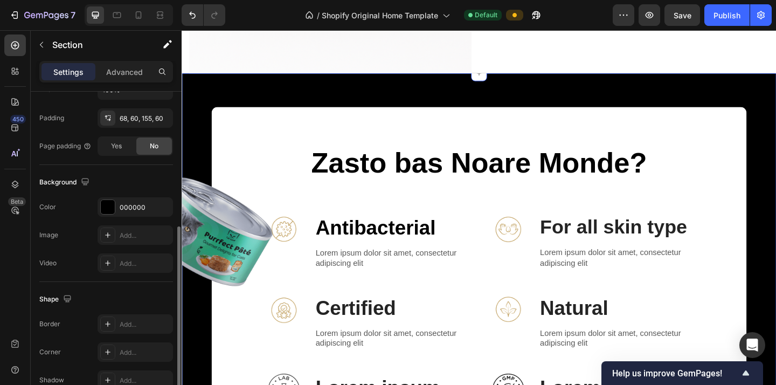
scroll to position [276, 0]
click at [130, 201] on div "000000" at bounding box center [135, 207] width 75 height 19
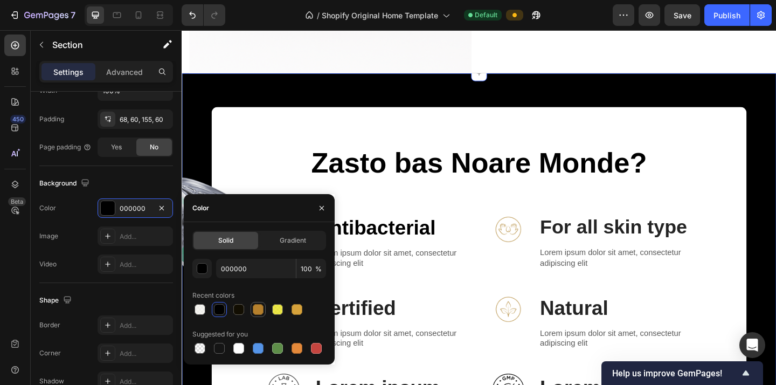
click at [262, 309] on div at bounding box center [258, 309] width 11 height 11
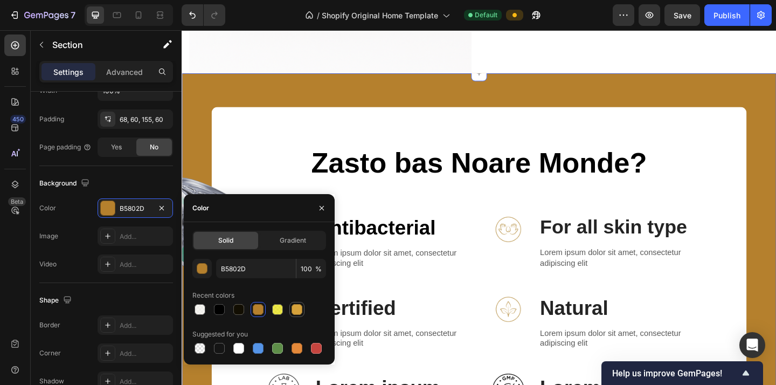
click at [299, 309] on div at bounding box center [297, 309] width 11 height 11
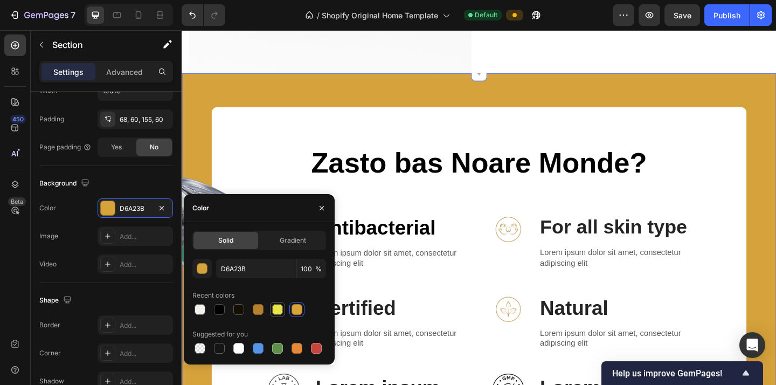
click at [281, 308] on div at bounding box center [277, 309] width 11 height 11
type input "E8E117"
type input "78"
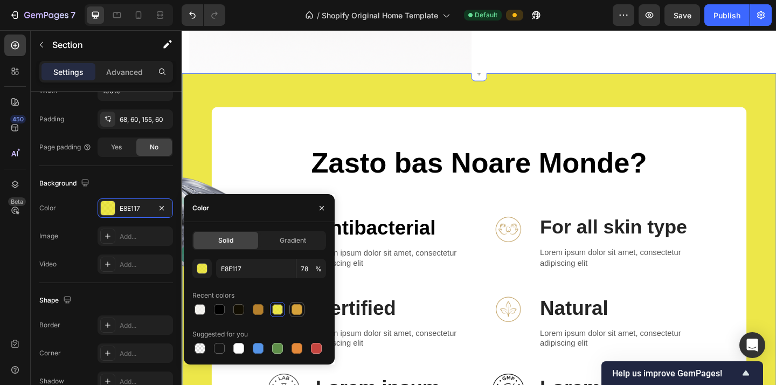
click at [298, 312] on div at bounding box center [297, 309] width 11 height 11
type input "D6A23B"
type input "100"
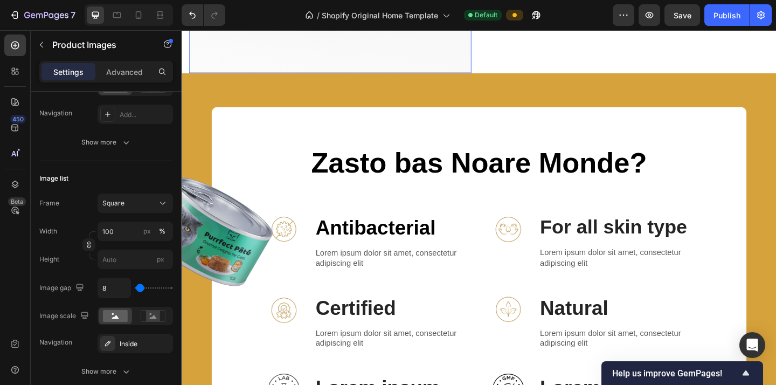
scroll to position [0, 0]
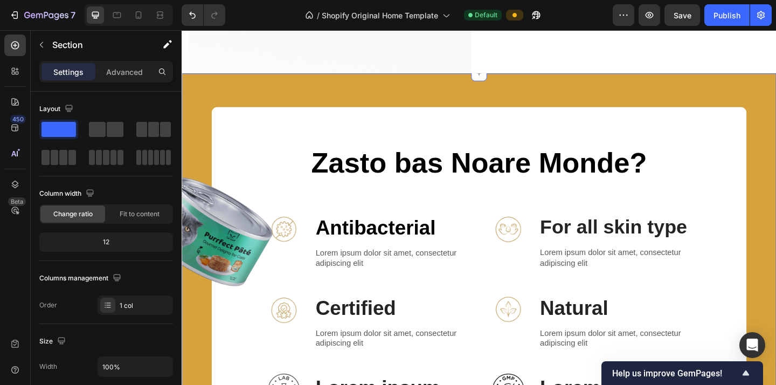
click at [310, 103] on div "Image Image Zasto bas Noare Monde? Heading Row Image Antibacterial Text Block L…" at bounding box center [505, 368] width 647 height 582
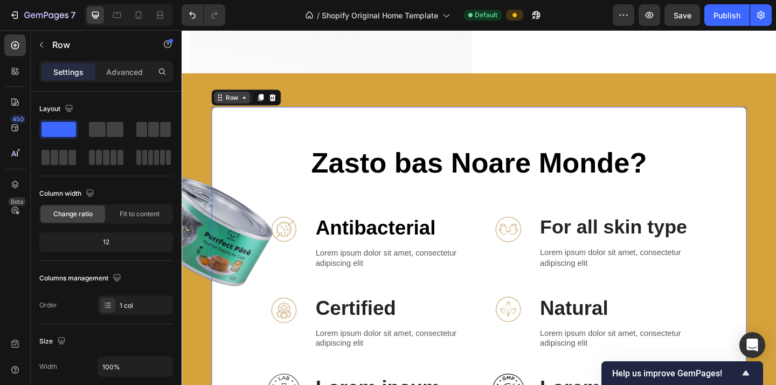
click at [230, 102] on div "Row" at bounding box center [236, 104] width 18 height 10
click at [315, 89] on div "Image Image Zasto bas Noare Monde? Heading Row Image Antibacterial Text Block L…" at bounding box center [505, 368] width 647 height 582
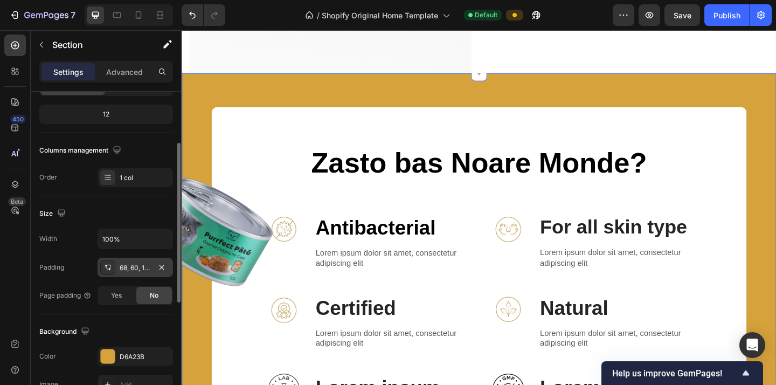
scroll to position [142, 0]
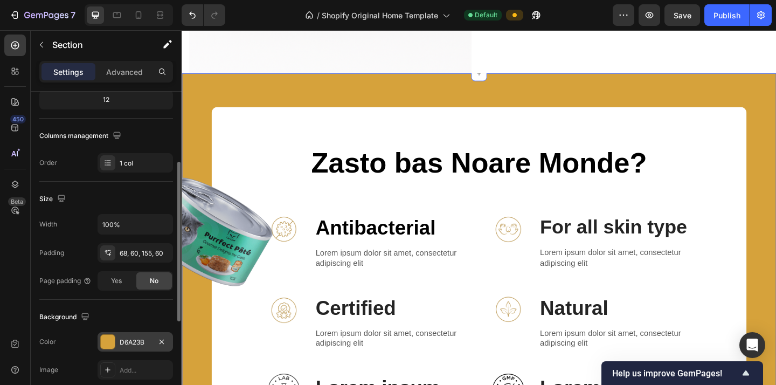
click at [127, 337] on div "D6A23B" at bounding box center [135, 342] width 31 height 10
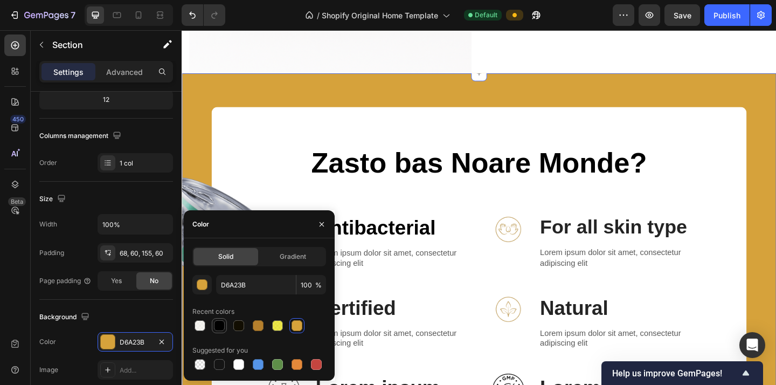
click at [220, 328] on div at bounding box center [219, 325] width 11 height 11
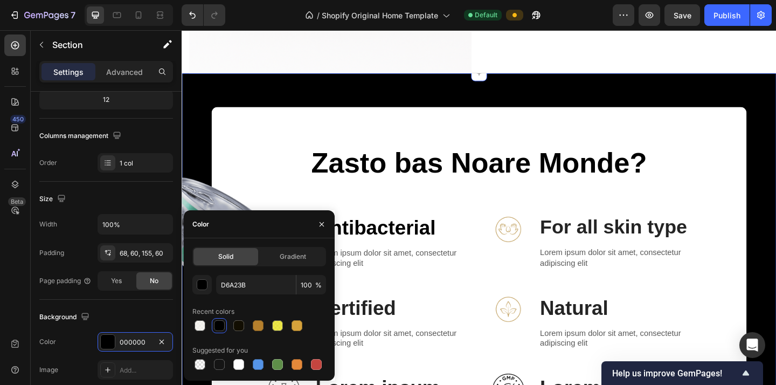
type input "000000"
click at [329, 142] on div "Zasto bas Noare Monde? Heading Row Image Antibacterial Text Block Lorem ipsum d…" at bounding box center [505, 345] width 582 height 462
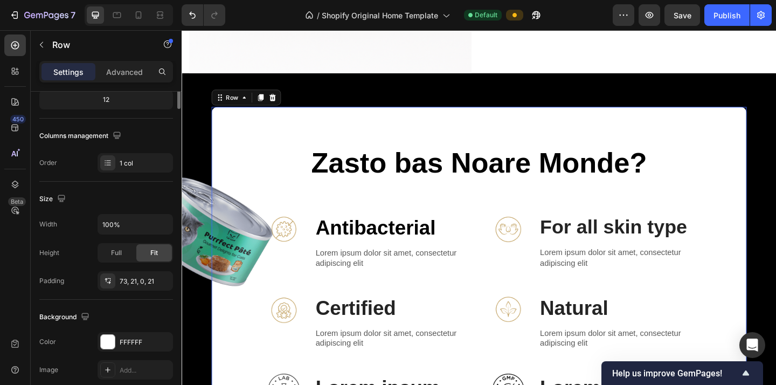
scroll to position [0, 0]
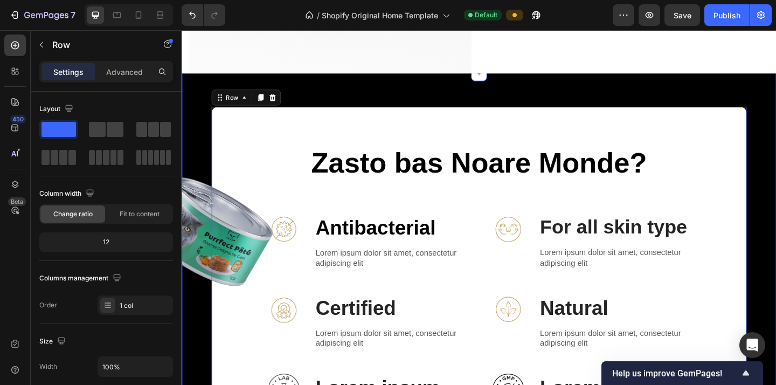
click at [323, 95] on div "Image Image Zasto bas Noare Monde? Heading Row Image Antibacterial Text Block L…" at bounding box center [505, 368] width 647 height 582
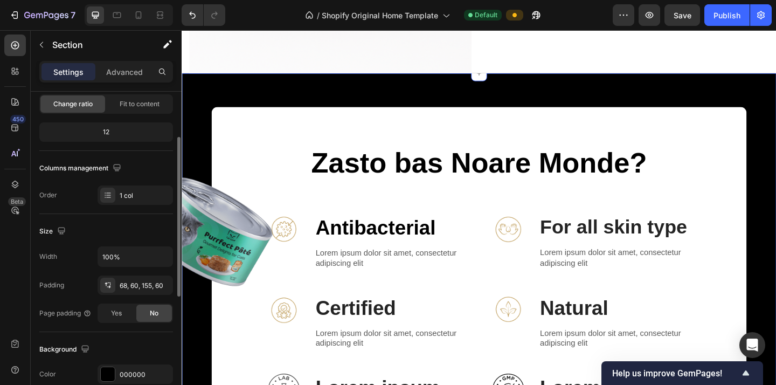
scroll to position [146, 0]
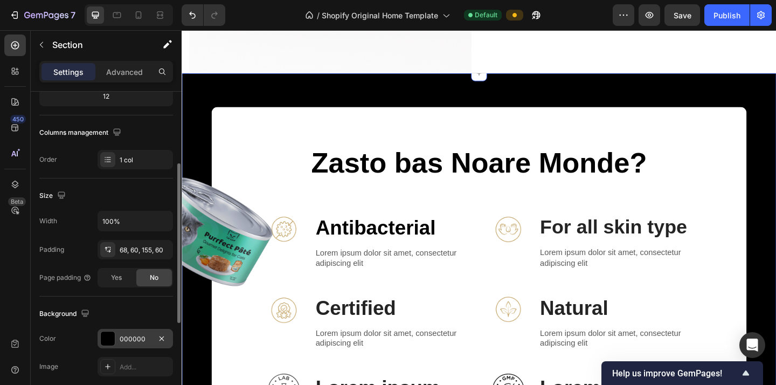
click at [128, 342] on div "000000" at bounding box center [135, 339] width 31 height 10
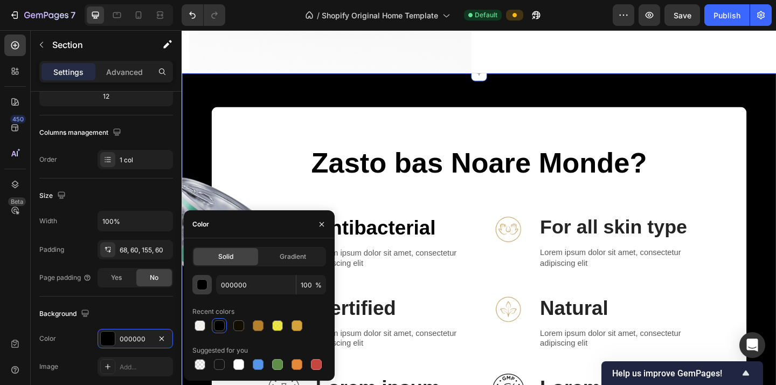
click at [195, 281] on button "button" at bounding box center [201, 284] width 19 height 19
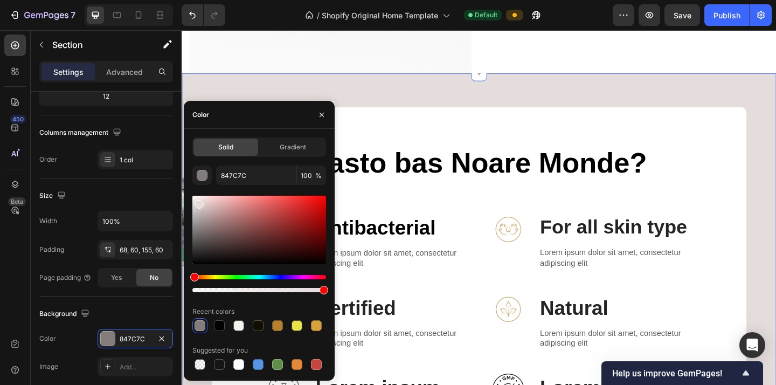
drag, startPoint x: 217, startPoint y: 236, endPoint x: 197, endPoint y: 203, distance: 38.2
click at [197, 203] on div at bounding box center [259, 230] width 134 height 68
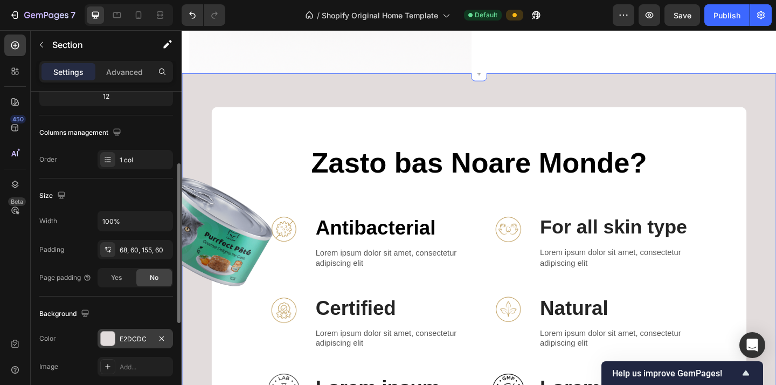
click at [126, 331] on div "E2DCDC" at bounding box center [135, 338] width 75 height 19
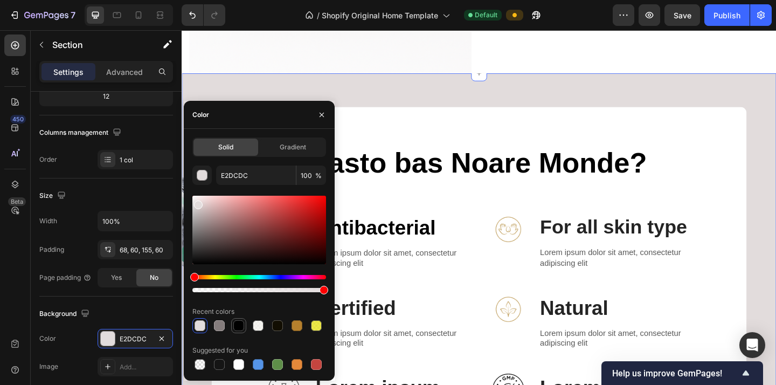
click at [237, 329] on div at bounding box center [238, 325] width 11 height 11
type input "000000"
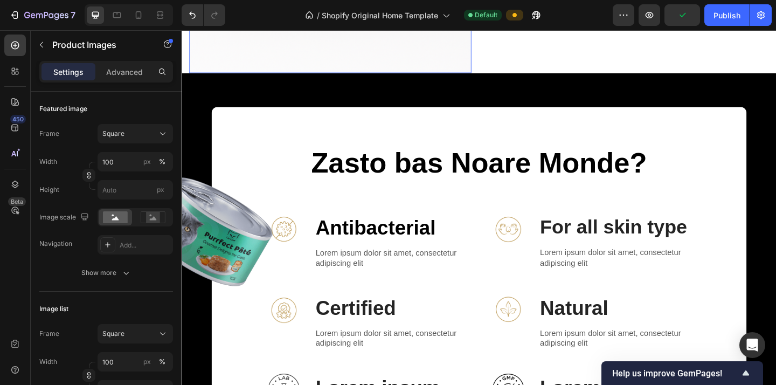
scroll to position [0, 0]
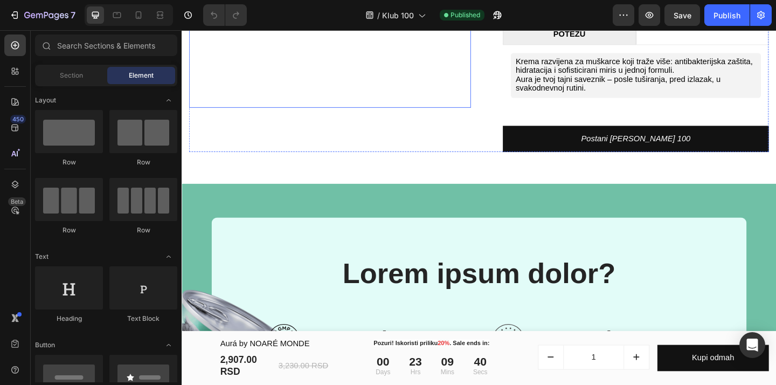
scroll to position [1095, 0]
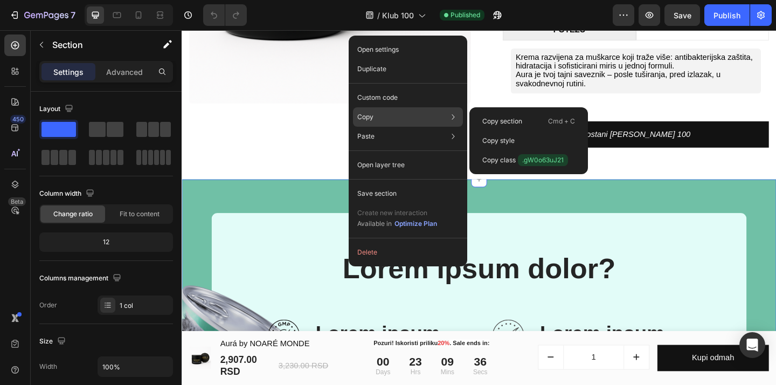
click at [378, 118] on div "Copy Copy section Cmd + C Copy style Copy class .gW0o63uJ21" at bounding box center [408, 116] width 110 height 19
click at [486, 119] on p "Copy section" at bounding box center [502, 121] width 40 height 10
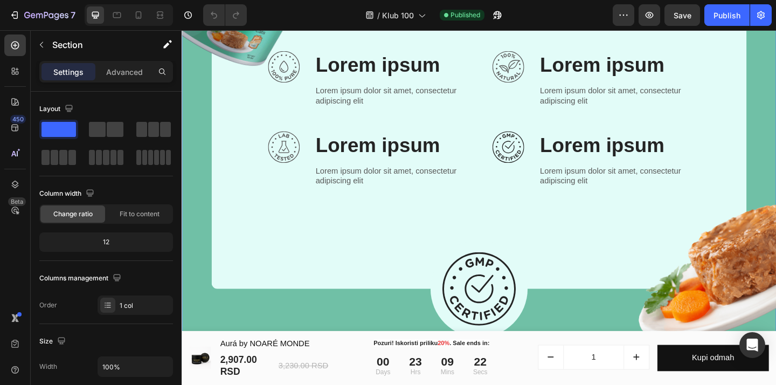
scroll to position [1585, 0]
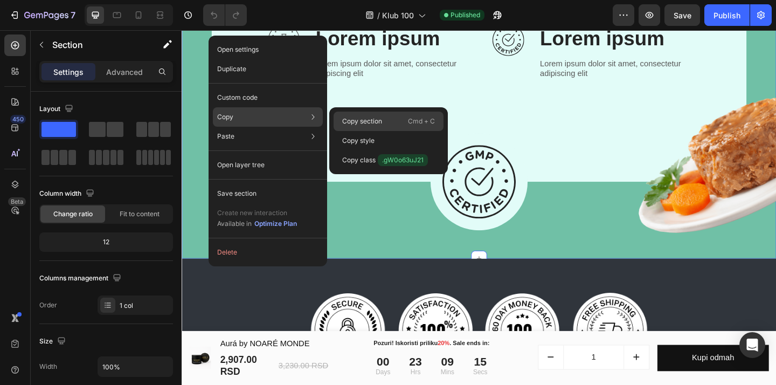
click at [382, 123] on p "Copy section" at bounding box center [362, 121] width 40 height 10
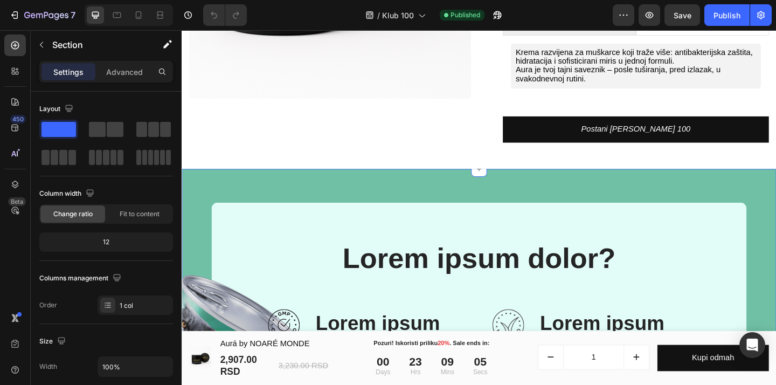
scroll to position [1101, 0]
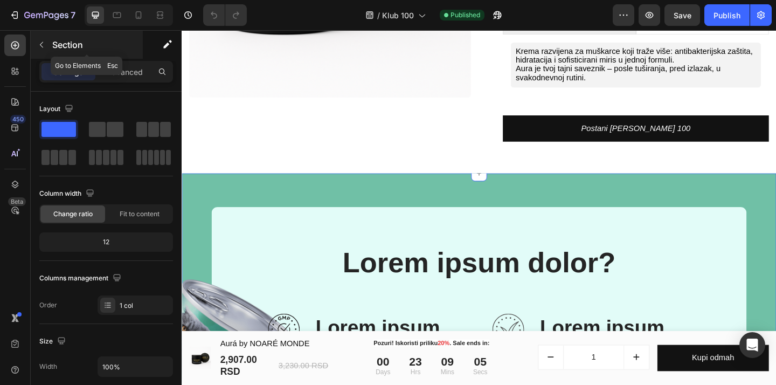
click at [37, 45] on icon "button" at bounding box center [41, 44] width 9 height 9
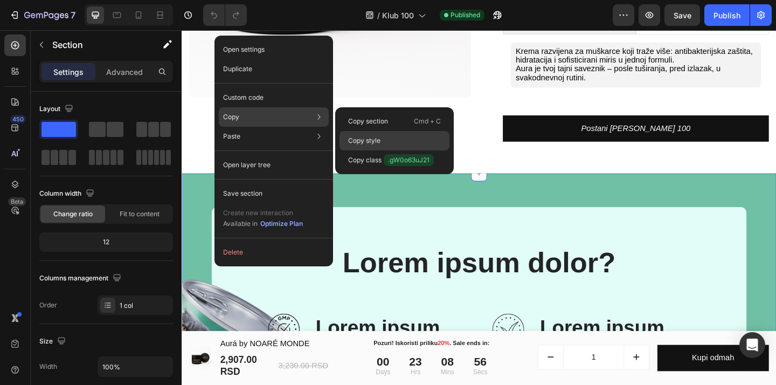
click at [369, 139] on p "Copy style" at bounding box center [364, 141] width 32 height 10
